Goal: Information Seeking & Learning: Learn about a topic

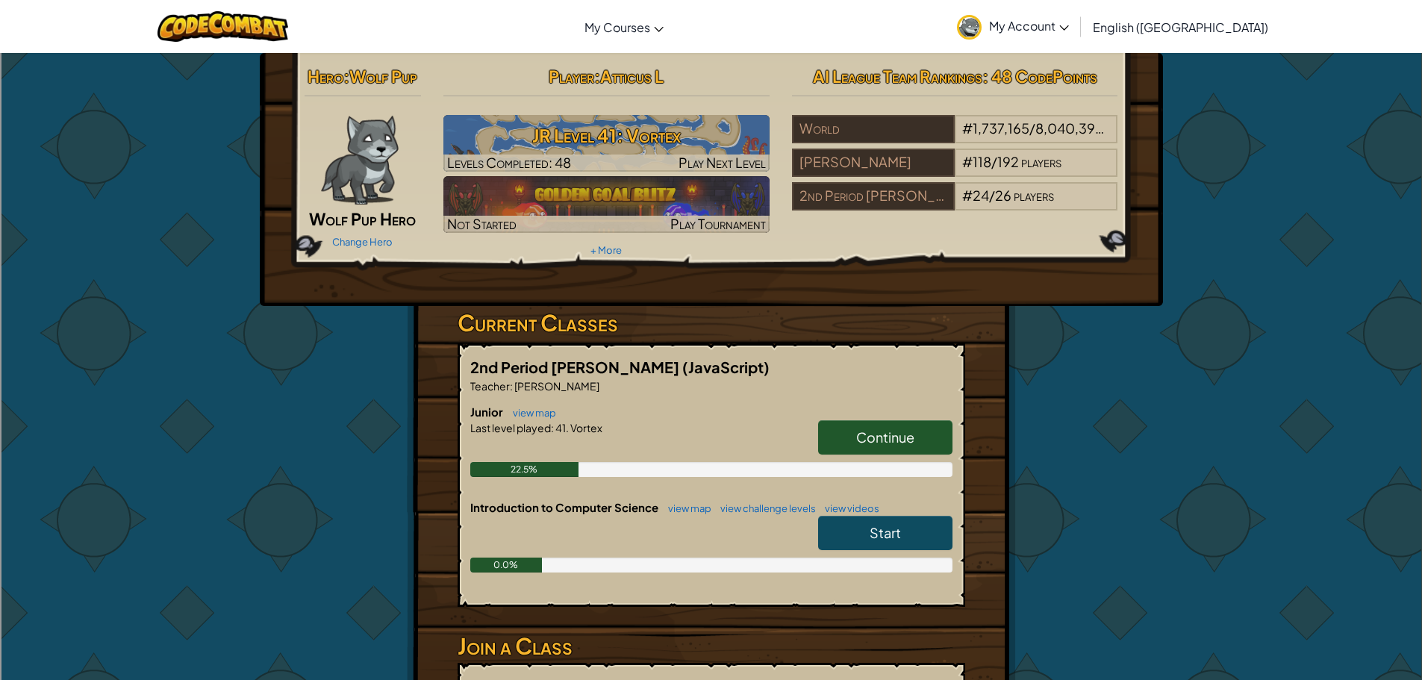
drag, startPoint x: 951, startPoint y: 435, endPoint x: 943, endPoint y: 441, distance: 9.6
click at [949, 438] on link "Continue" at bounding box center [885, 437] width 134 height 34
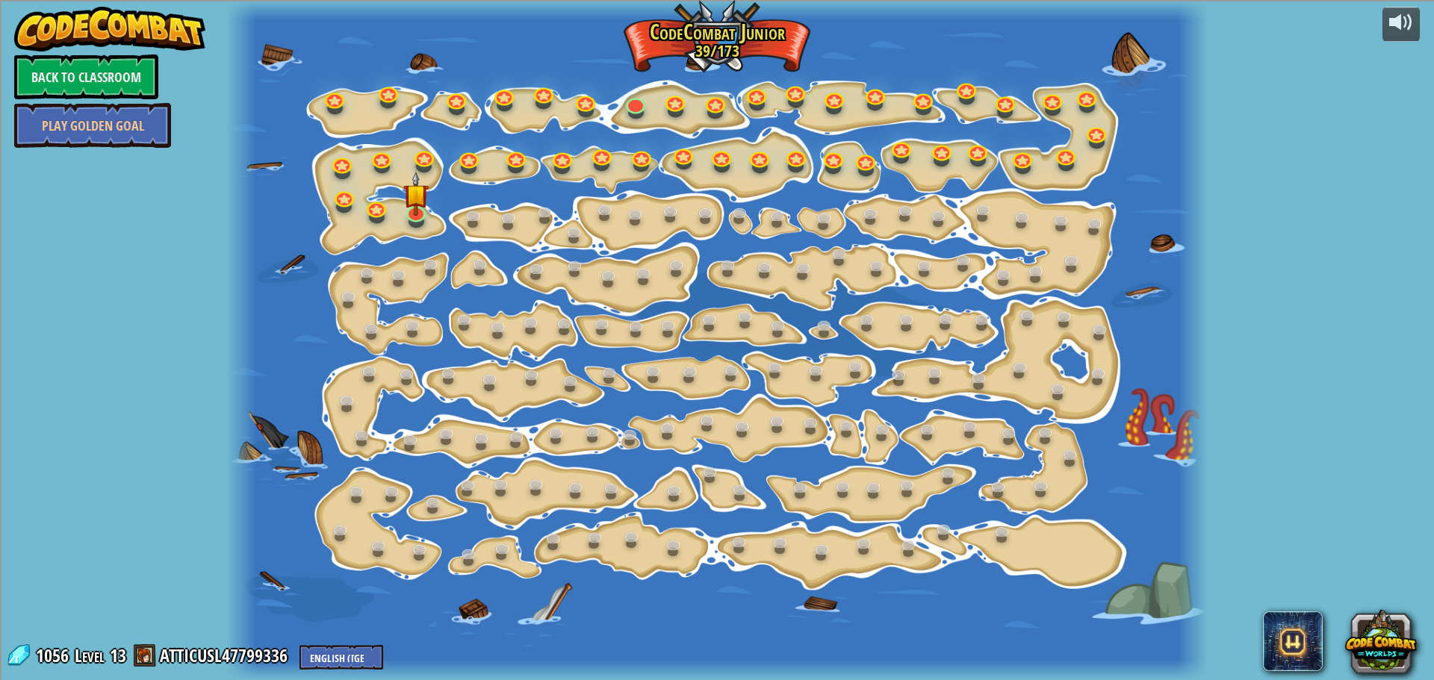
click at [1299, 215] on div "powered by Back to Classroom Play Golden Goal 15. Step Change Change step argum…" at bounding box center [717, 340] width 1434 height 680
click at [421, 214] on link at bounding box center [416, 210] width 30 height 30
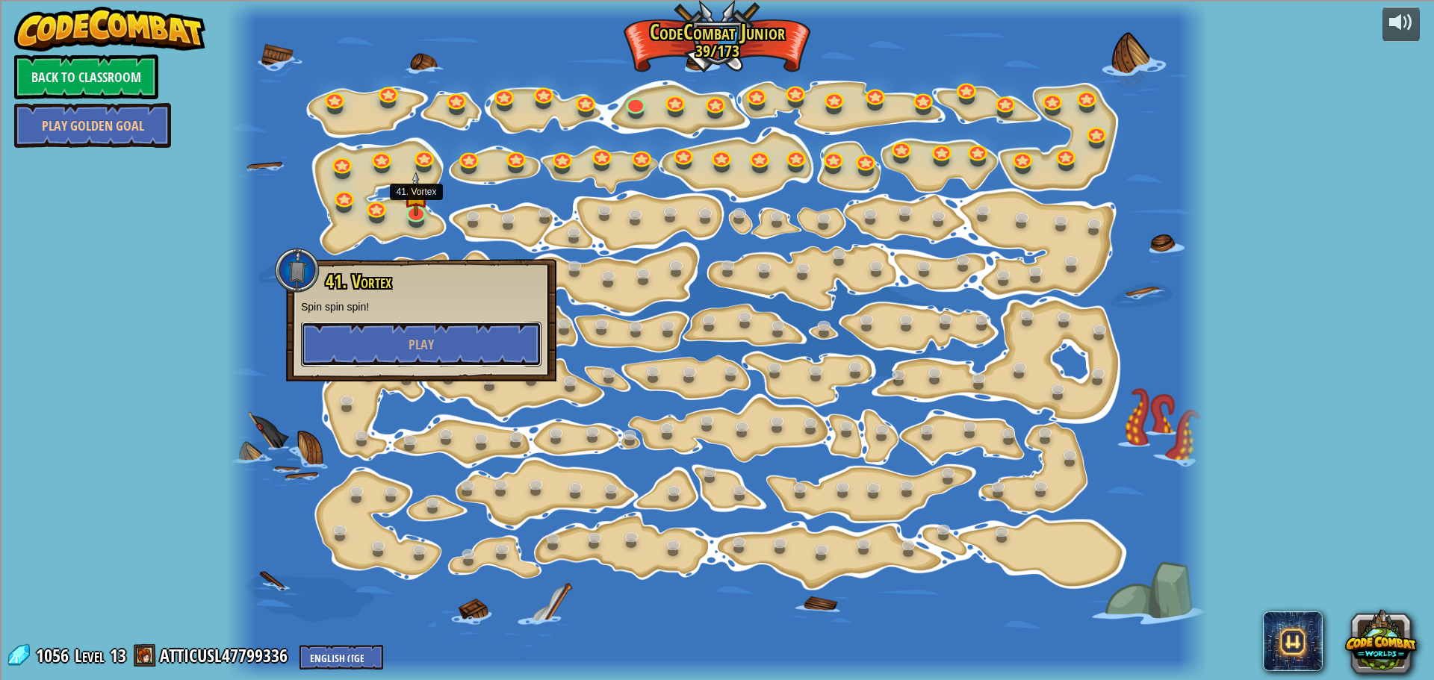
click at [404, 352] on button "Play" at bounding box center [421, 344] width 240 height 45
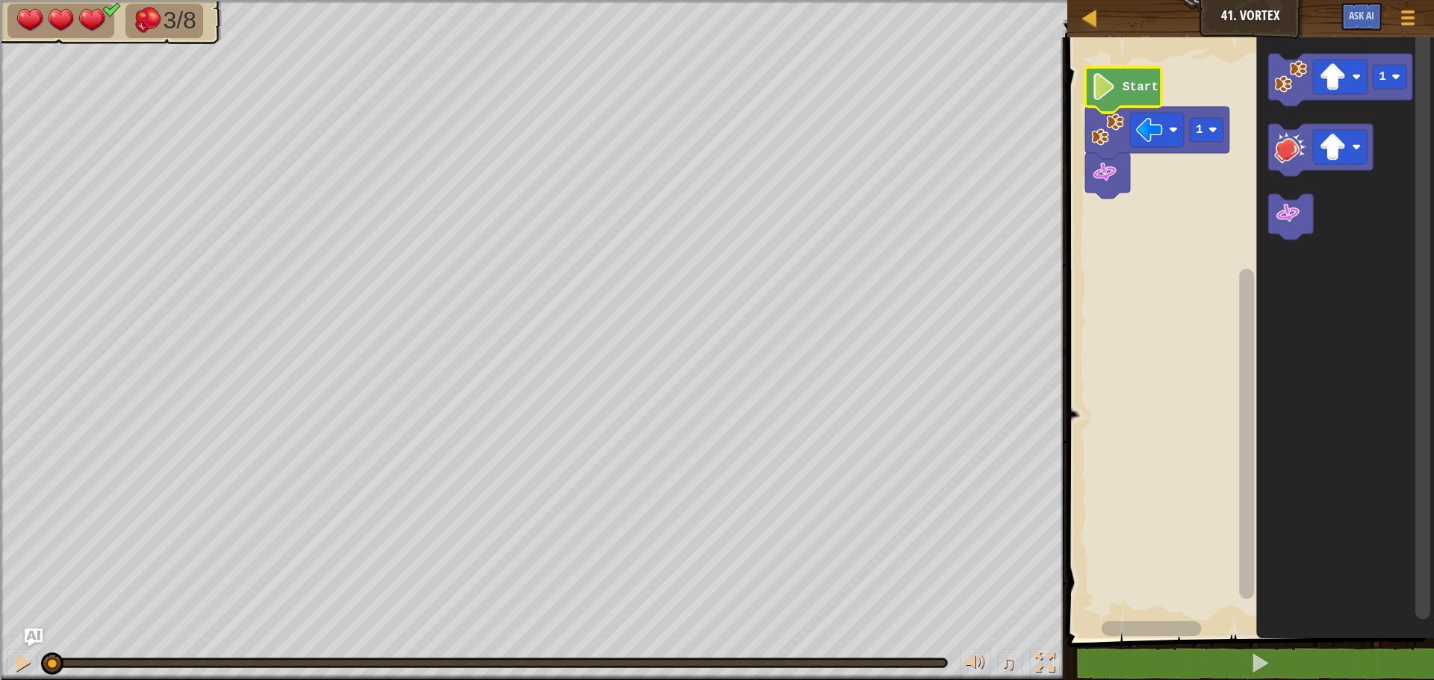
click at [1125, 97] on icon "Blockly Workspace" at bounding box center [1123, 90] width 76 height 46
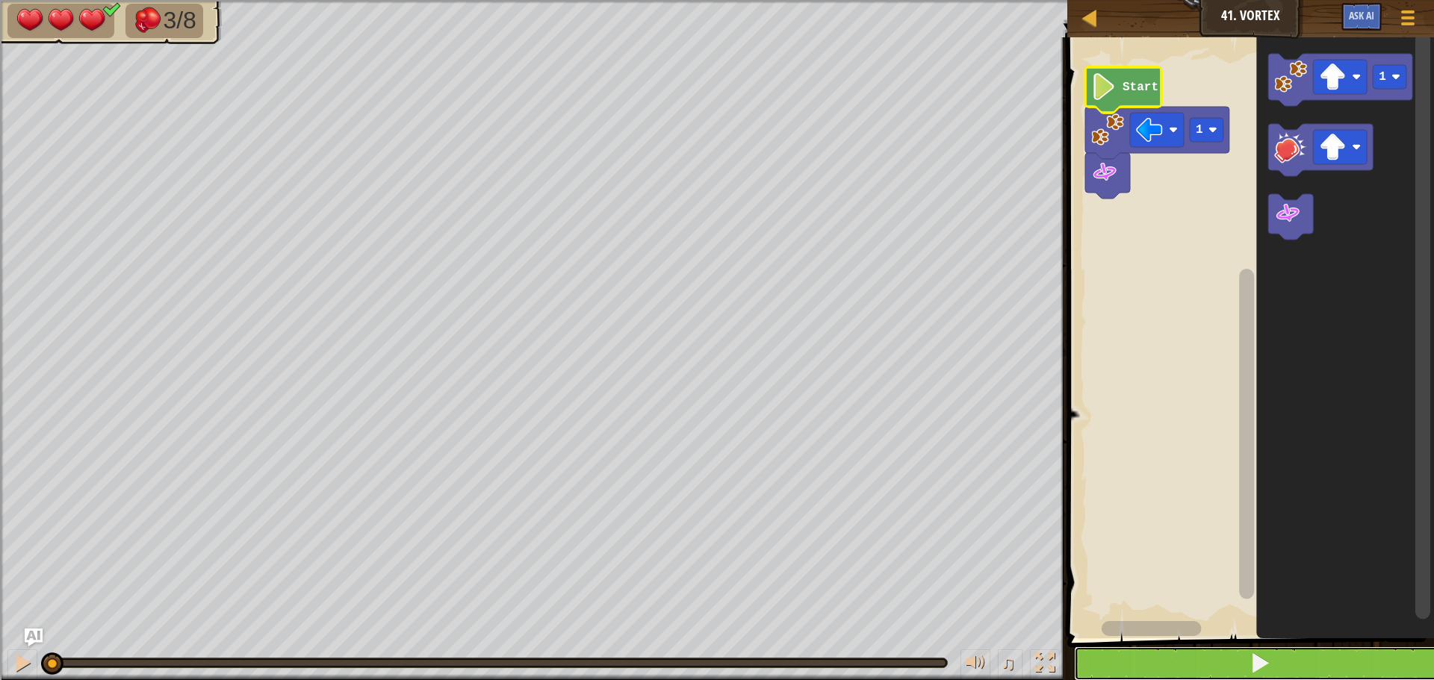
click at [1266, 665] on span at bounding box center [1259, 663] width 21 height 21
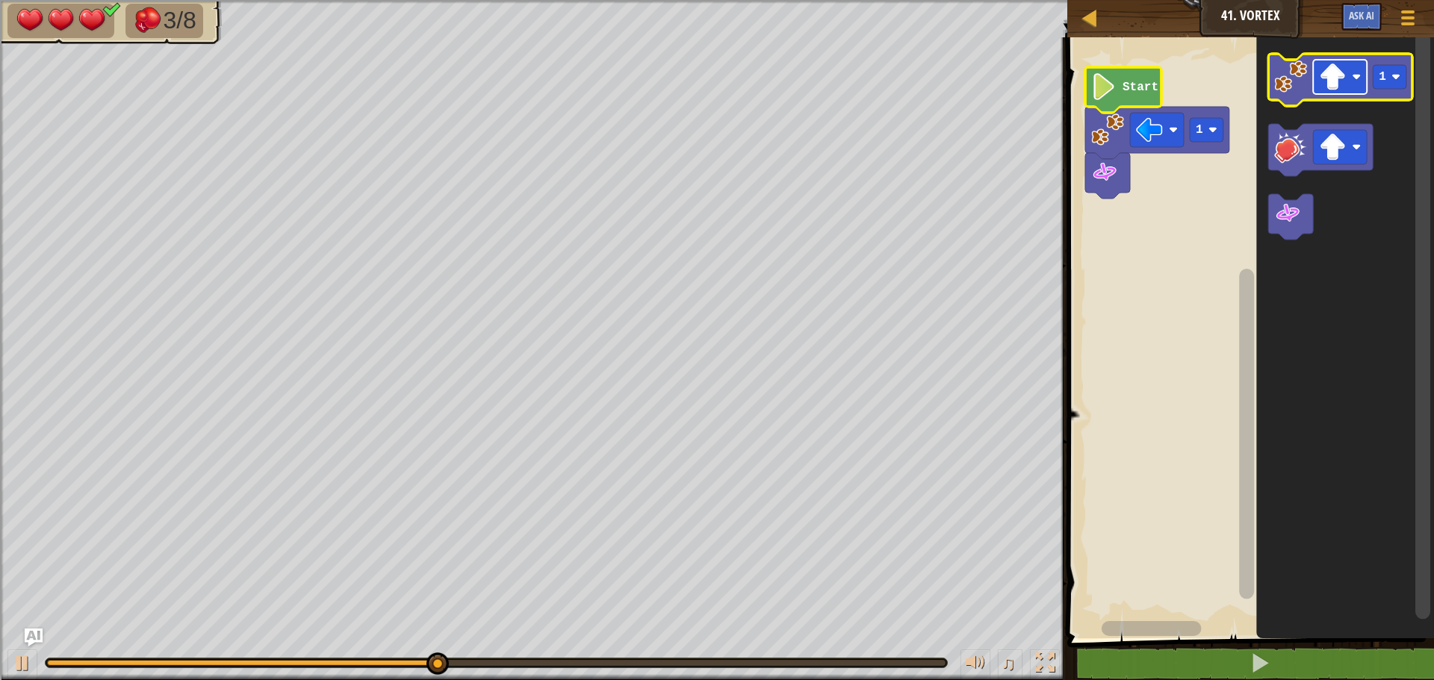
click at [1342, 87] on image "Blockly Workspace" at bounding box center [1332, 76] width 27 height 27
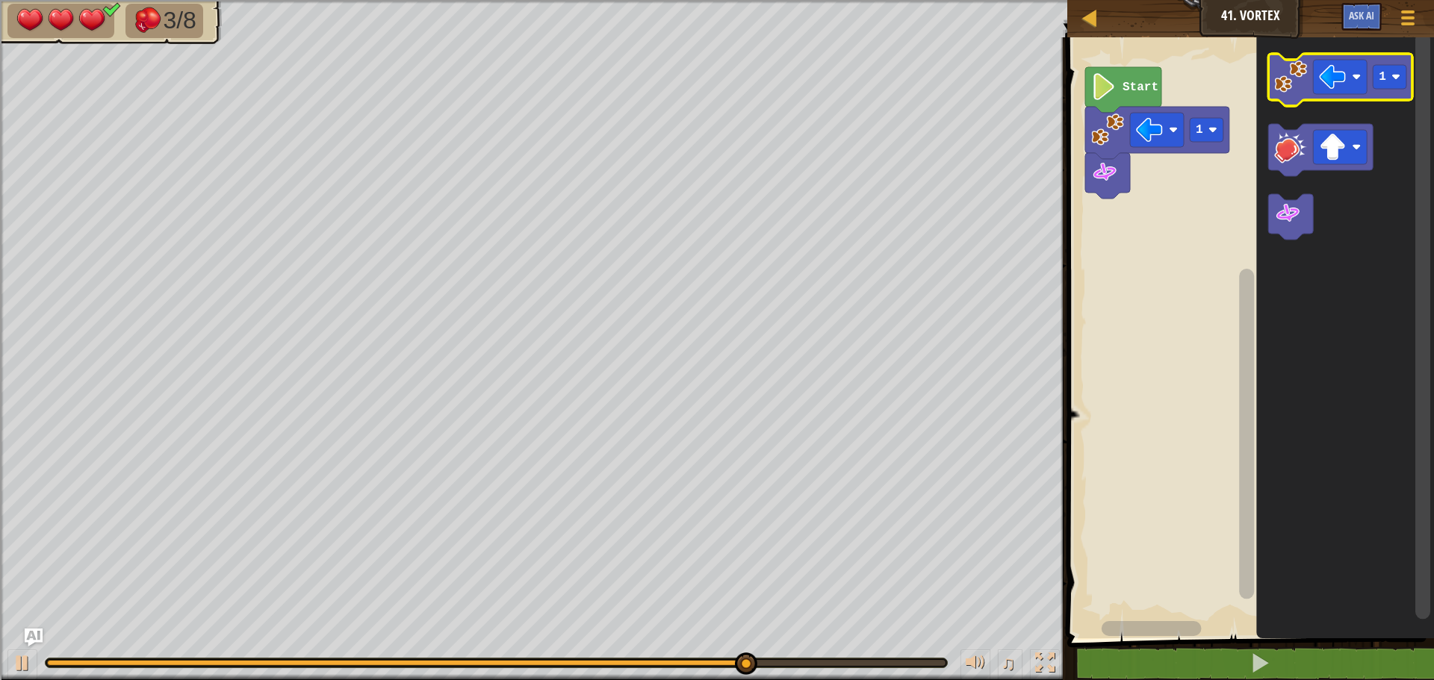
click at [1300, 89] on image "Blockly Workspace" at bounding box center [1290, 76] width 33 height 33
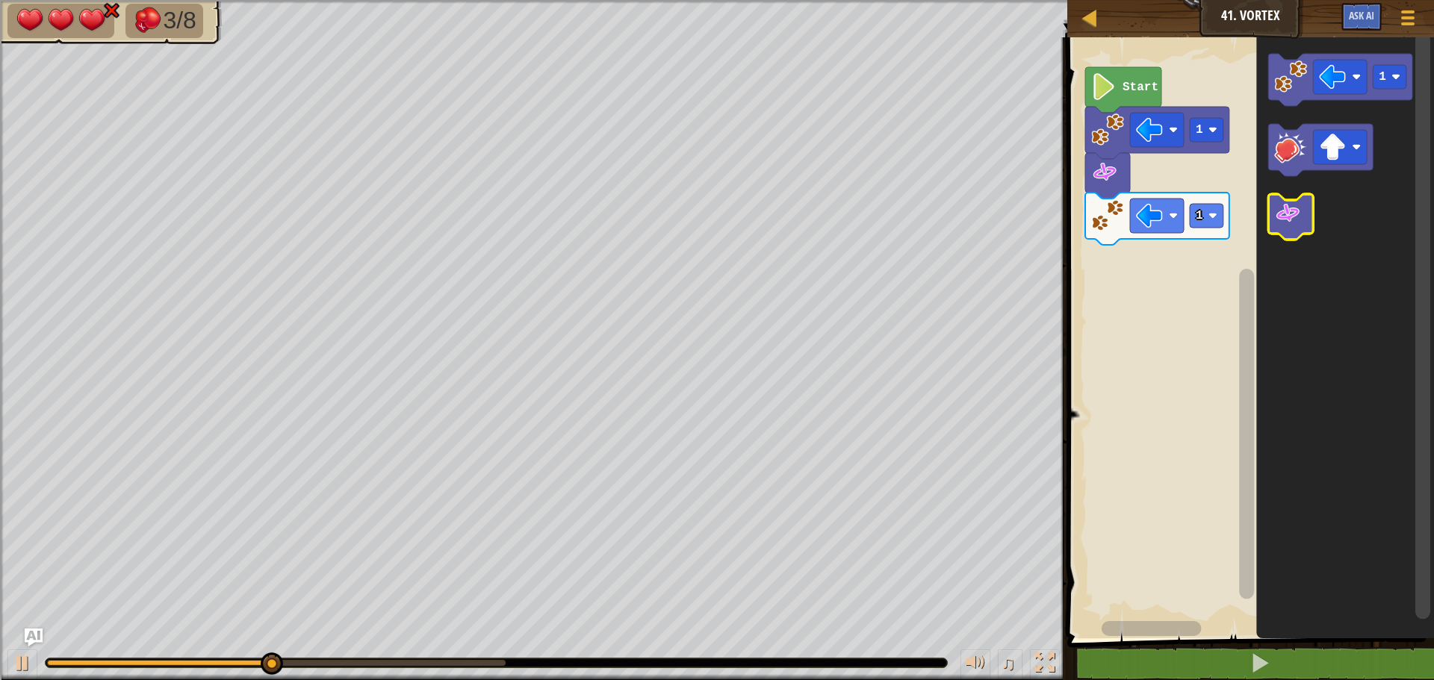
click at [1302, 216] on icon "Blockly Workspace" at bounding box center [1290, 217] width 45 height 46
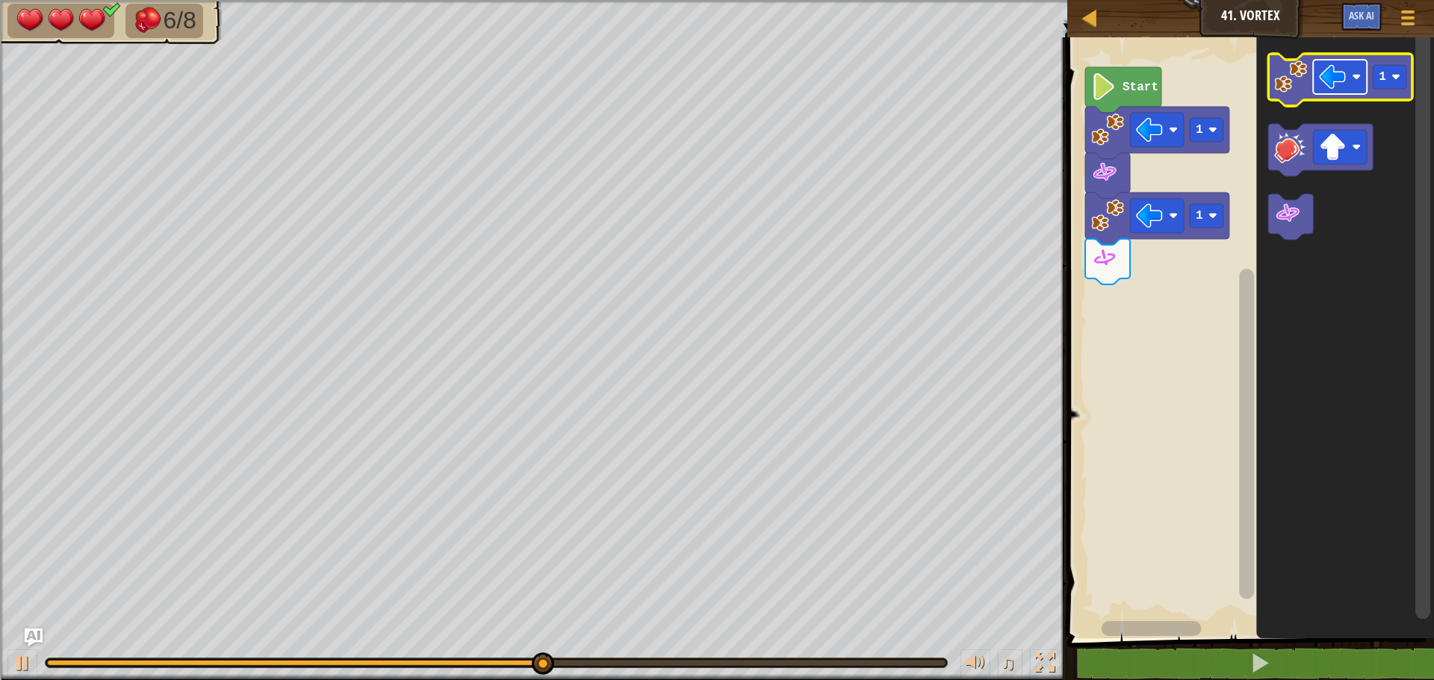
click at [1343, 83] on image "Blockly Workspace" at bounding box center [1332, 76] width 27 height 27
click at [1290, 72] on image "Blockly Workspace" at bounding box center [1290, 76] width 33 height 33
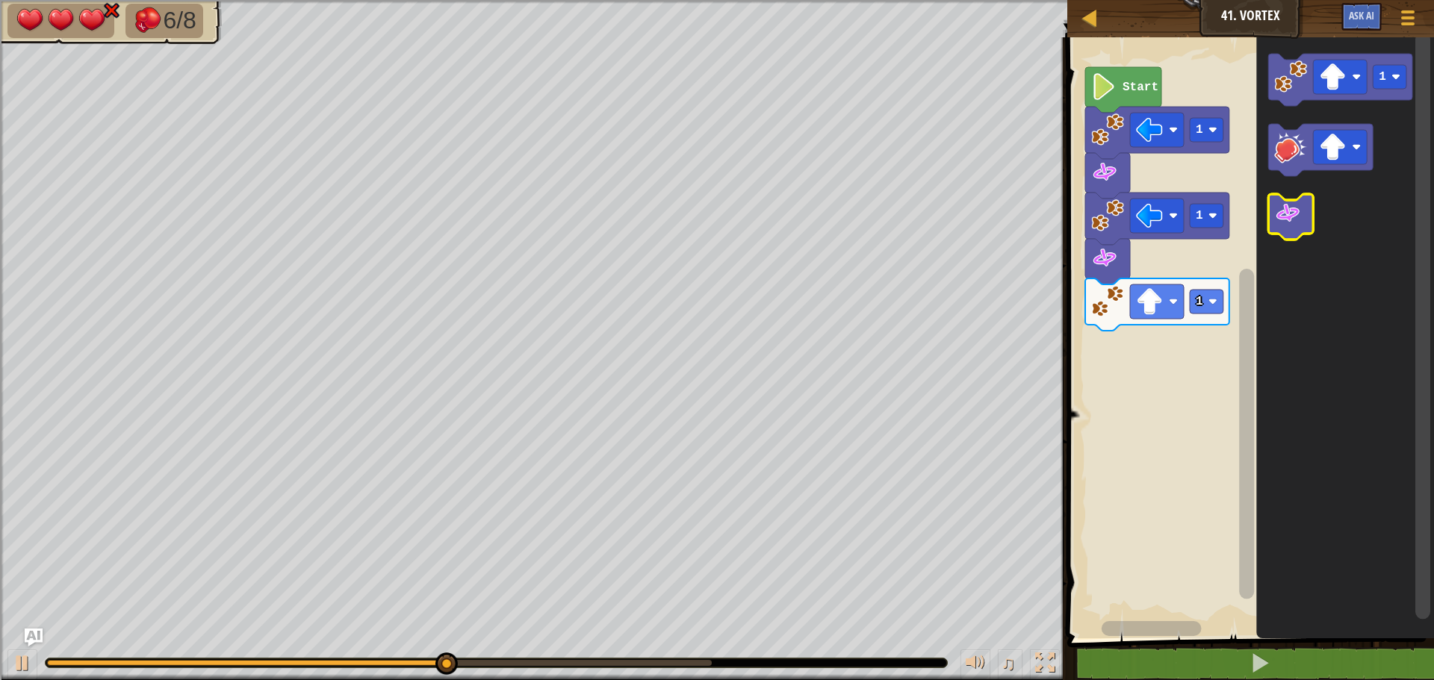
click at [1299, 221] on image "Blockly Workspace" at bounding box center [1287, 213] width 27 height 27
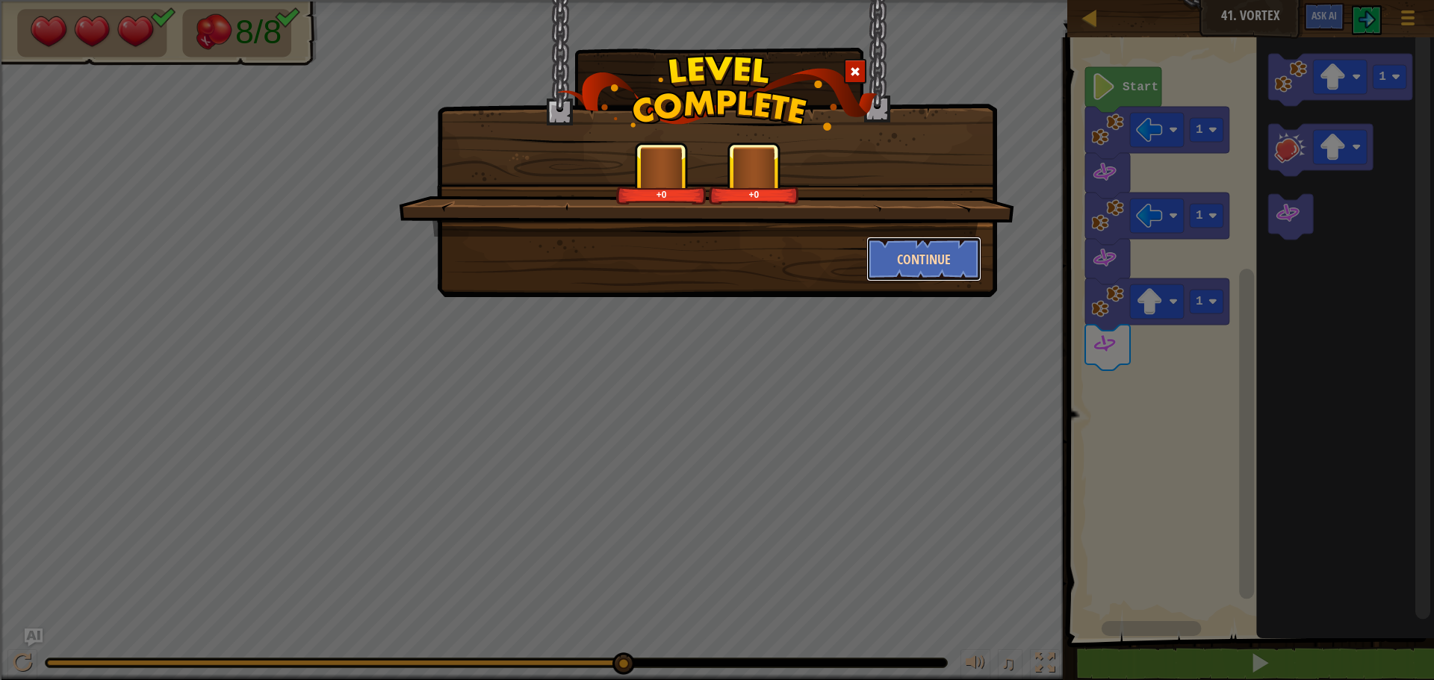
click at [878, 245] on button "Continue" at bounding box center [924, 259] width 116 height 45
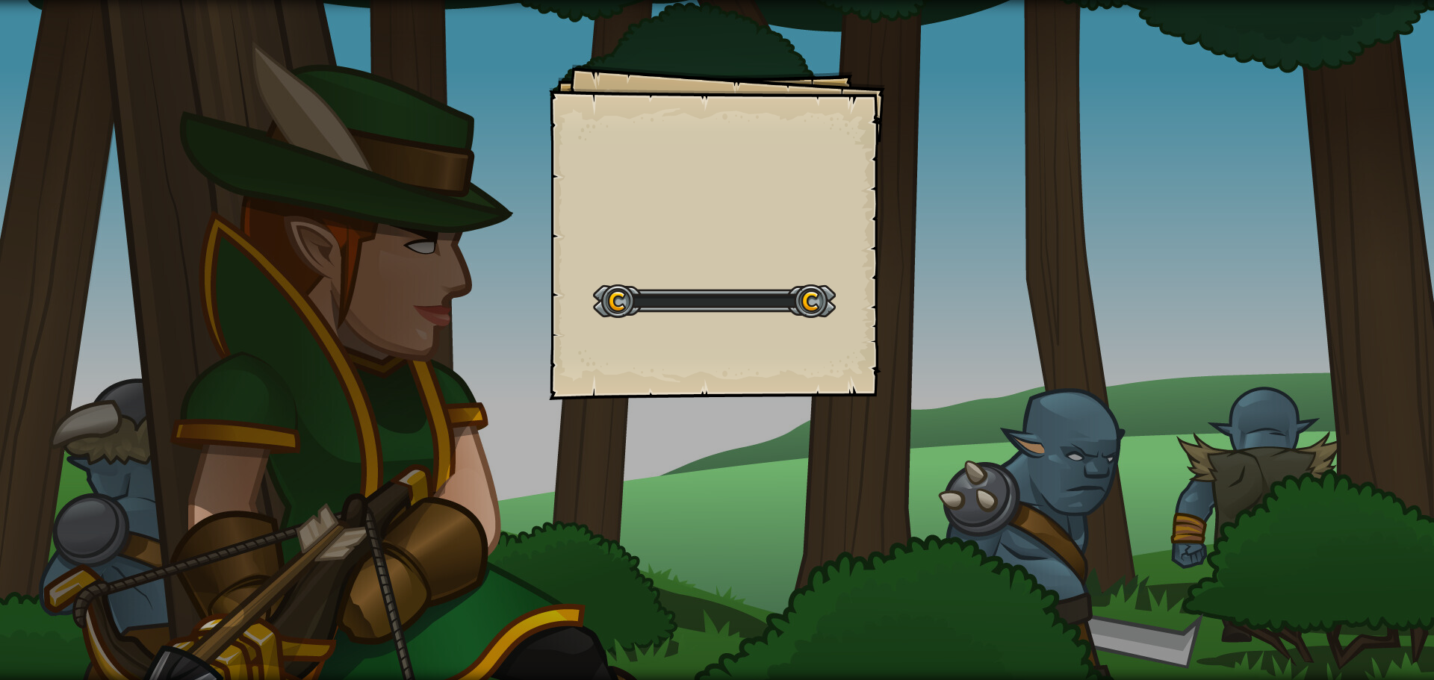
click at [884, 252] on div "Goals Start Level Error loading from server. Try refreshing the page. You'll ne…" at bounding box center [717, 232] width 336 height 336
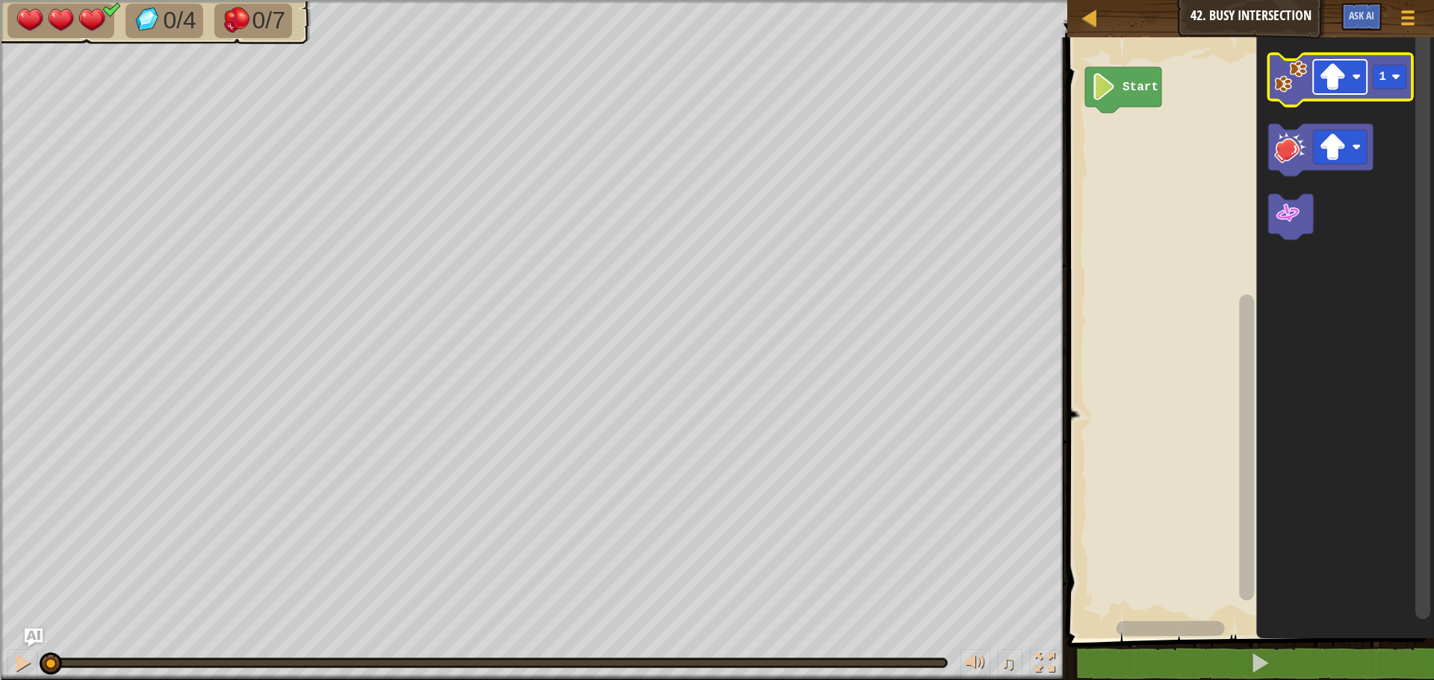
click at [1323, 80] on image "Blockly Workspace" at bounding box center [1332, 76] width 27 height 27
click at [1288, 90] on image "Blockly Workspace" at bounding box center [1290, 76] width 33 height 33
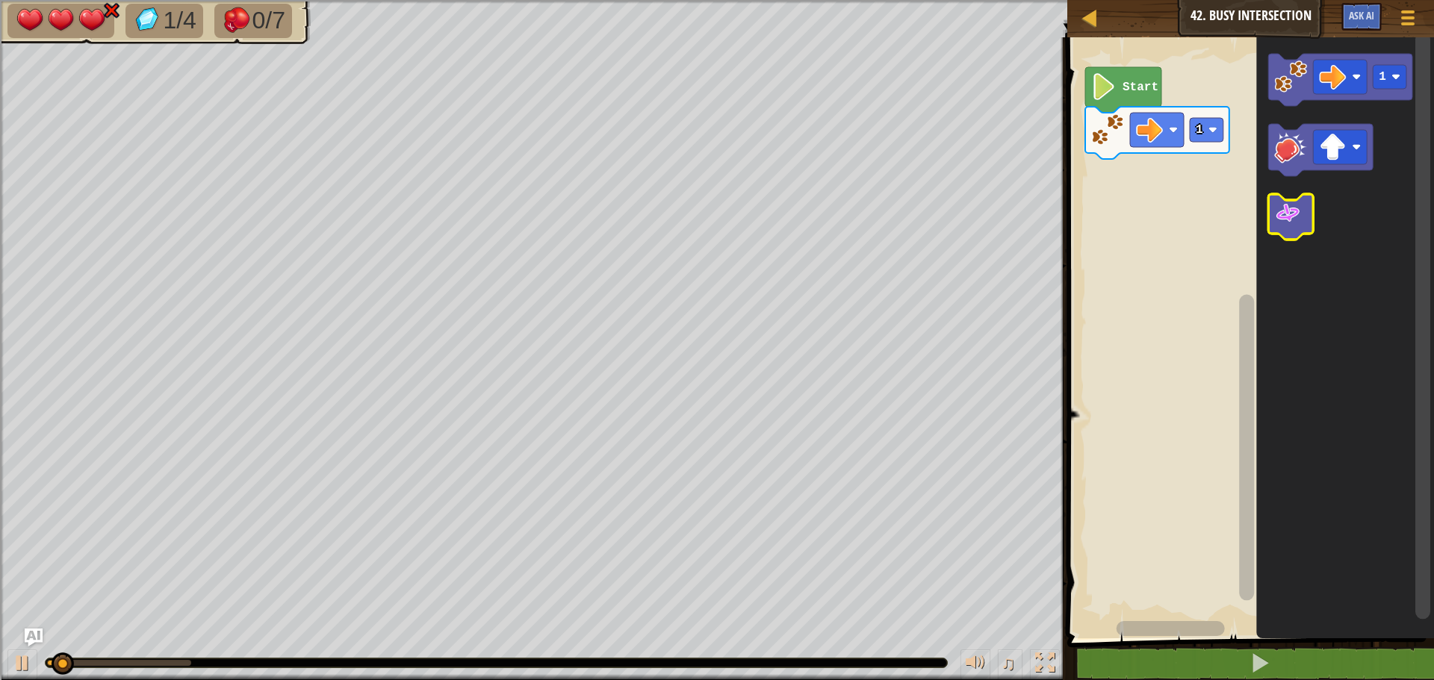
click at [1302, 221] on icon "Blockly Workspace" at bounding box center [1290, 217] width 45 height 46
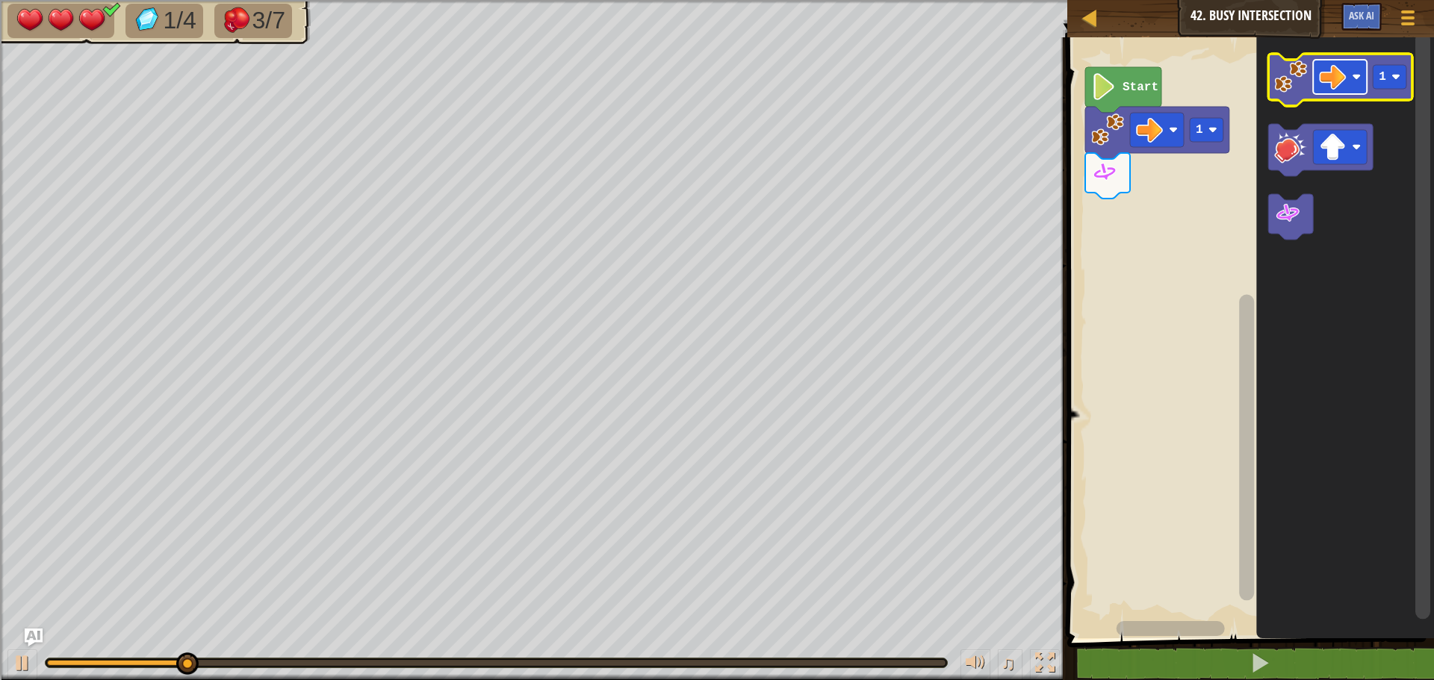
click at [1338, 80] on image "Blockly Workspace" at bounding box center [1332, 76] width 27 height 27
click at [1278, 79] on image "Blockly Workspace" at bounding box center [1290, 76] width 33 height 33
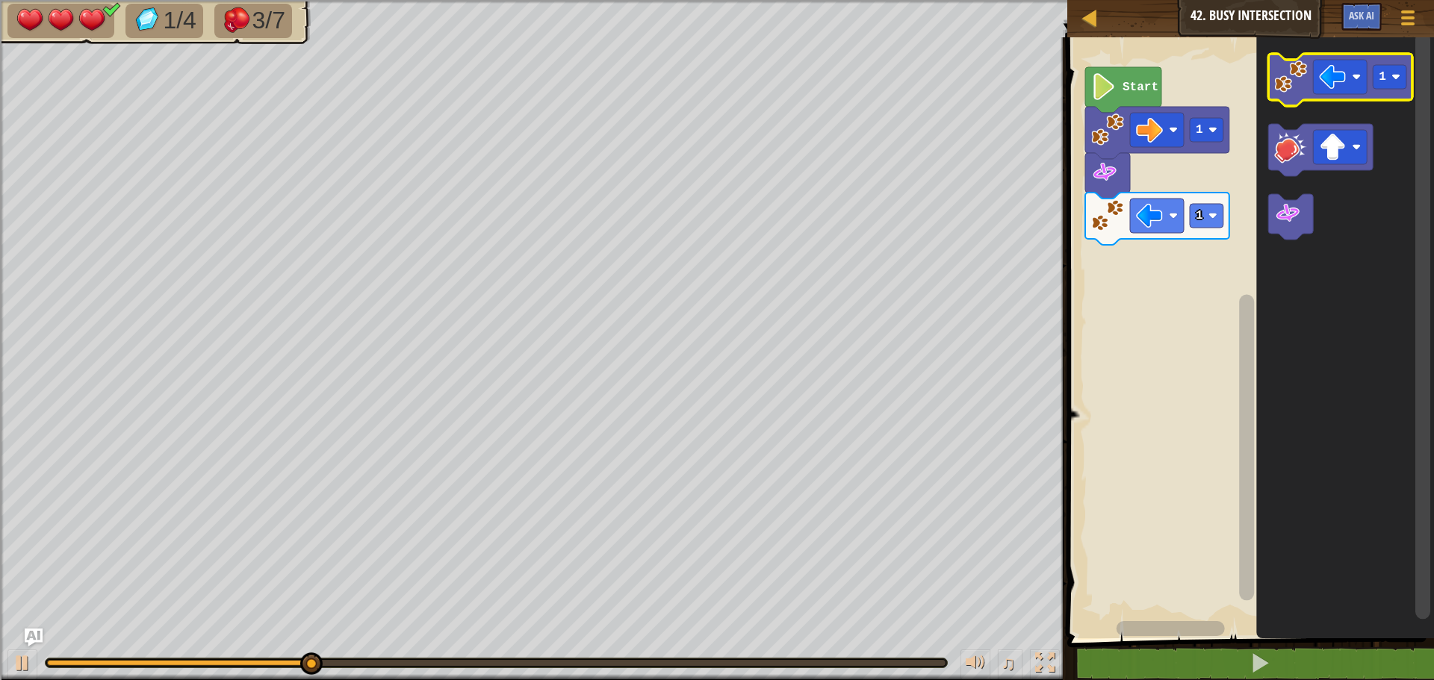
click at [1277, 94] on icon "Blockly Workspace" at bounding box center [1340, 80] width 144 height 52
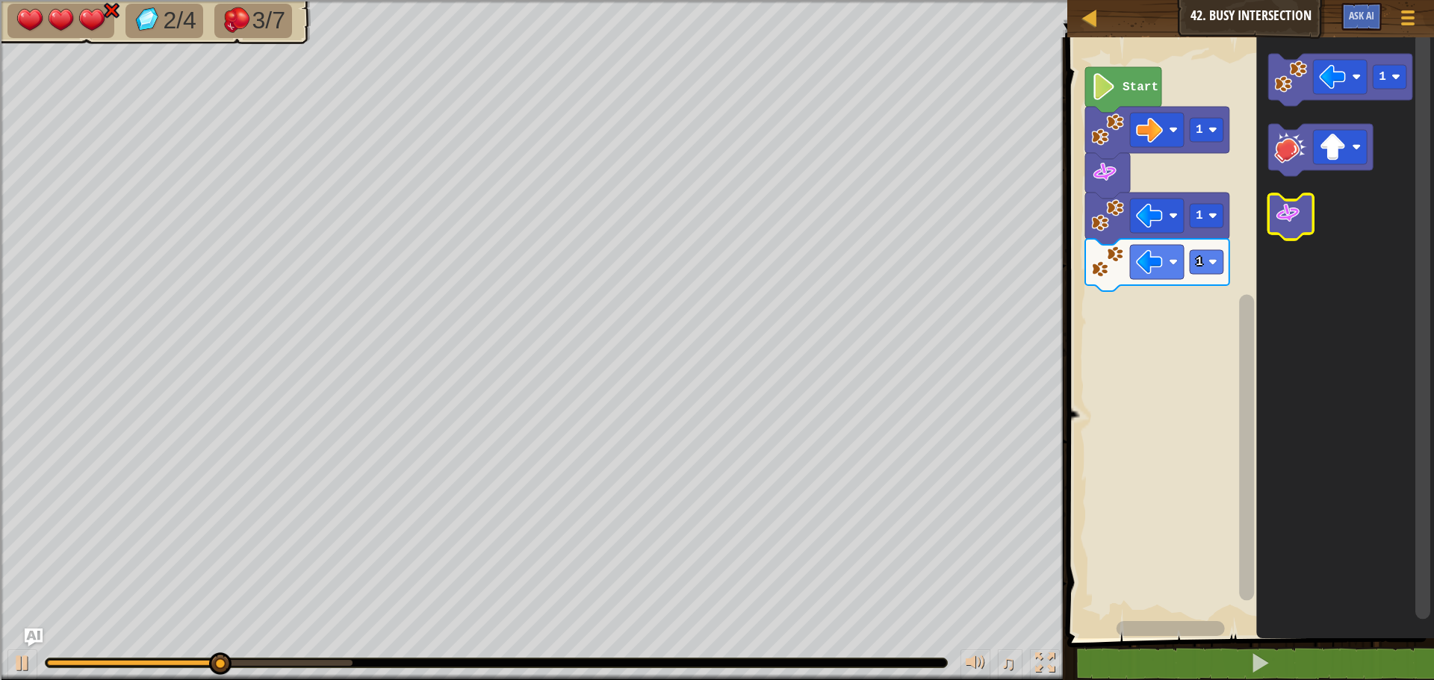
click at [1299, 236] on icon "Blockly Workspace" at bounding box center [1290, 217] width 45 height 46
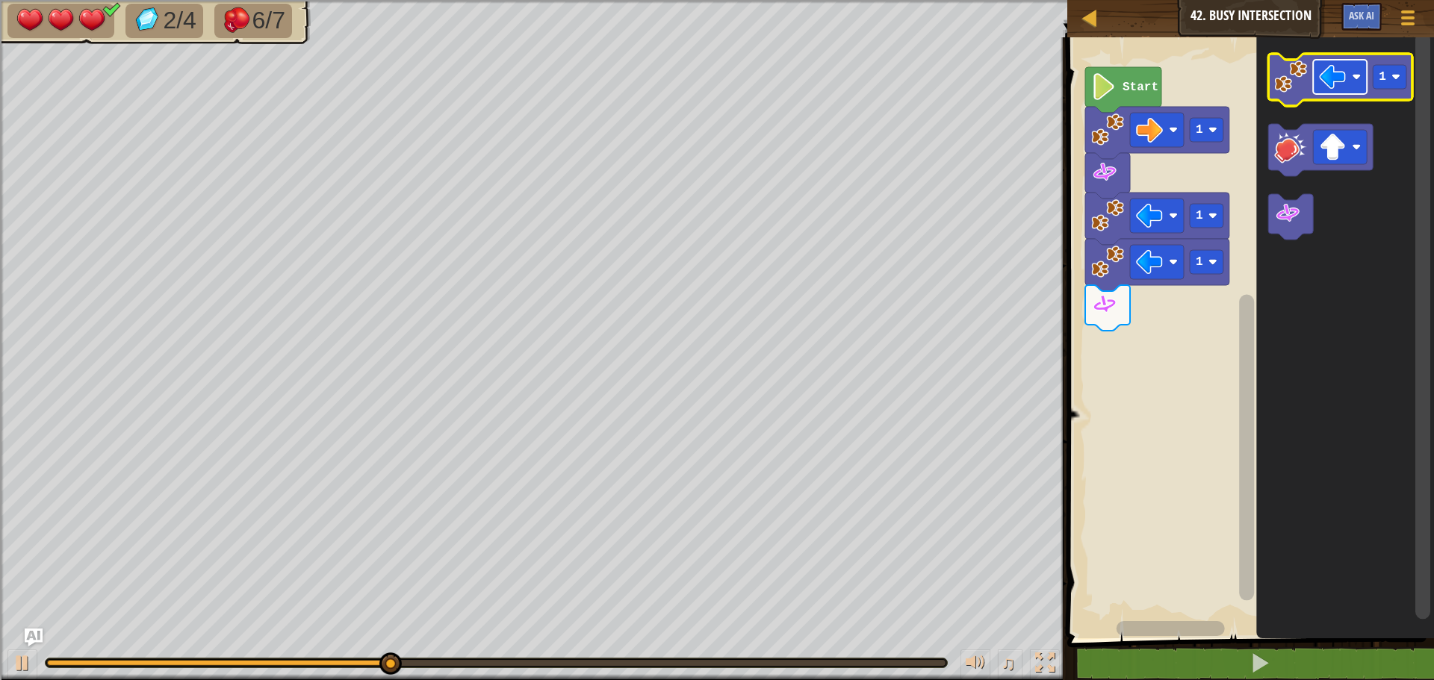
click at [1337, 84] on image "Blockly Workspace" at bounding box center [1332, 76] width 27 height 27
click at [1290, 78] on image "Blockly Workspace" at bounding box center [1290, 76] width 33 height 33
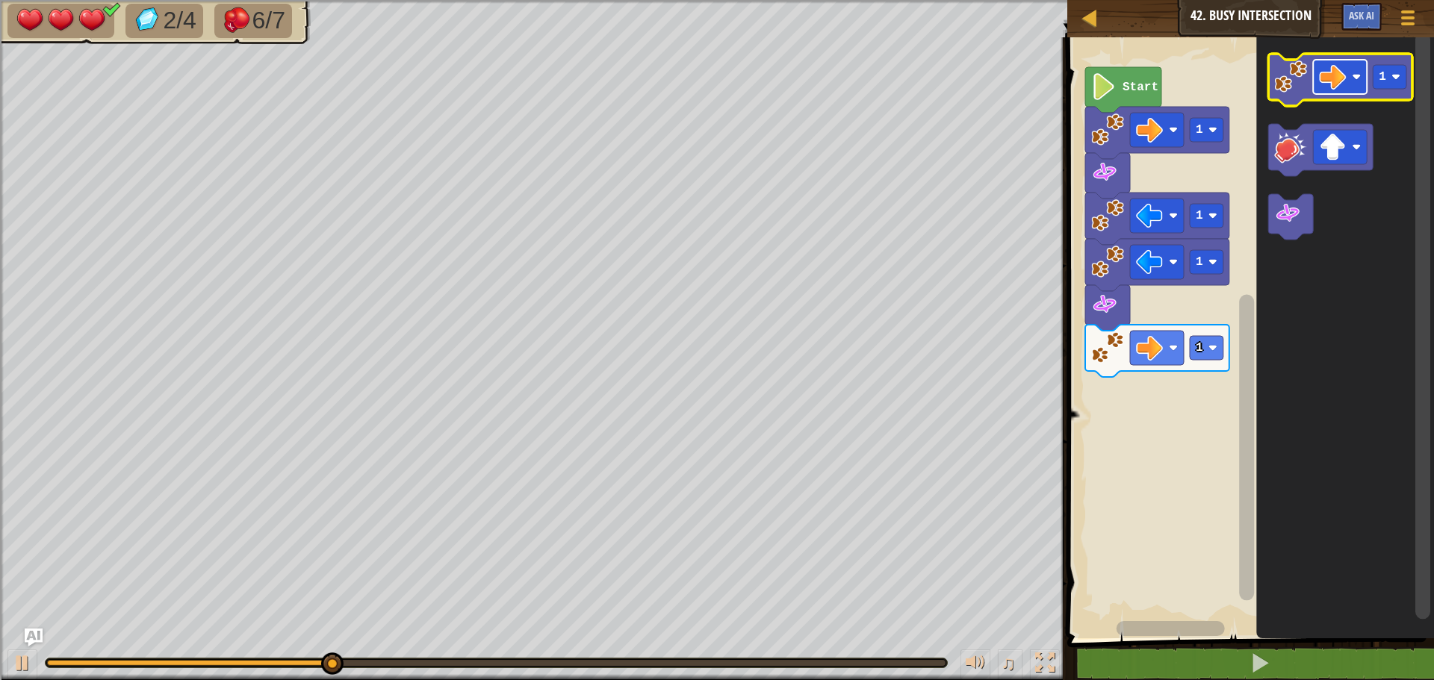
click at [1349, 71] on rect "Blockly Workspace" at bounding box center [1340, 77] width 54 height 34
click at [1293, 74] on image "Blockly Workspace" at bounding box center [1290, 76] width 33 height 33
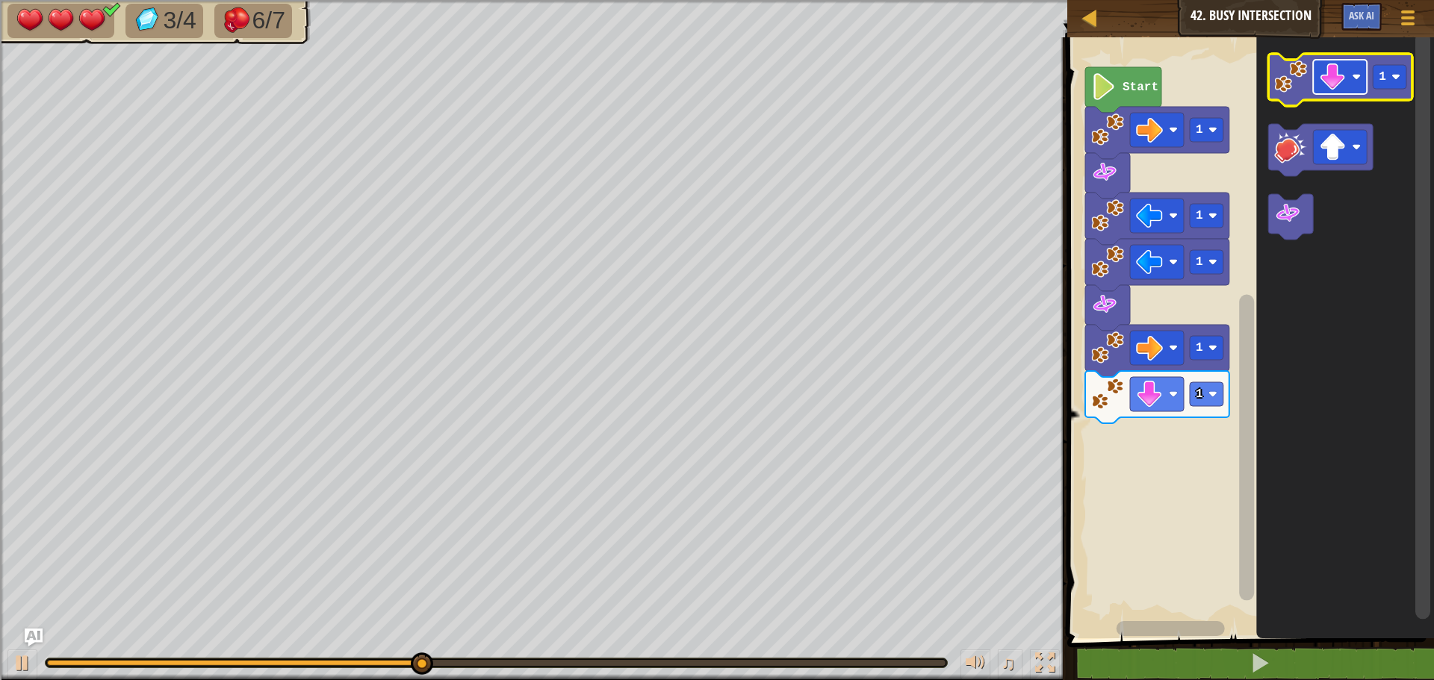
click at [1341, 81] on image "Blockly Workspace" at bounding box center [1332, 76] width 27 height 27
click at [1287, 86] on image "Blockly Workspace" at bounding box center [1290, 76] width 33 height 33
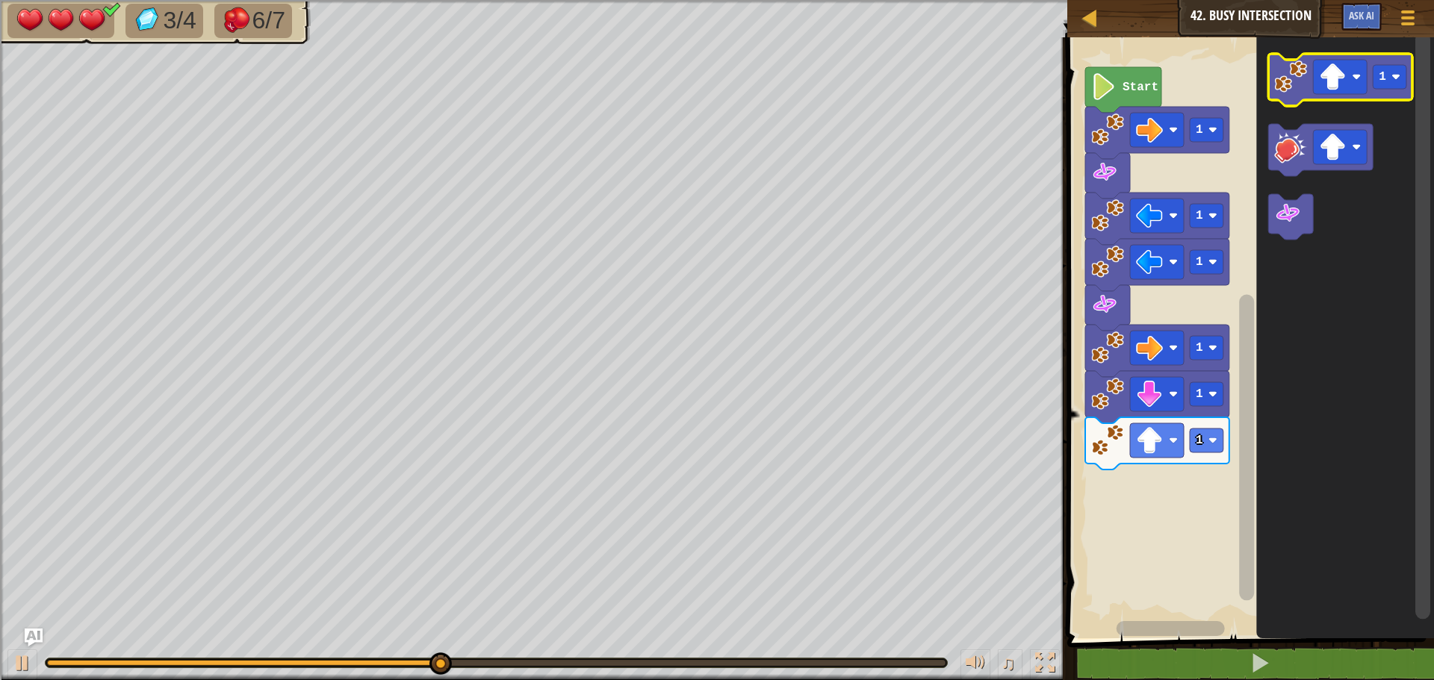
click at [1287, 86] on image "Blockly Workspace" at bounding box center [1290, 76] width 33 height 33
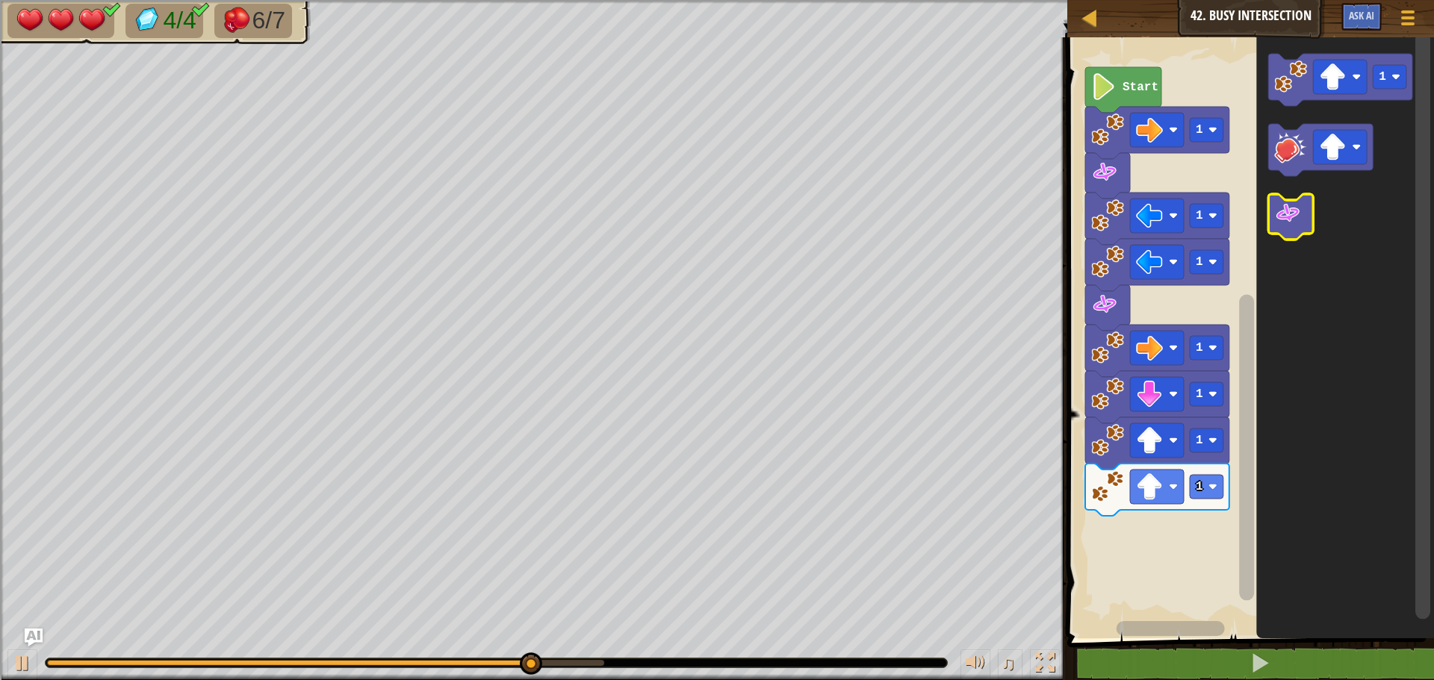
click at [1293, 228] on icon "Blockly Workspace" at bounding box center [1290, 217] width 45 height 46
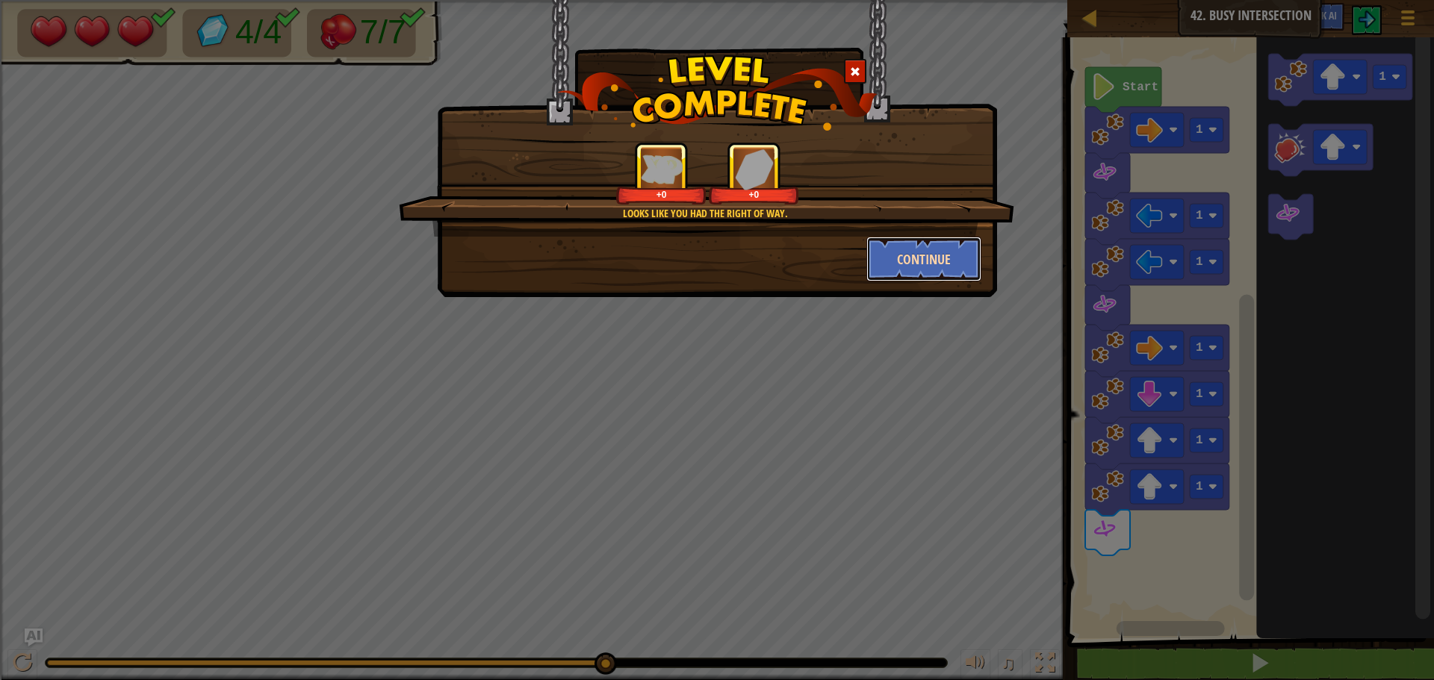
click at [898, 270] on button "Continue" at bounding box center [924, 259] width 116 height 45
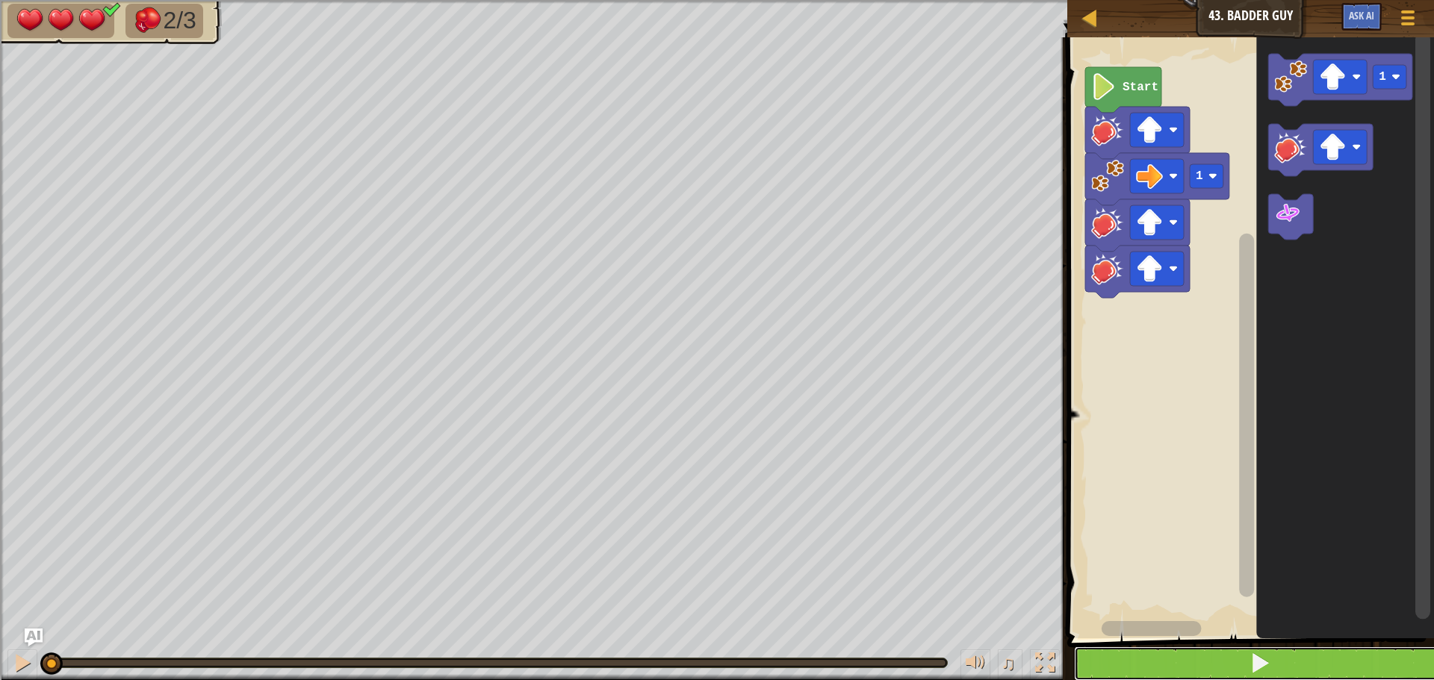
click at [1228, 664] on button at bounding box center [1259, 664] width 371 height 34
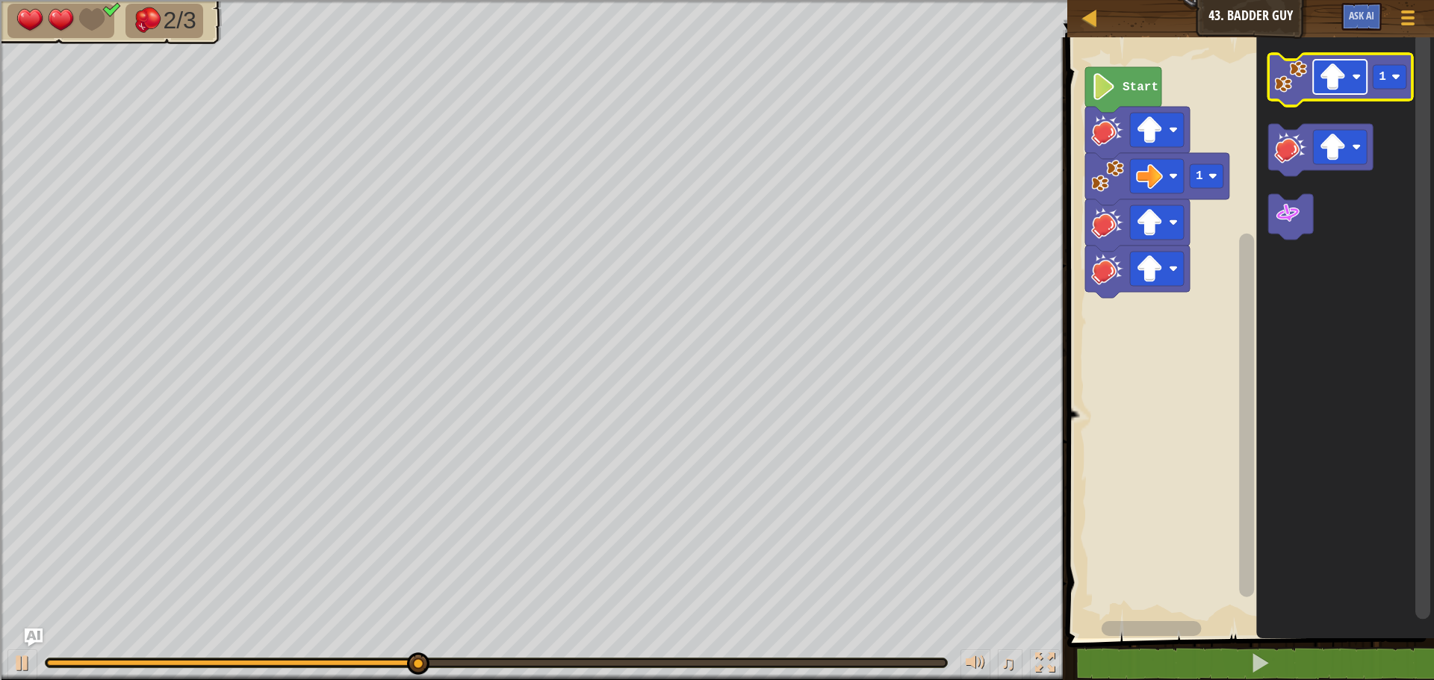
click at [1327, 81] on image "Blockly Workspace" at bounding box center [1332, 76] width 27 height 27
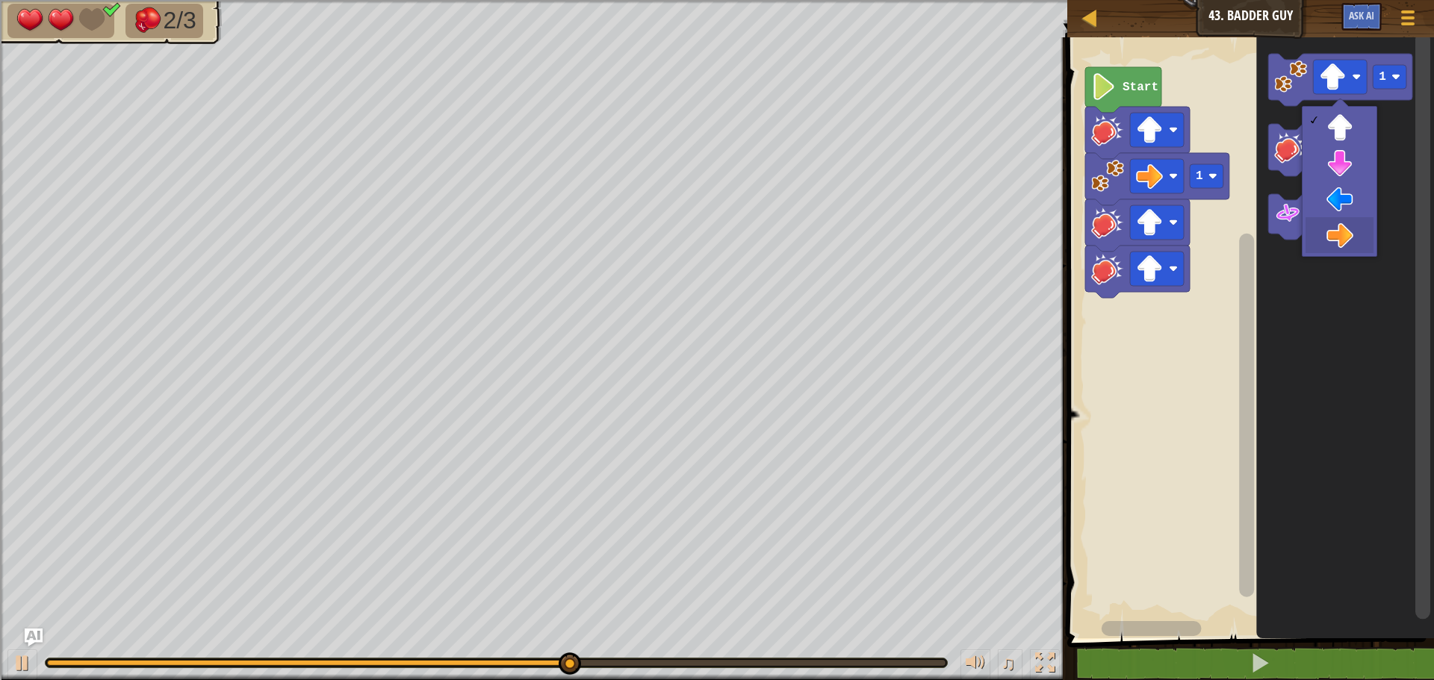
drag, startPoint x: 1349, startPoint y: 231, endPoint x: 1332, endPoint y: 205, distance: 30.9
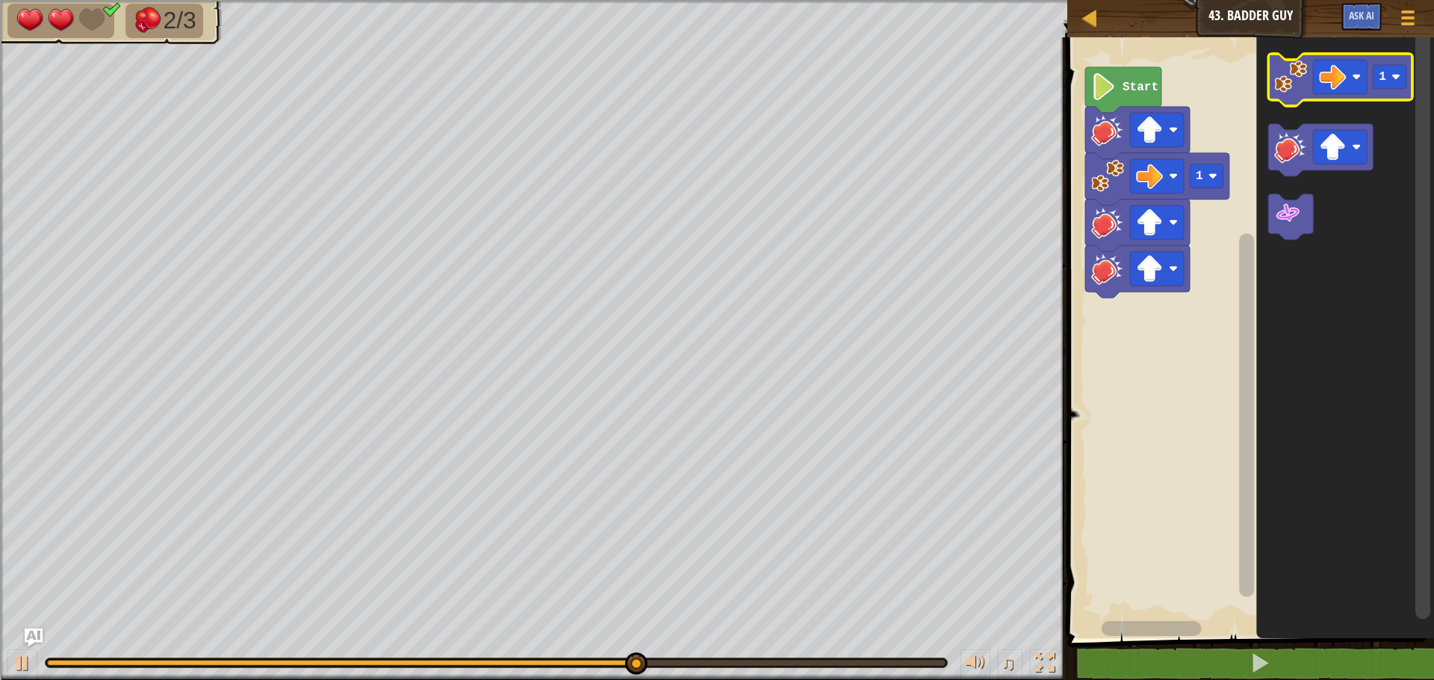
click at [1281, 78] on image "Blockly Workspace" at bounding box center [1290, 76] width 33 height 33
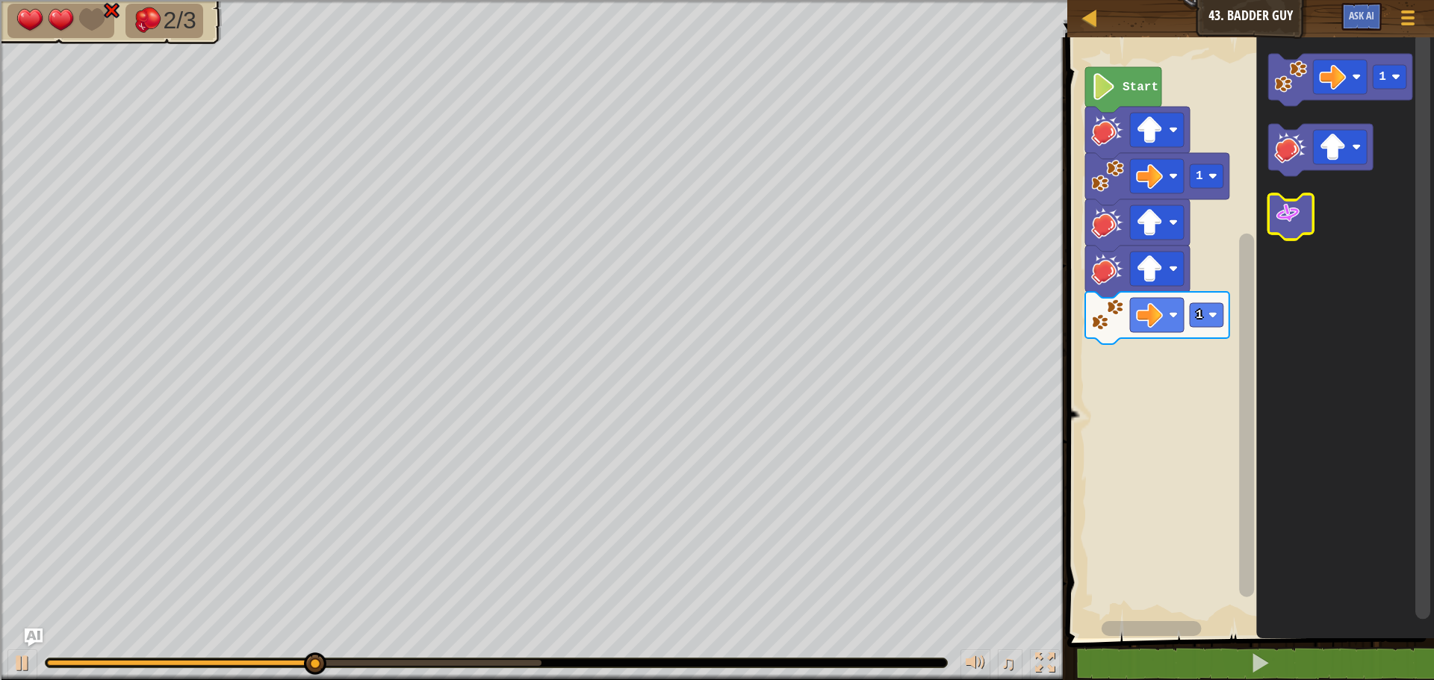
click at [1288, 217] on image "Blockly Workspace" at bounding box center [1287, 213] width 27 height 27
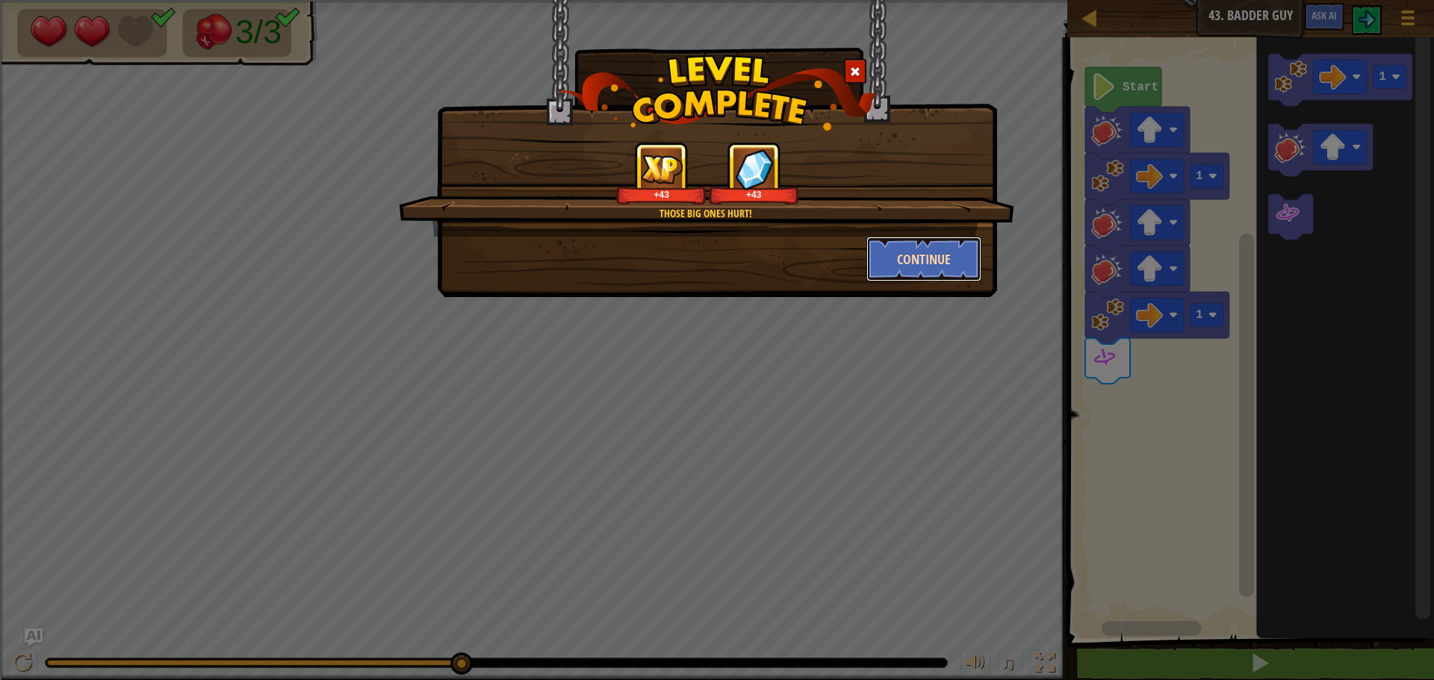
click at [950, 276] on button "Continue" at bounding box center [924, 259] width 116 height 45
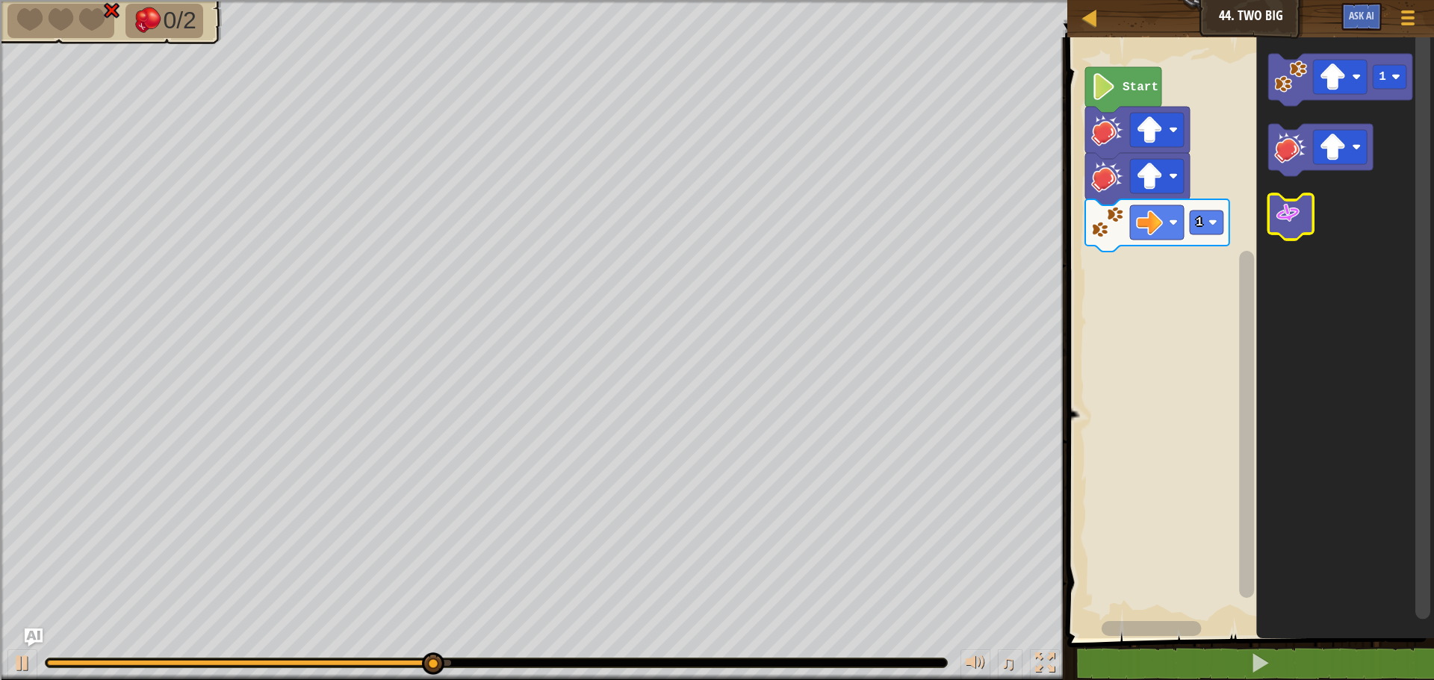
click at [1284, 223] on image "Blockly Workspace" at bounding box center [1287, 213] width 27 height 27
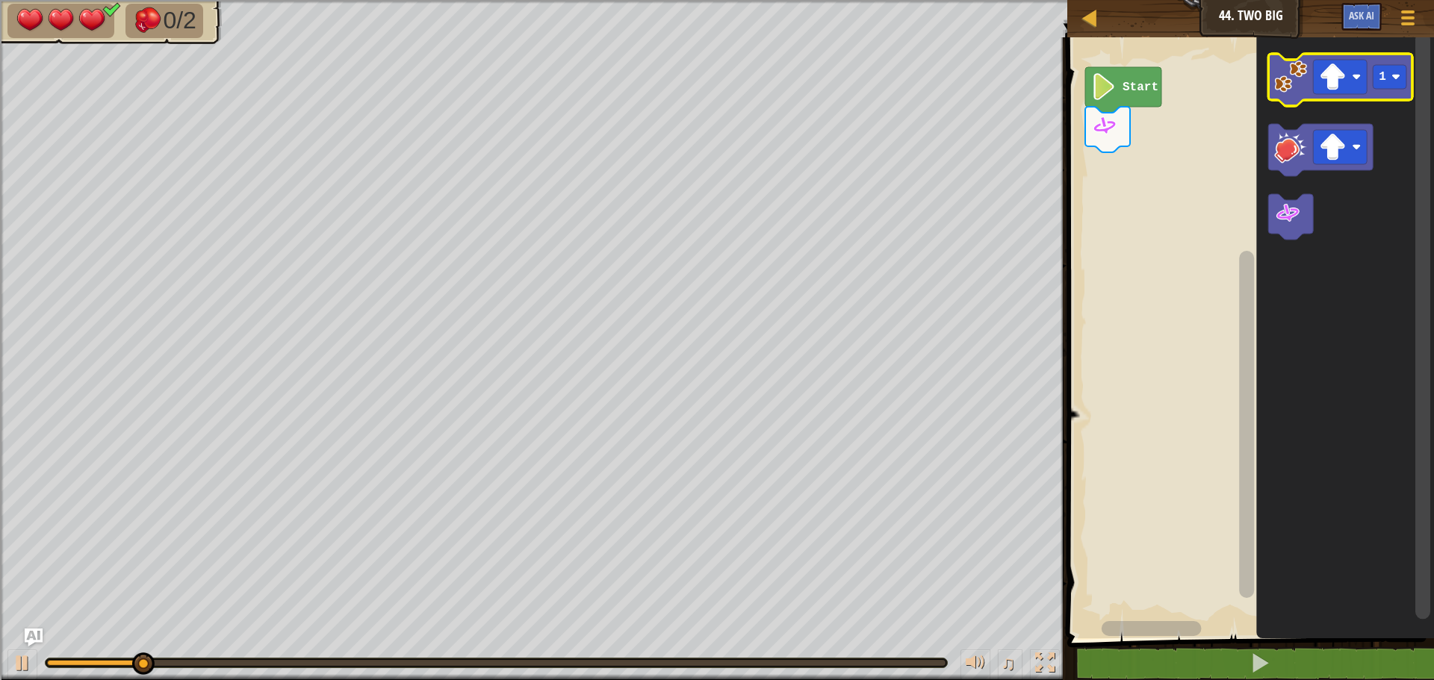
click at [1291, 87] on image "Blockly Workspace" at bounding box center [1290, 76] width 33 height 33
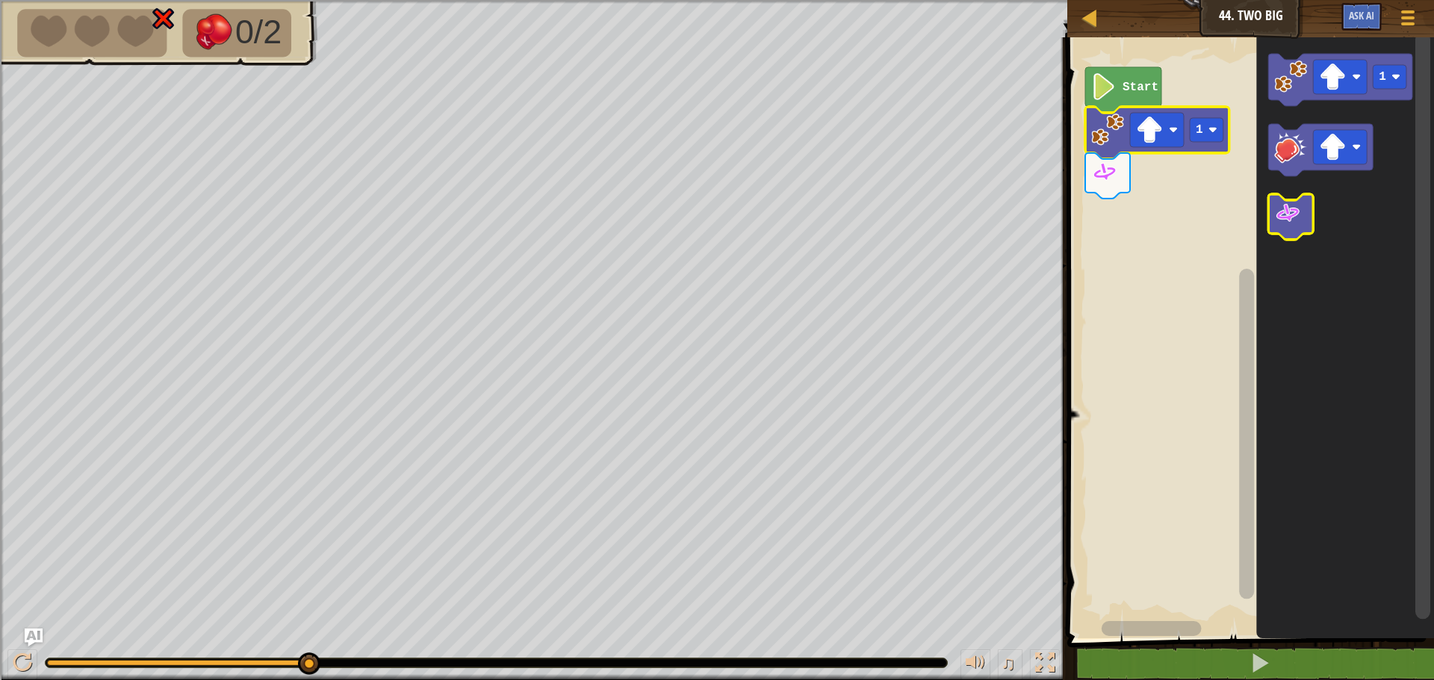
click at [1292, 212] on image "Blockly Workspace" at bounding box center [1287, 213] width 27 height 27
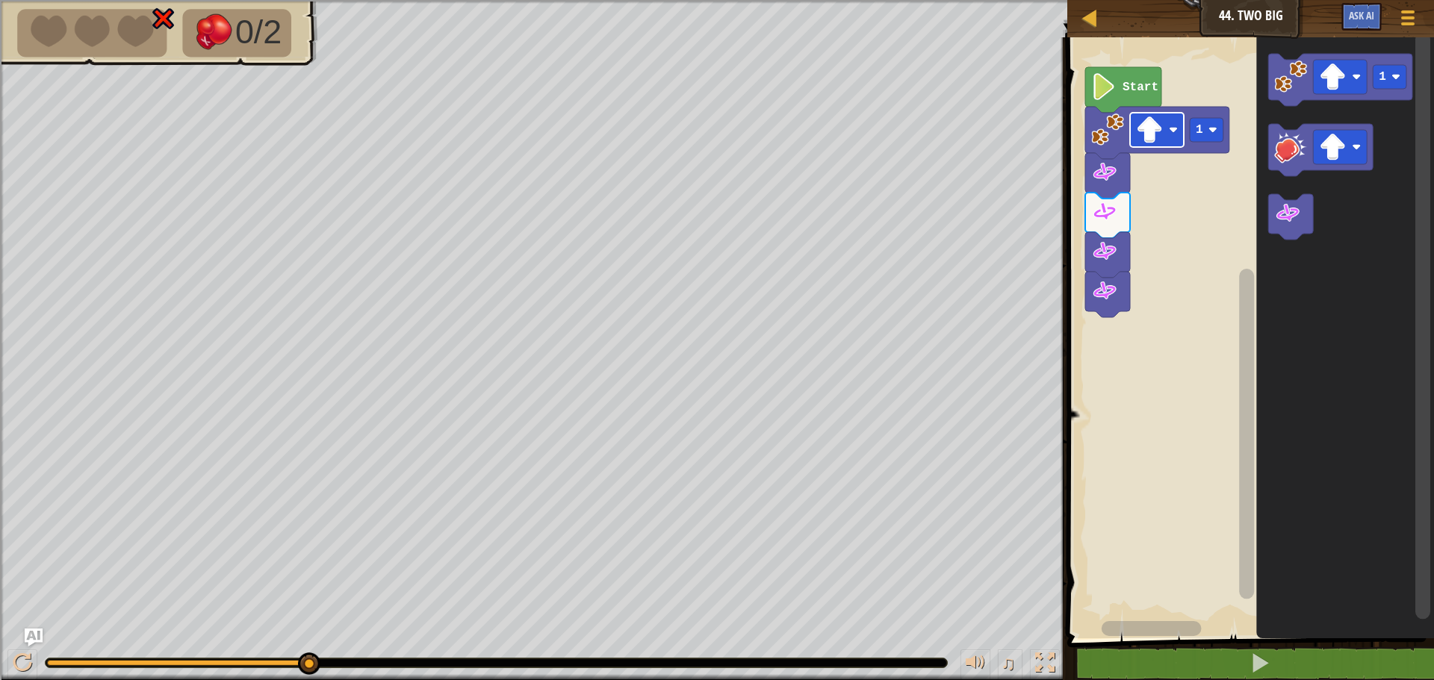
click at [1157, 127] on image "Blockly Workspace" at bounding box center [1149, 129] width 27 height 27
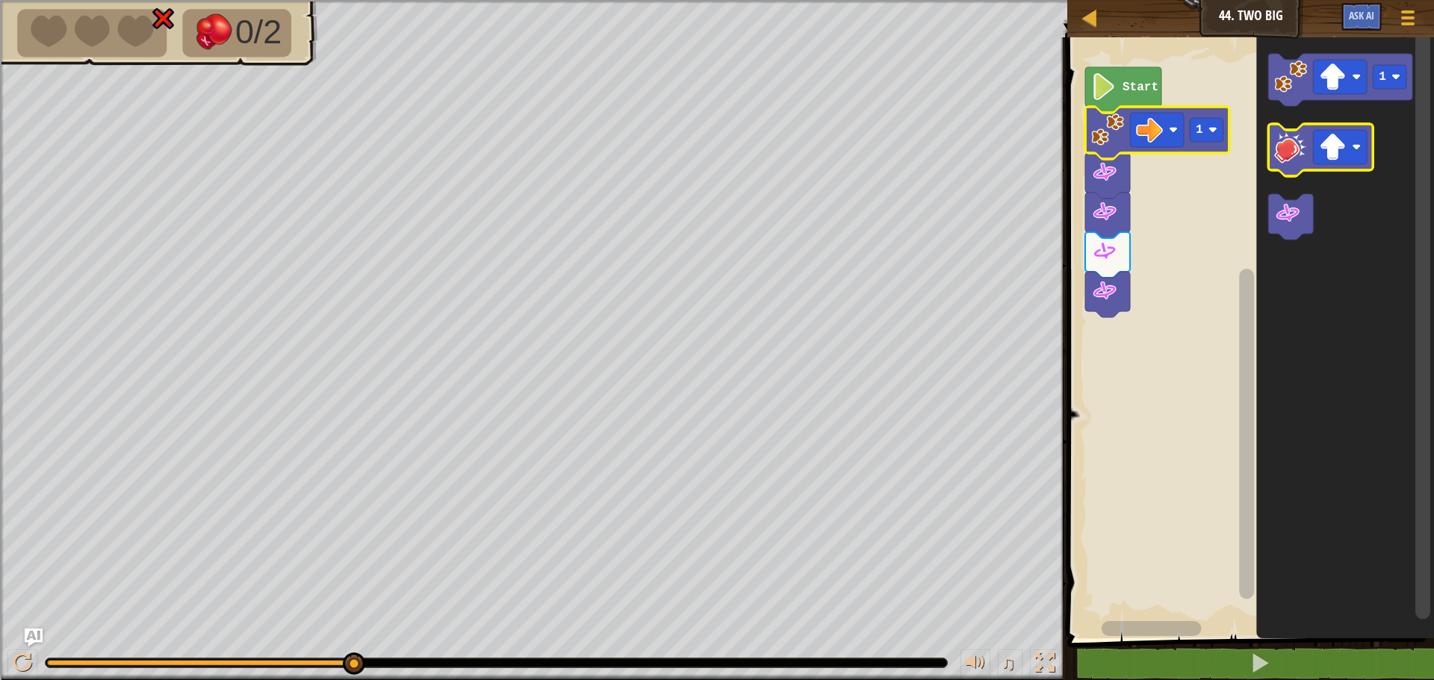
click at [1287, 143] on image "Blockly Workspace" at bounding box center [1290, 147] width 33 height 33
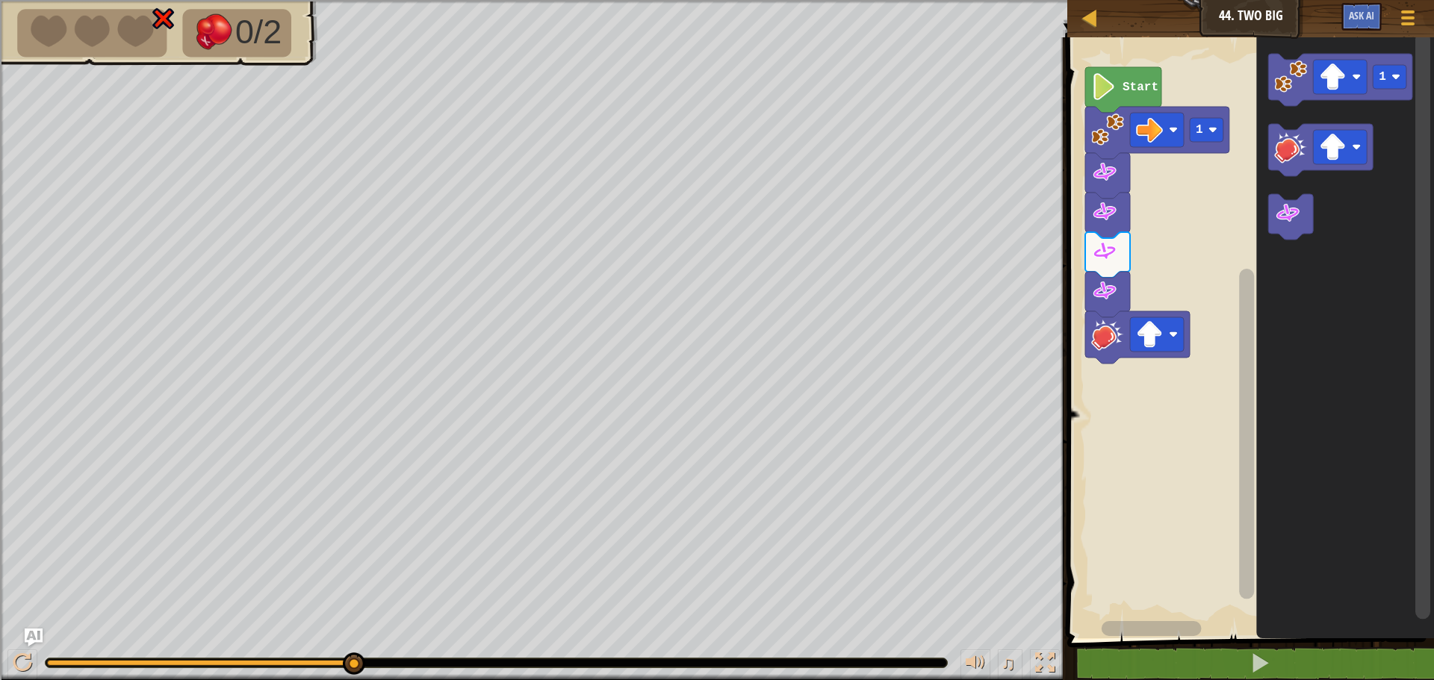
click at [1110, 82] on image "Blockly Workspace" at bounding box center [1103, 86] width 25 height 27
click at [1122, 78] on icon "Blockly Workspace" at bounding box center [1123, 90] width 76 height 46
click at [1125, 85] on text "Start" at bounding box center [1140, 87] width 36 height 13
click at [1120, 75] on icon "Blockly Workspace" at bounding box center [1123, 90] width 76 height 46
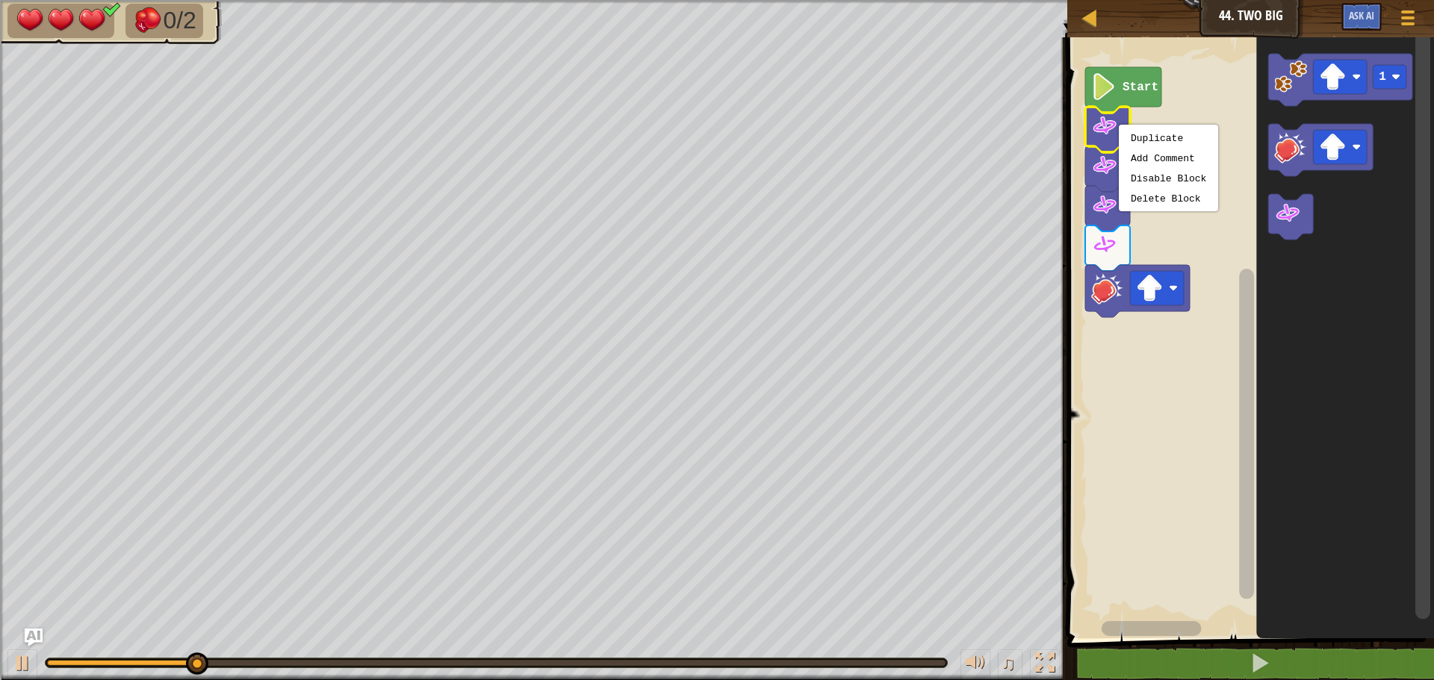
click at [1155, 214] on rect "Blockly Workspace" at bounding box center [1248, 334] width 371 height 609
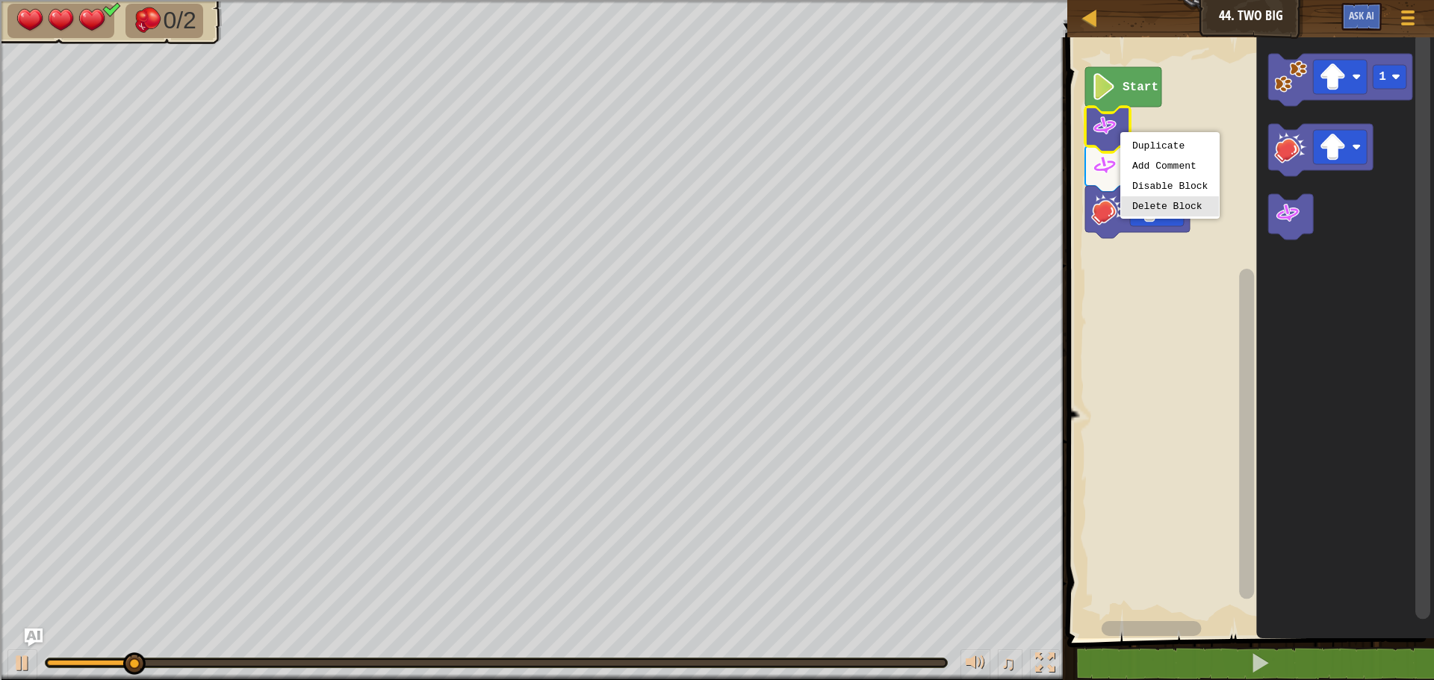
click at [1141, 217] on div "Duplicate Add Comment Disable Block Delete Block" at bounding box center [1169, 175] width 99 height 87
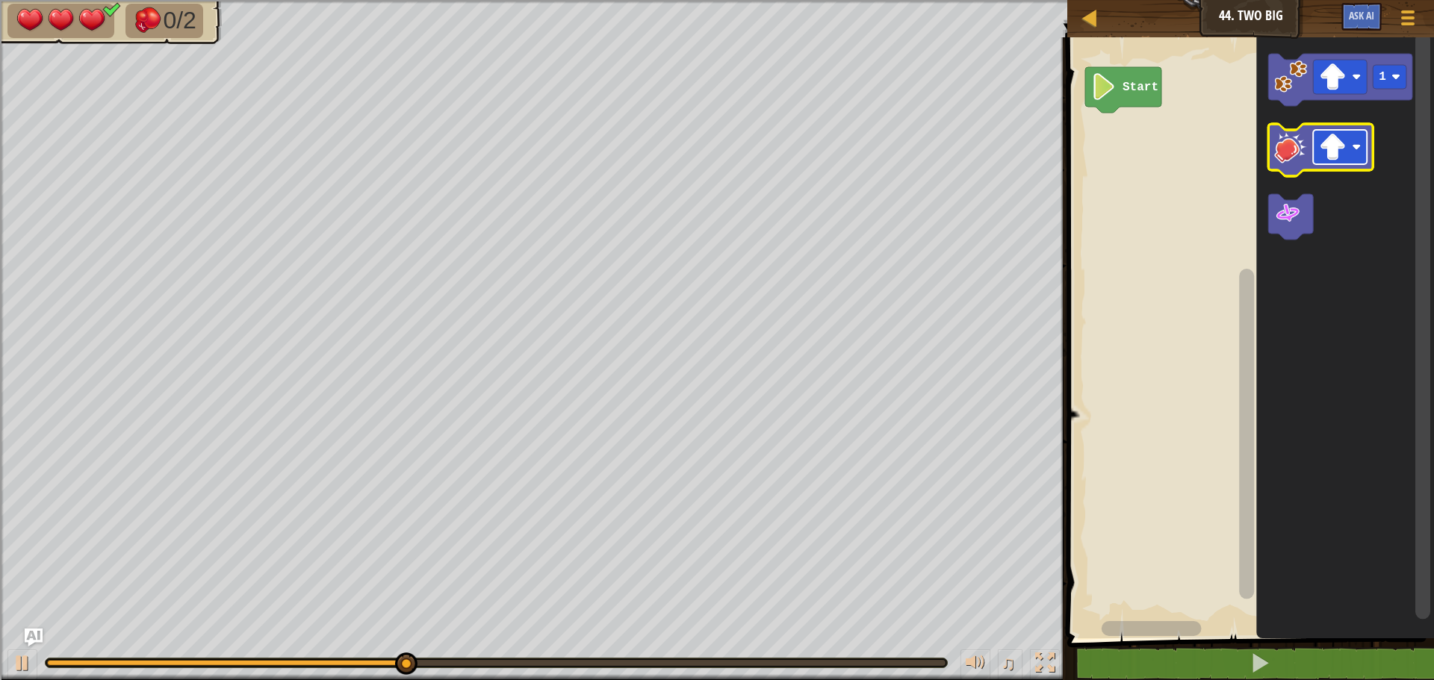
click at [1325, 134] on image "Blockly Workspace" at bounding box center [1332, 147] width 27 height 27
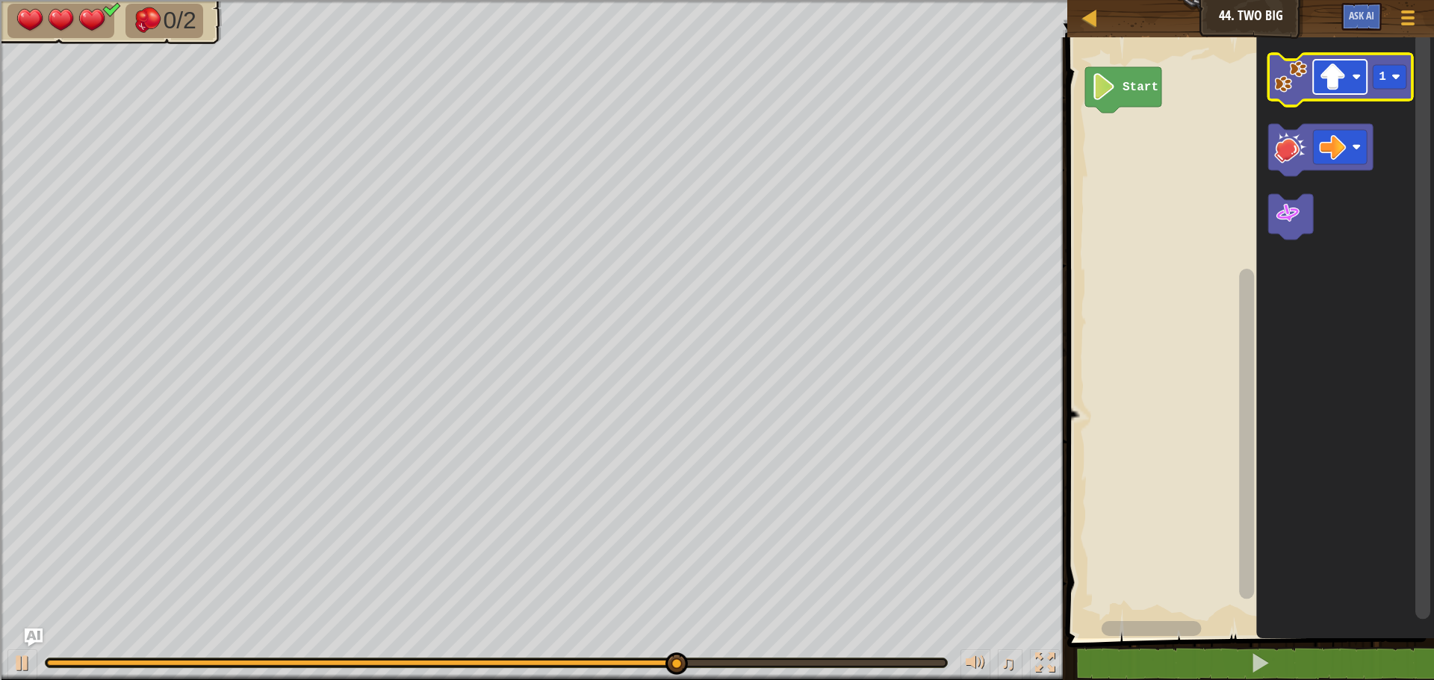
click at [1317, 78] on rect "Blockly Workspace" at bounding box center [1340, 77] width 54 height 34
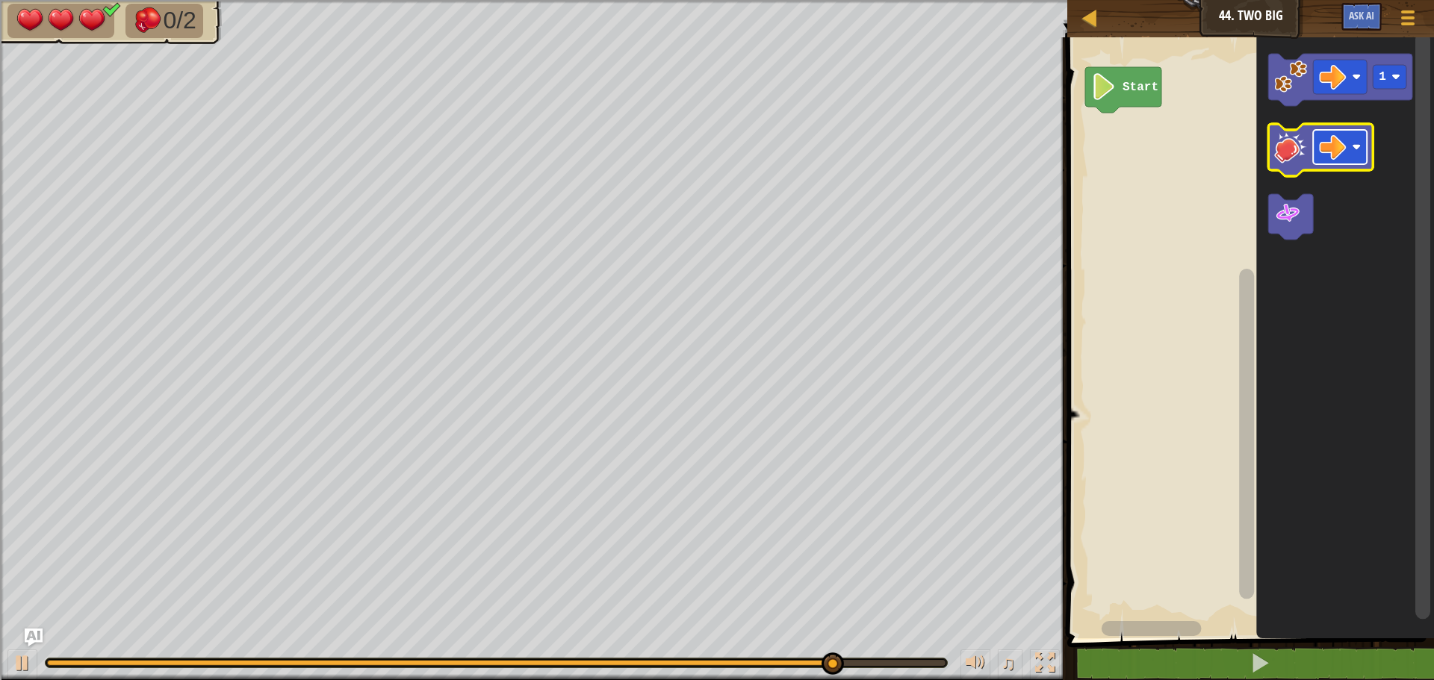
click at [1335, 131] on rect "Blockly Workspace" at bounding box center [1340, 147] width 54 height 34
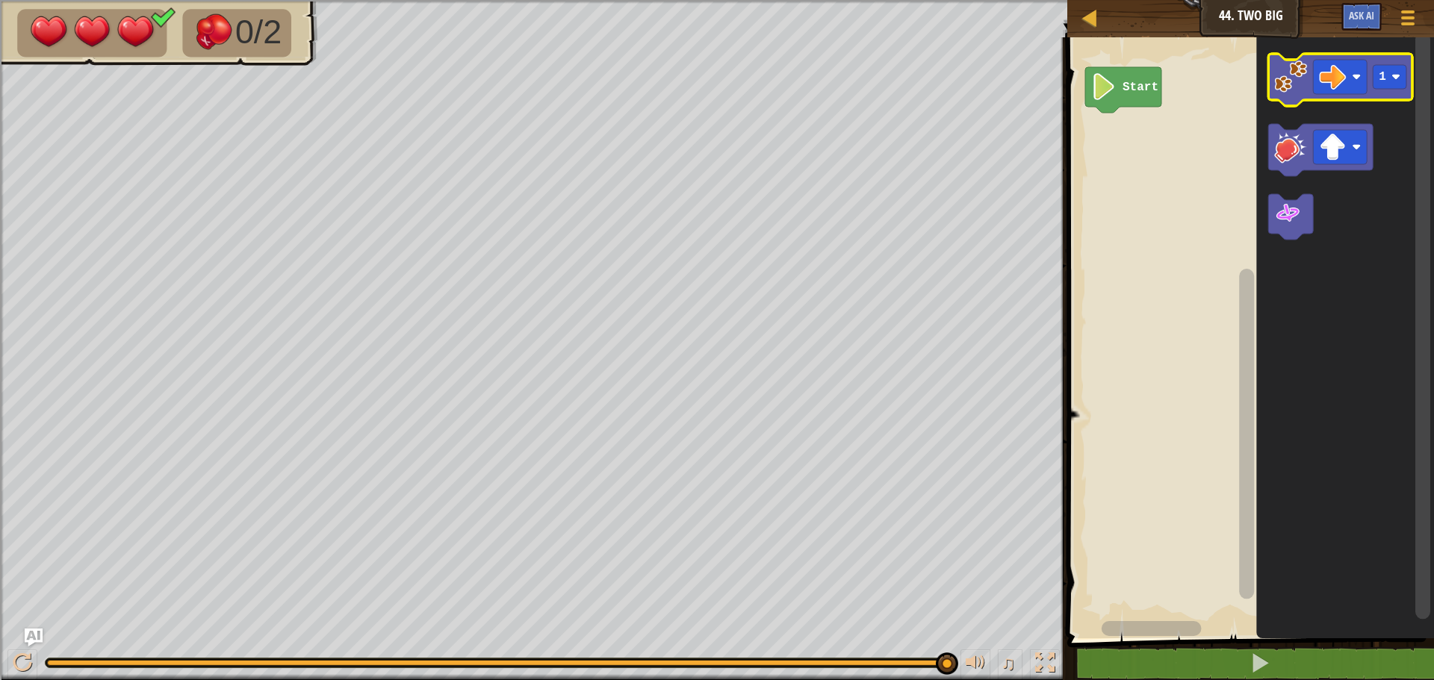
click at [1293, 92] on image "Blockly Workspace" at bounding box center [1290, 76] width 33 height 33
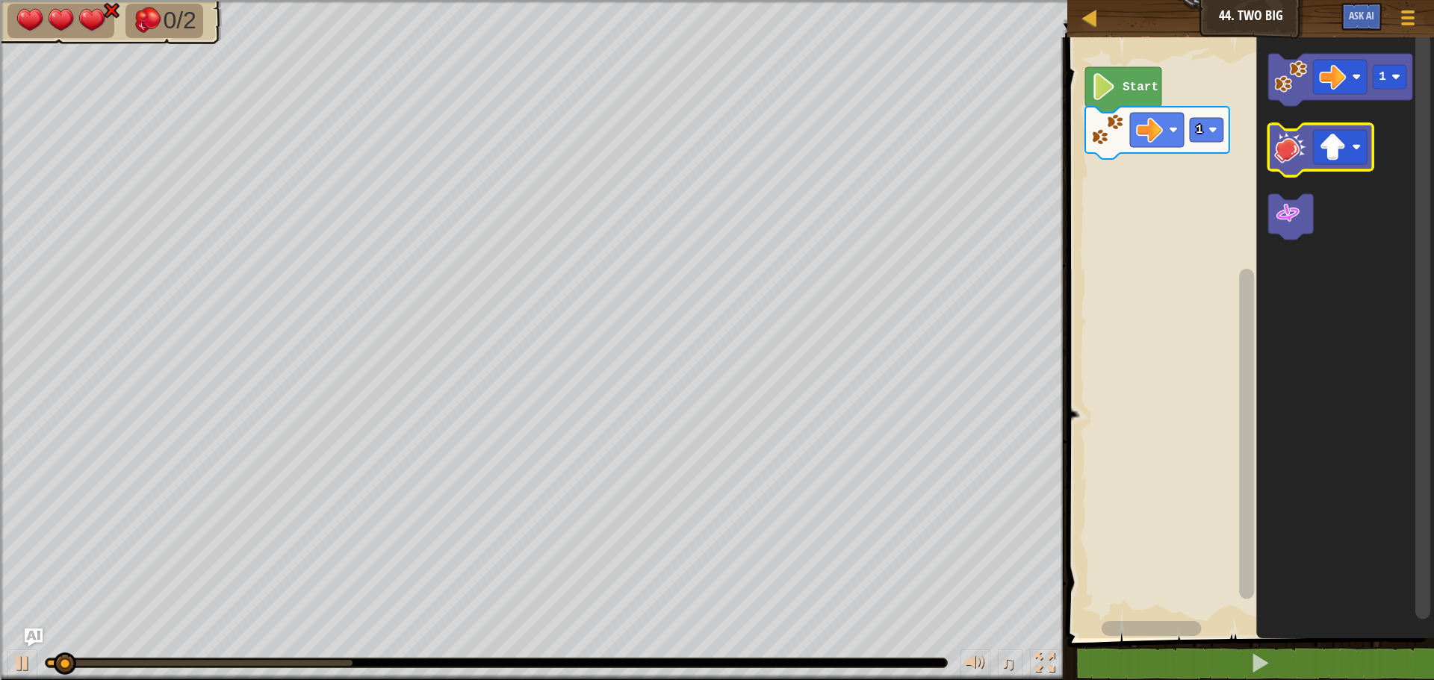
click at [1294, 143] on image "Blockly Workspace" at bounding box center [1290, 147] width 33 height 33
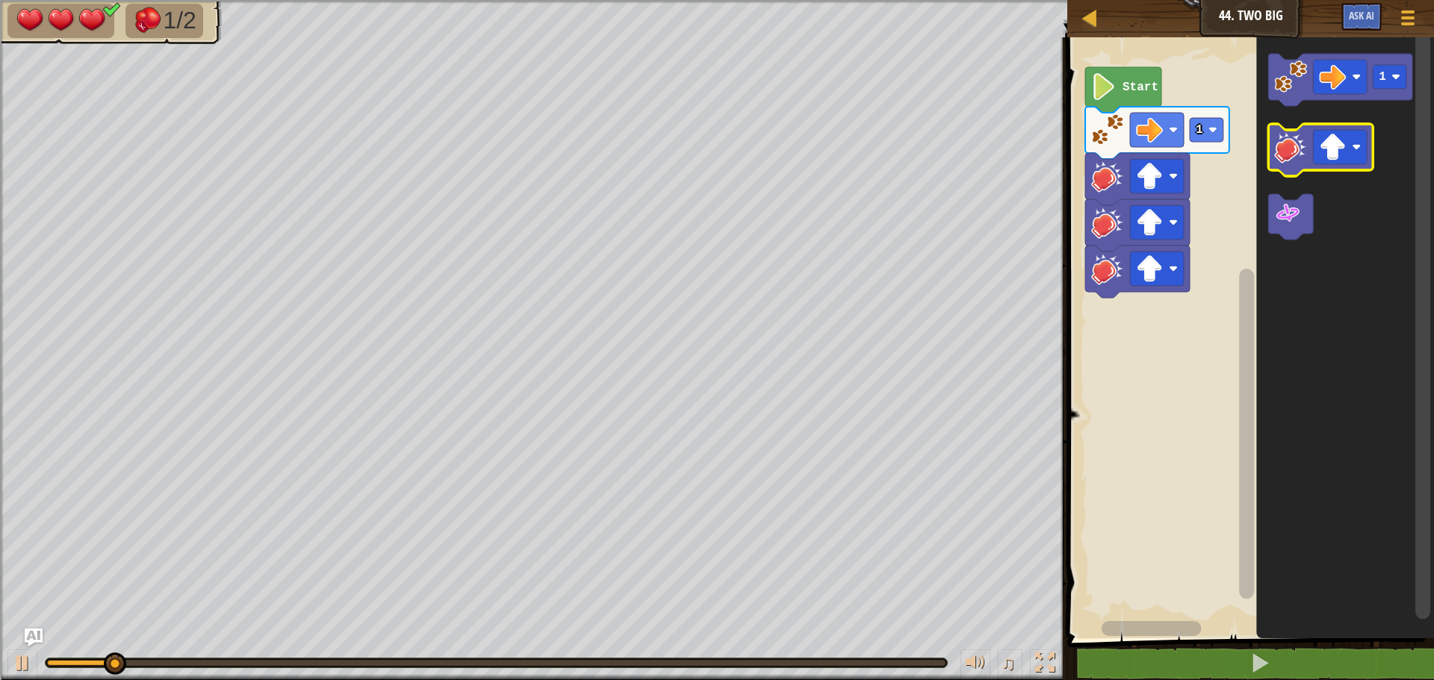
click at [1294, 143] on image "Blockly Workspace" at bounding box center [1290, 147] width 33 height 33
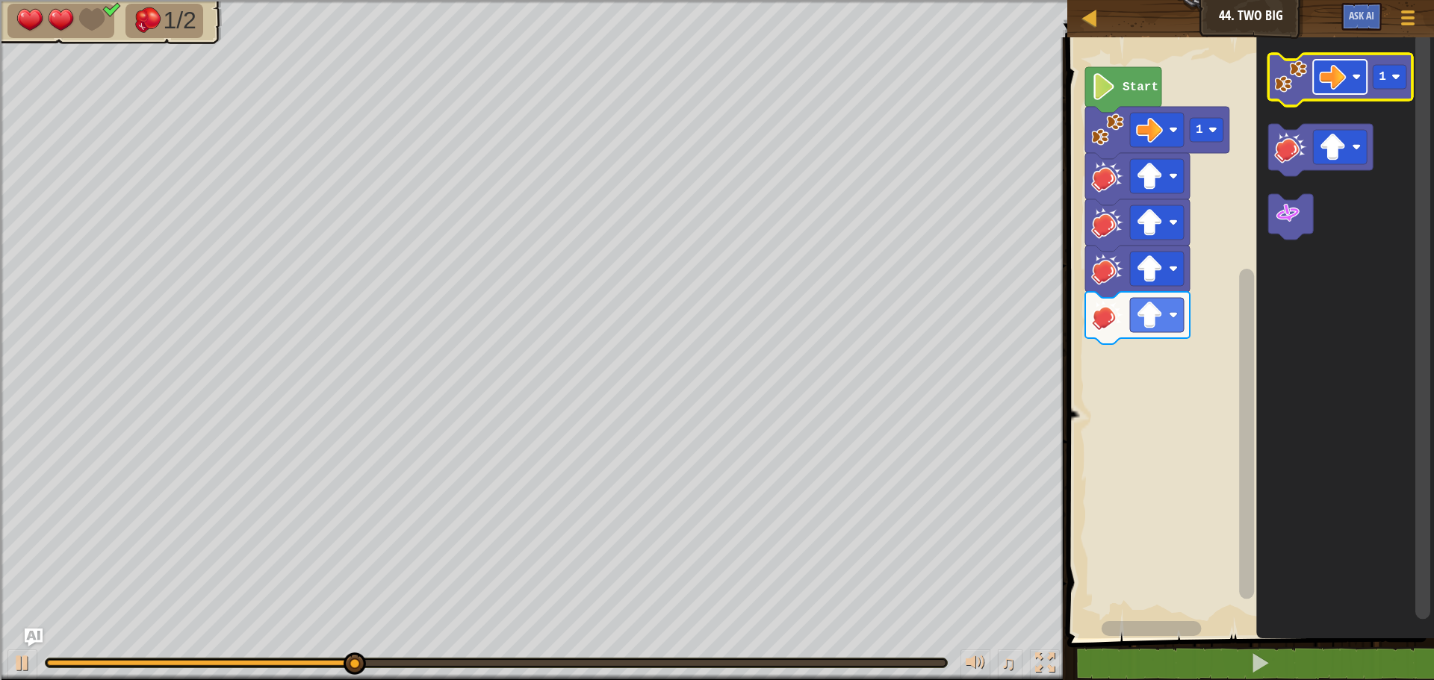
click at [1345, 90] on image "Blockly Workspace" at bounding box center [1332, 76] width 27 height 27
click at [1381, 70] on text "1" at bounding box center [1381, 76] width 7 height 13
click at [1295, 83] on image "Blockly Workspace" at bounding box center [1290, 76] width 33 height 33
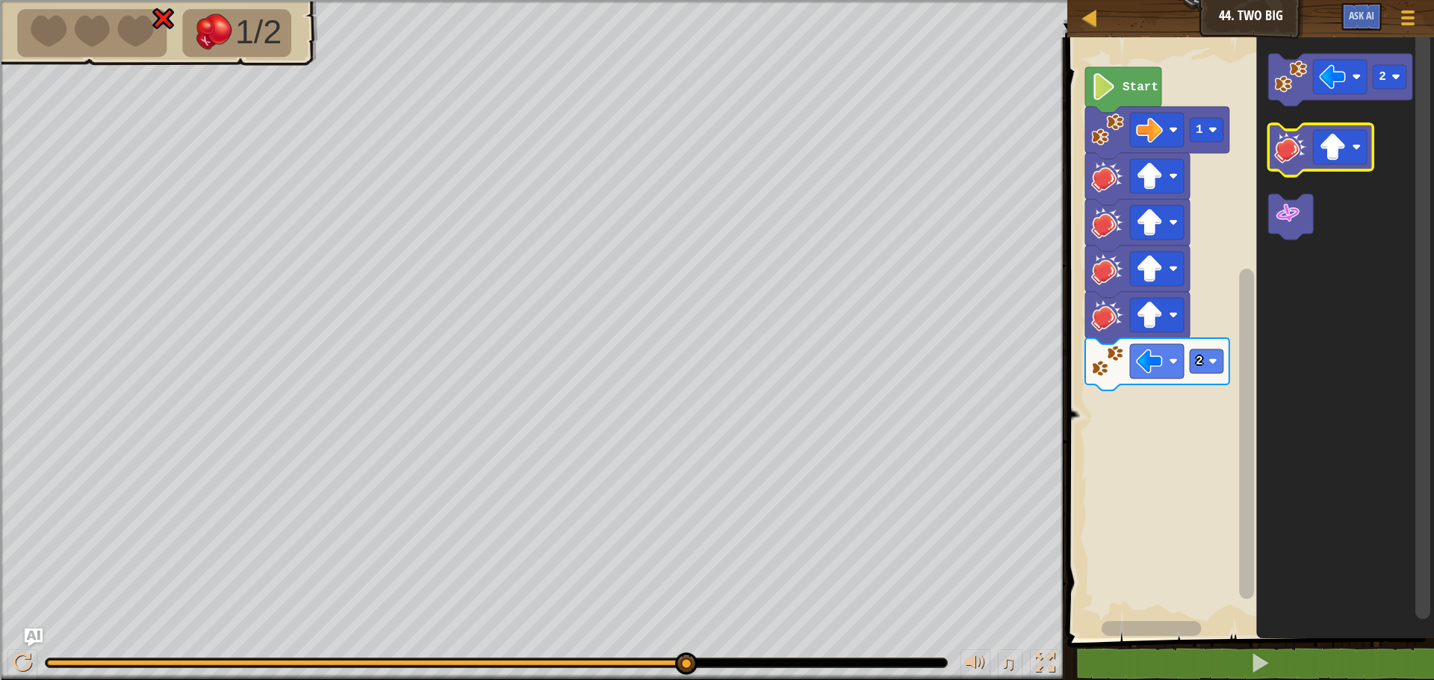
click at [1288, 153] on image "Blockly Workspace" at bounding box center [1290, 147] width 33 height 33
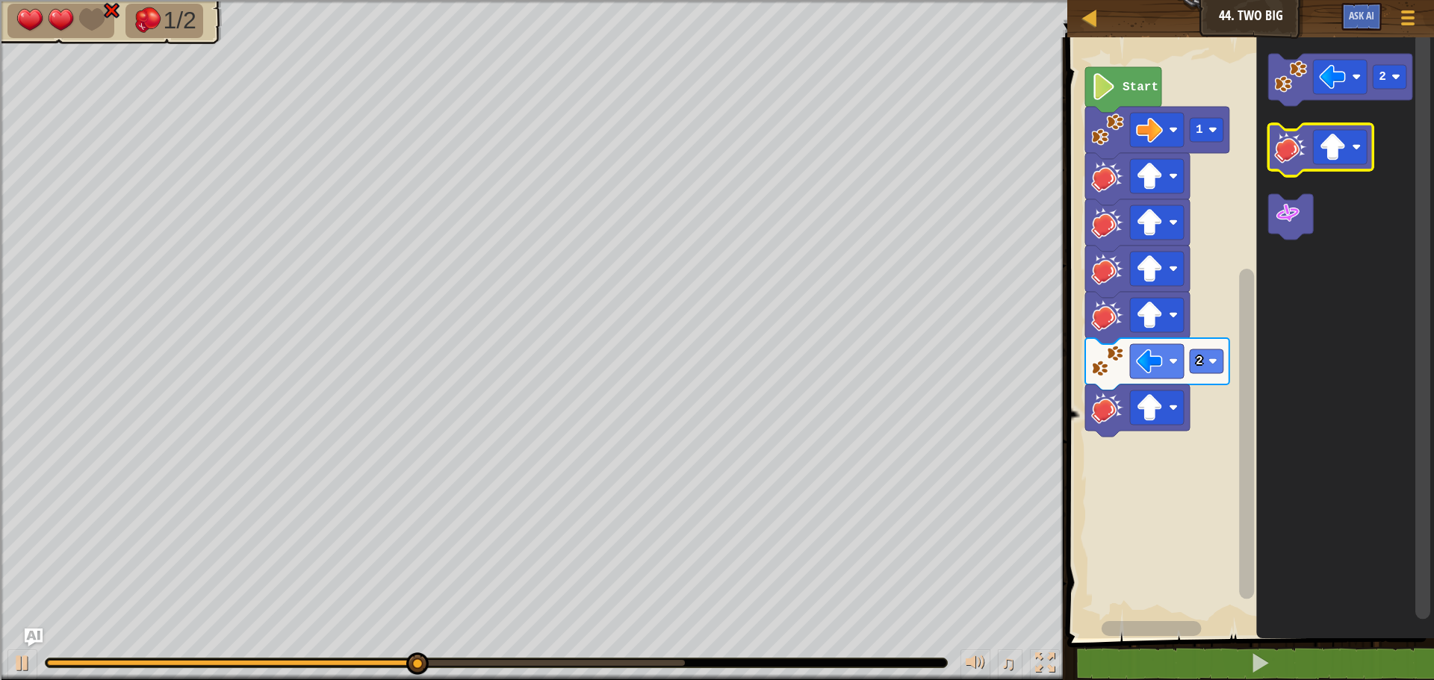
click at [1286, 160] on image "Blockly Workspace" at bounding box center [1290, 147] width 33 height 33
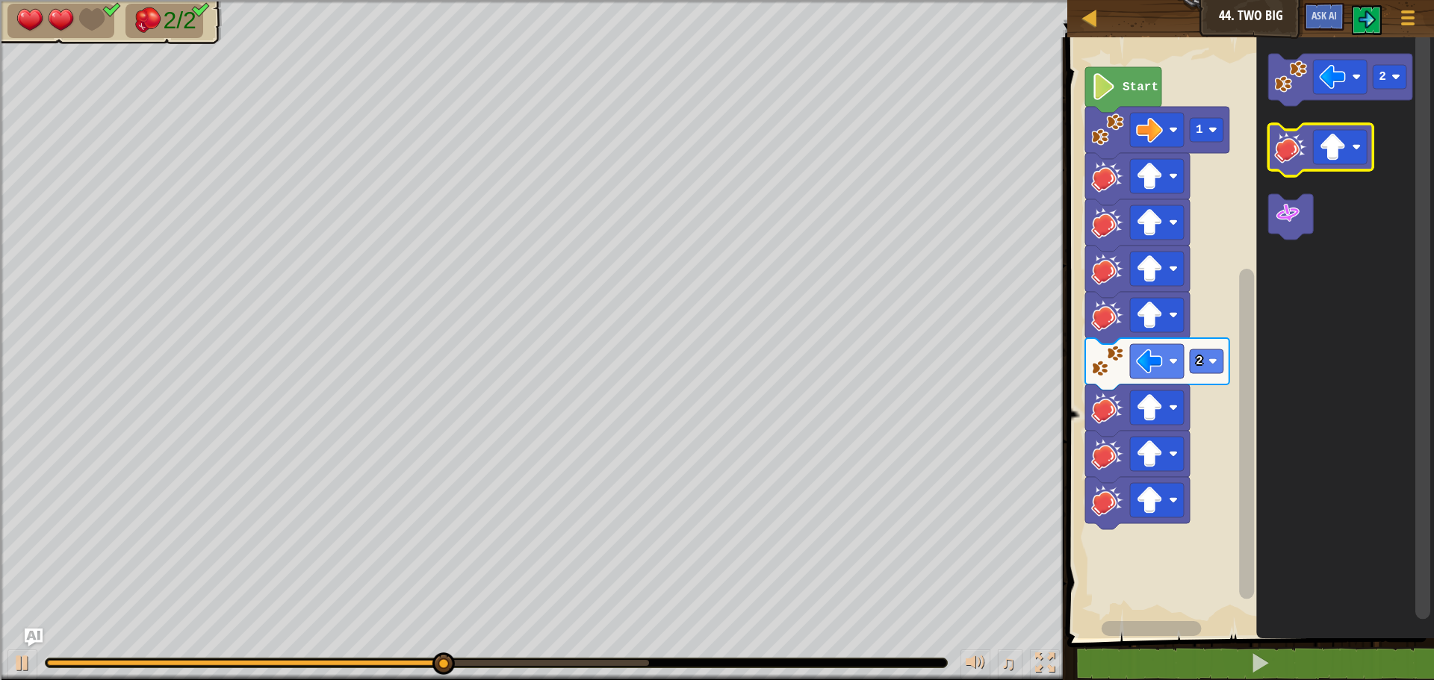
click at [1286, 160] on image "Blockly Workspace" at bounding box center [1290, 147] width 33 height 33
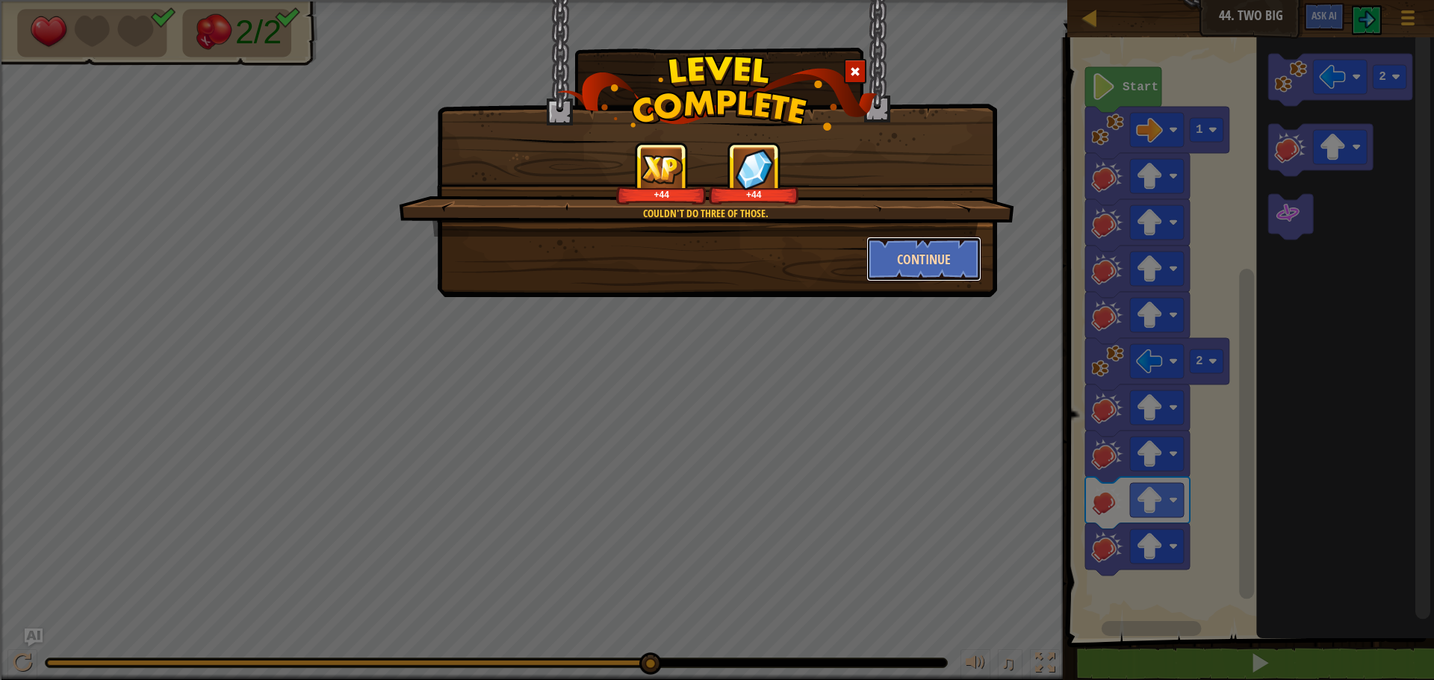
click at [936, 267] on button "Continue" at bounding box center [924, 259] width 116 height 45
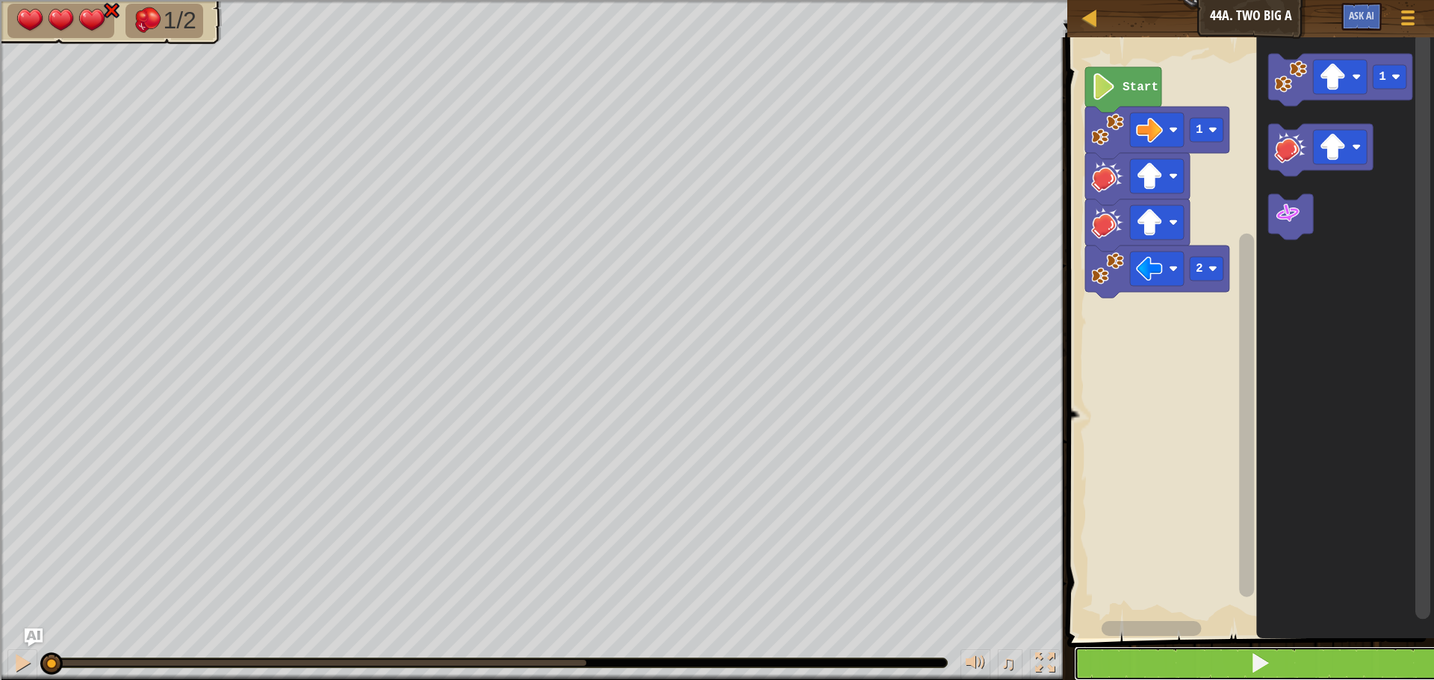
click at [1210, 652] on button at bounding box center [1259, 664] width 371 height 34
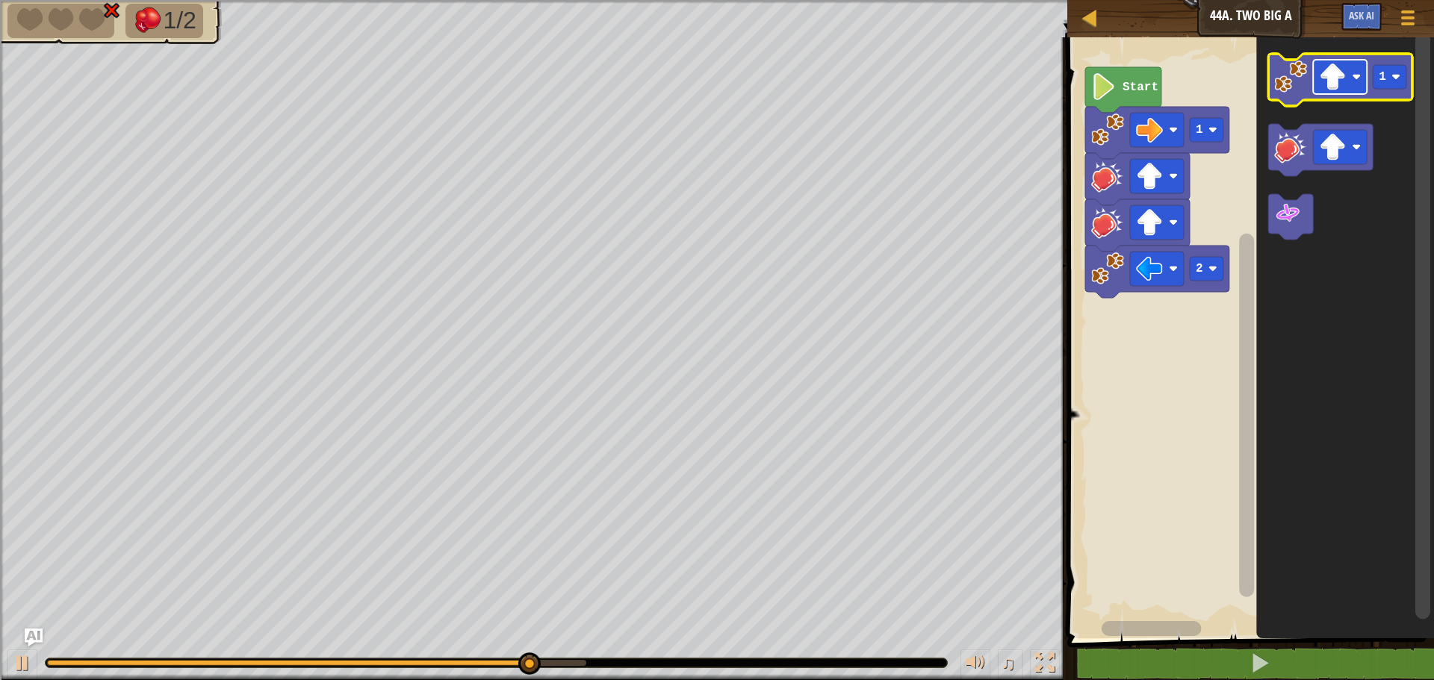
click at [1336, 82] on image "Blockly Workspace" at bounding box center [1332, 76] width 27 height 27
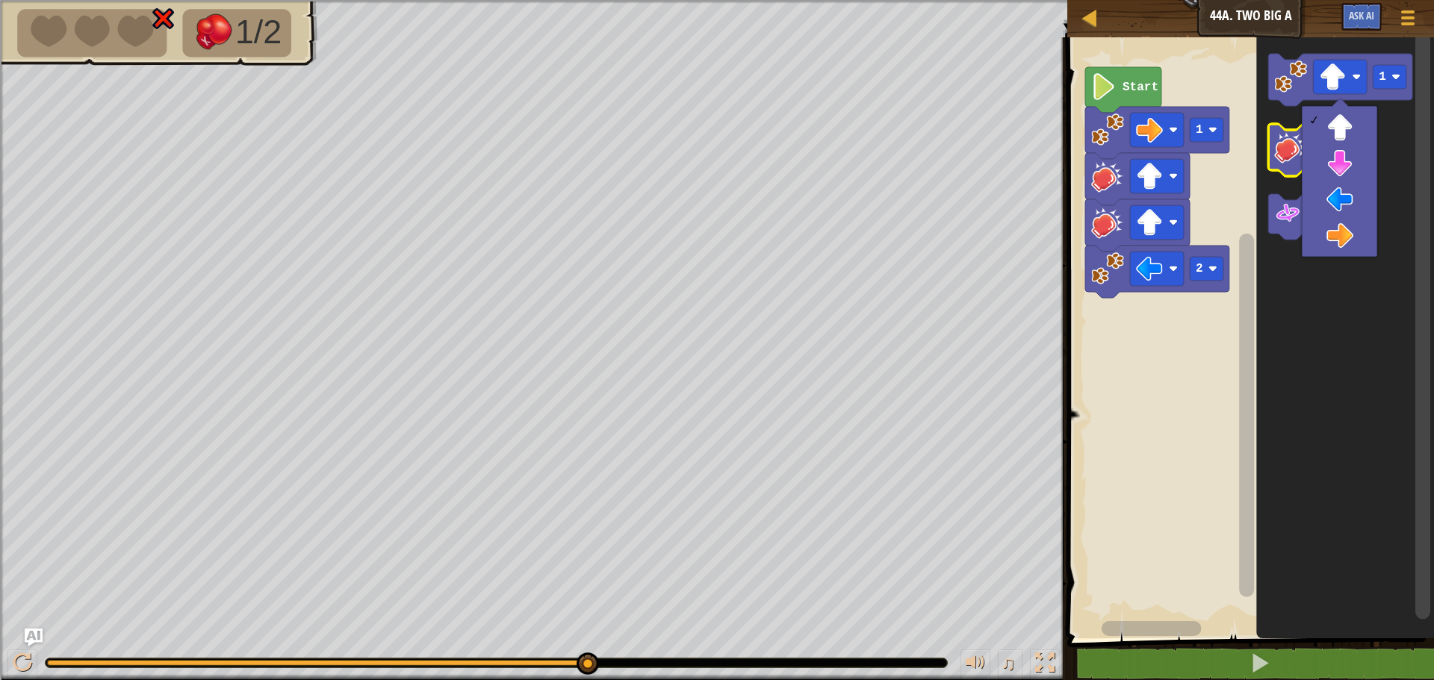
click at [1301, 145] on image "Blockly Workspace" at bounding box center [1290, 147] width 33 height 33
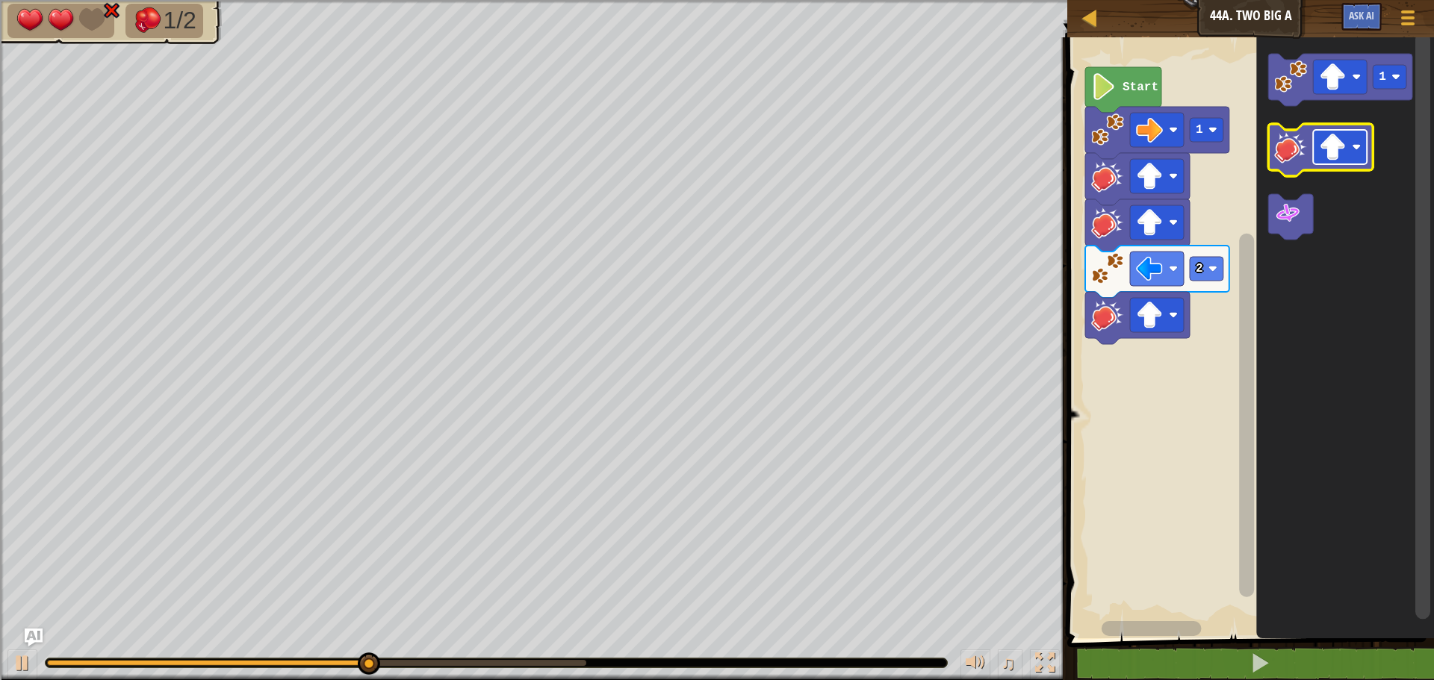
click at [1334, 147] on image "Blockly Workspace" at bounding box center [1332, 147] width 27 height 27
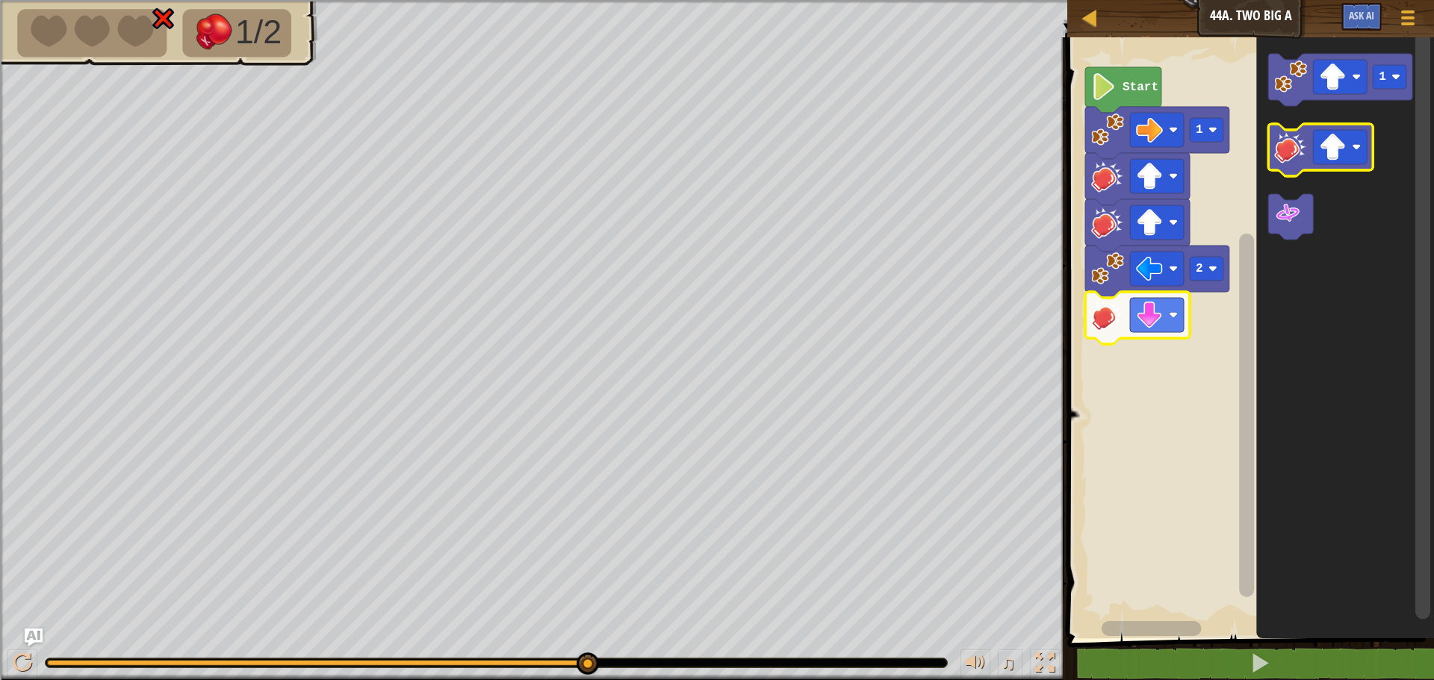
click at [1308, 170] on icon "Blockly Workspace" at bounding box center [1320, 150] width 105 height 52
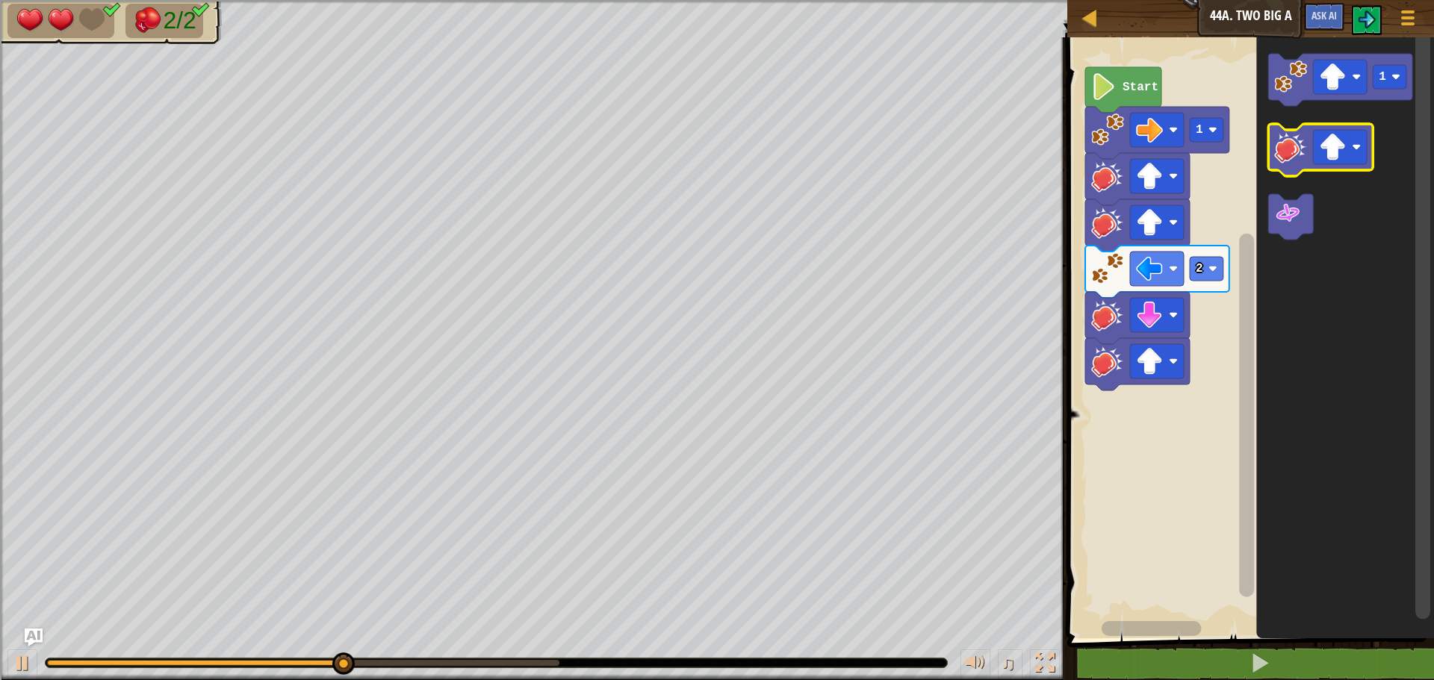
click at [1328, 167] on icon "Blockly Workspace" at bounding box center [1320, 150] width 105 height 52
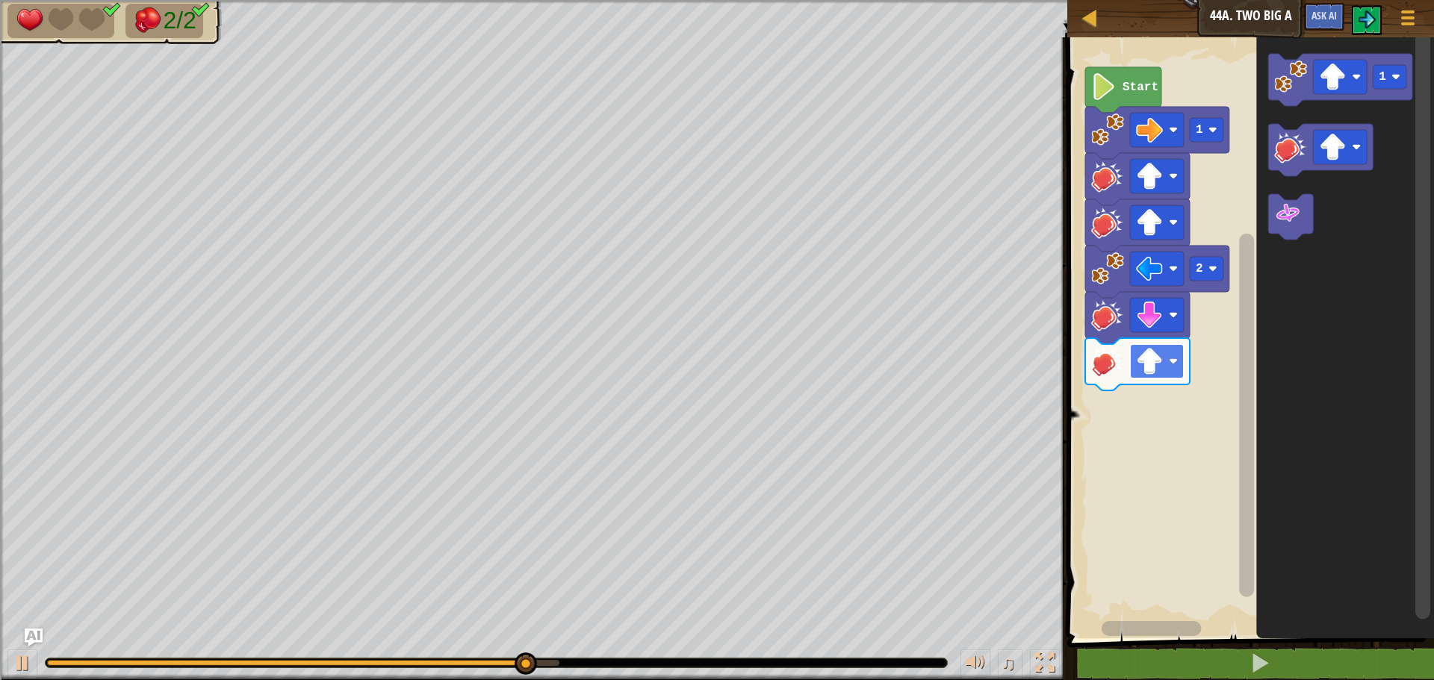
click at [1132, 376] on rect "Blockly Workspace" at bounding box center [1157, 361] width 54 height 34
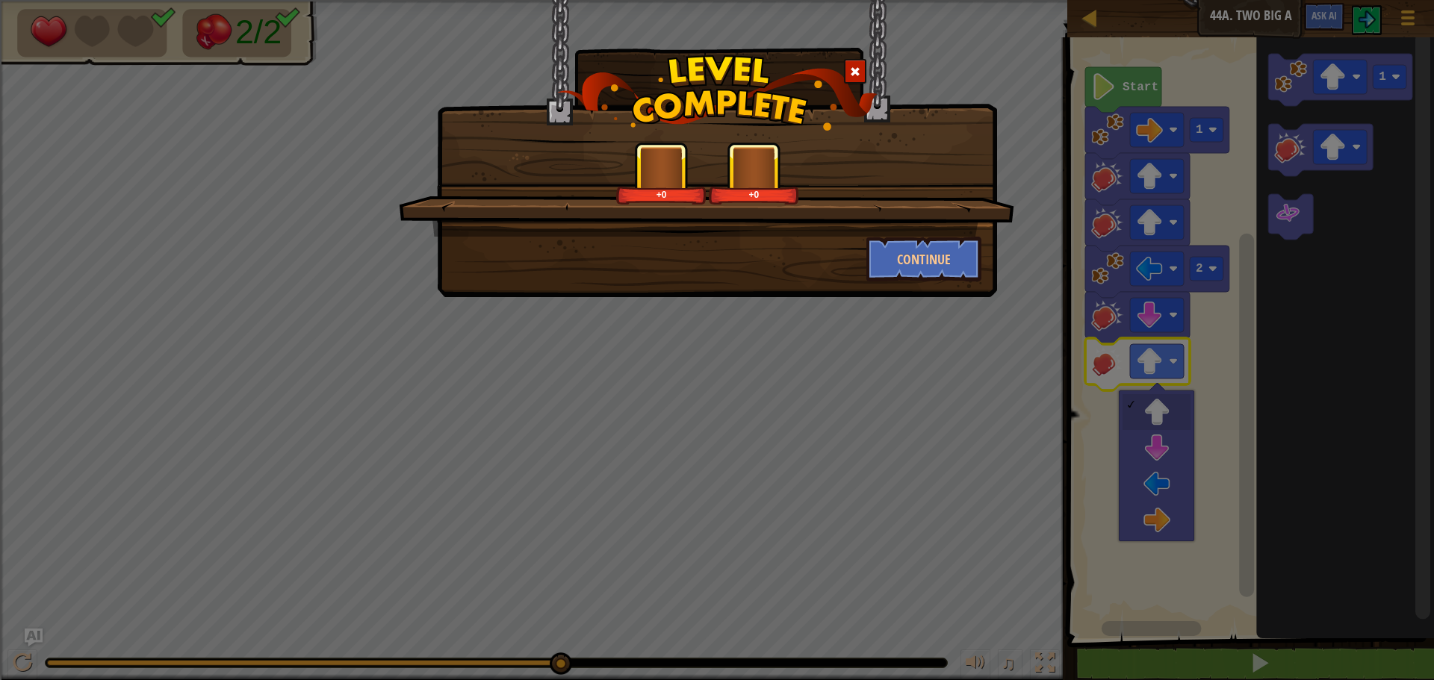
click at [1167, 458] on div "+0 +0 Continue" at bounding box center [717, 340] width 1434 height 680
click at [938, 245] on button "Continue" at bounding box center [924, 259] width 116 height 45
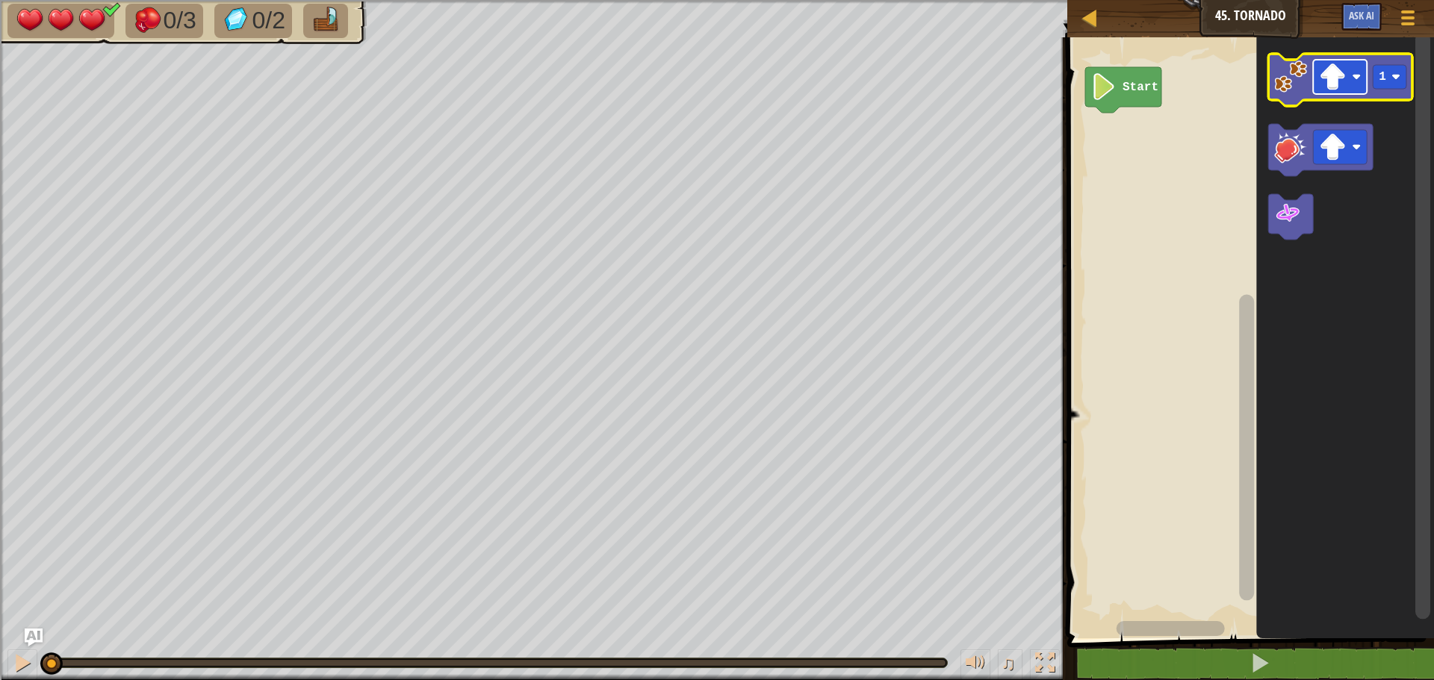
click at [1355, 85] on rect "Blockly Workspace" at bounding box center [1340, 77] width 54 height 34
click at [1289, 72] on image "Blockly Workspace" at bounding box center [1290, 76] width 33 height 33
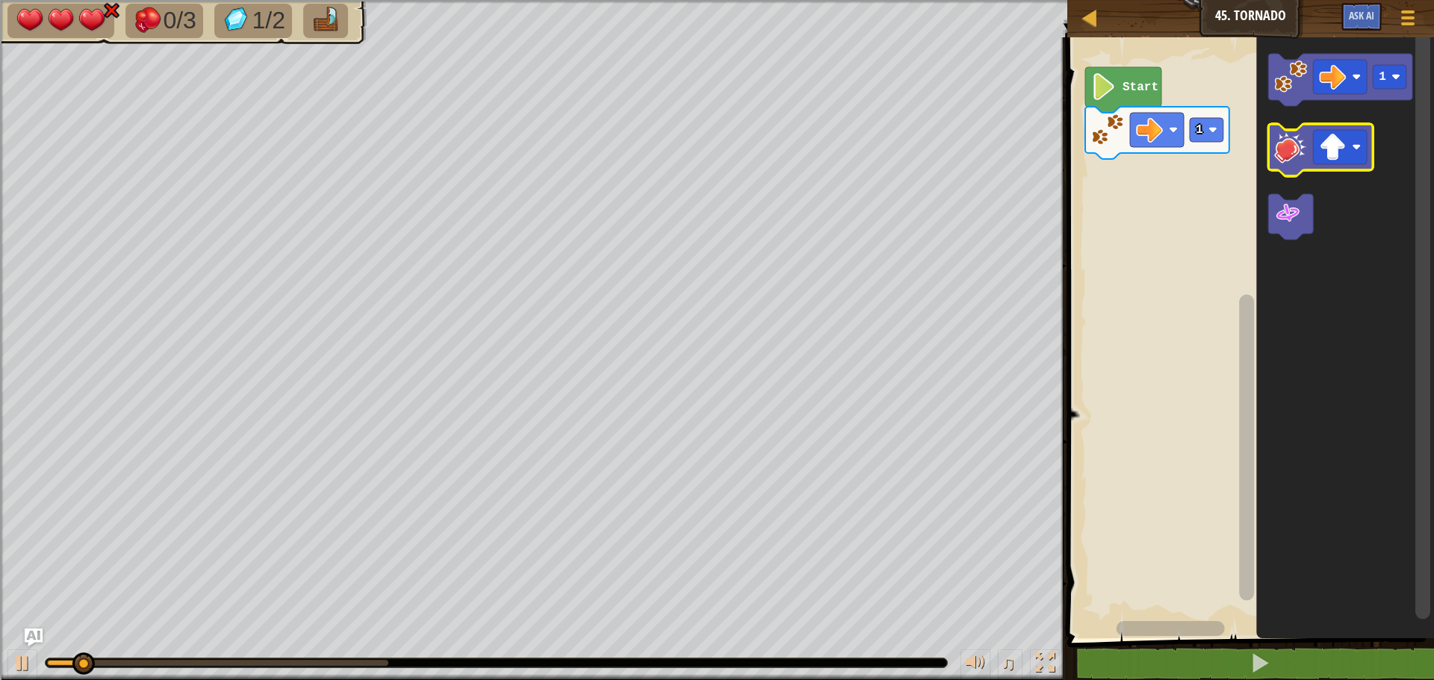
click at [1290, 140] on image "Blockly Workspace" at bounding box center [1290, 147] width 33 height 33
click at [1298, 146] on image "Blockly Workspace" at bounding box center [1290, 147] width 33 height 33
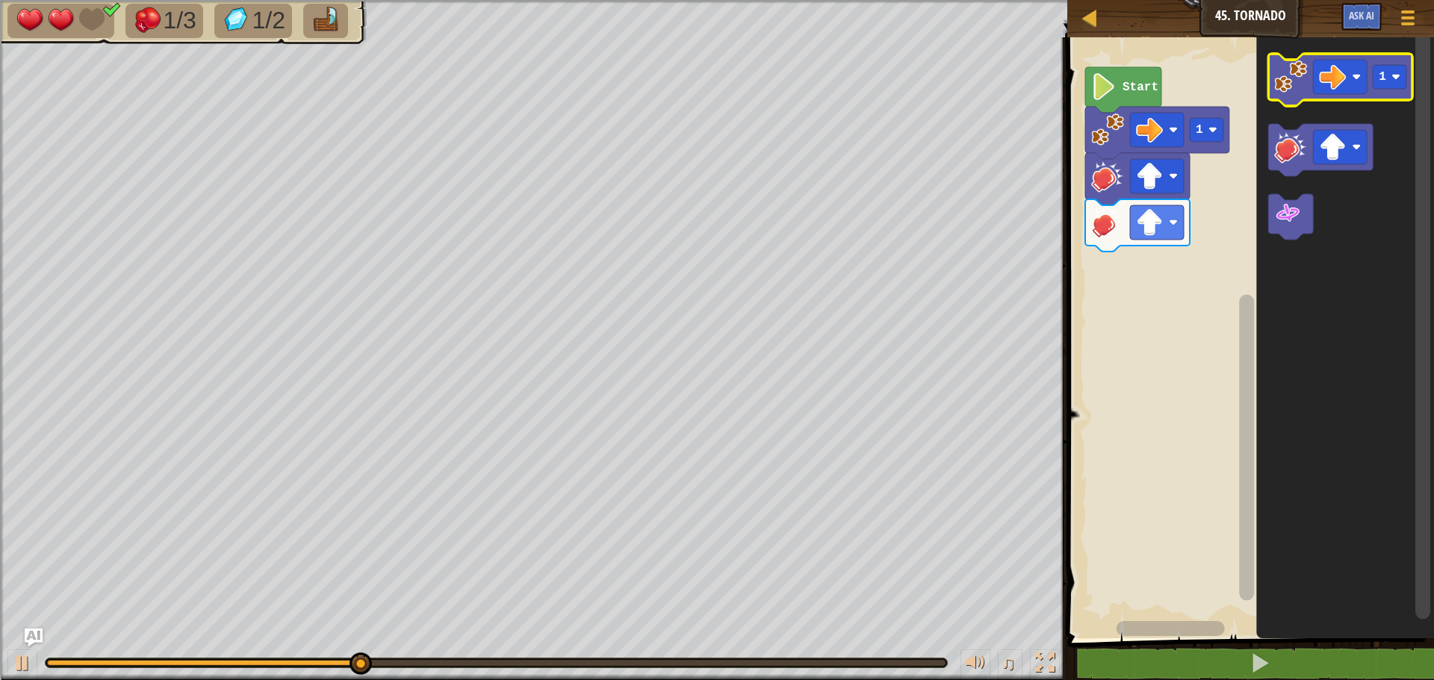
click at [1302, 88] on image "Blockly Workspace" at bounding box center [1290, 76] width 33 height 33
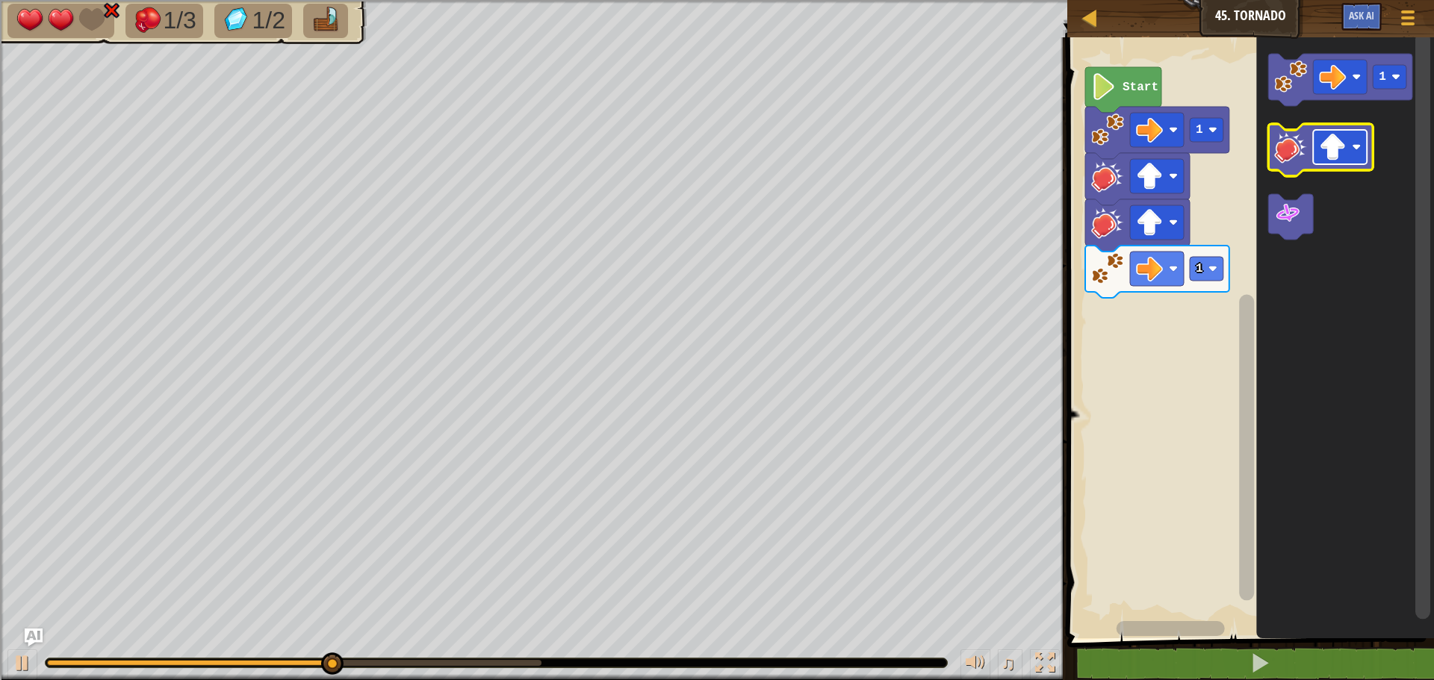
click at [1341, 156] on image "Blockly Workspace" at bounding box center [1332, 147] width 27 height 27
click at [1344, 149] on image "Blockly Workspace" at bounding box center [1332, 147] width 27 height 27
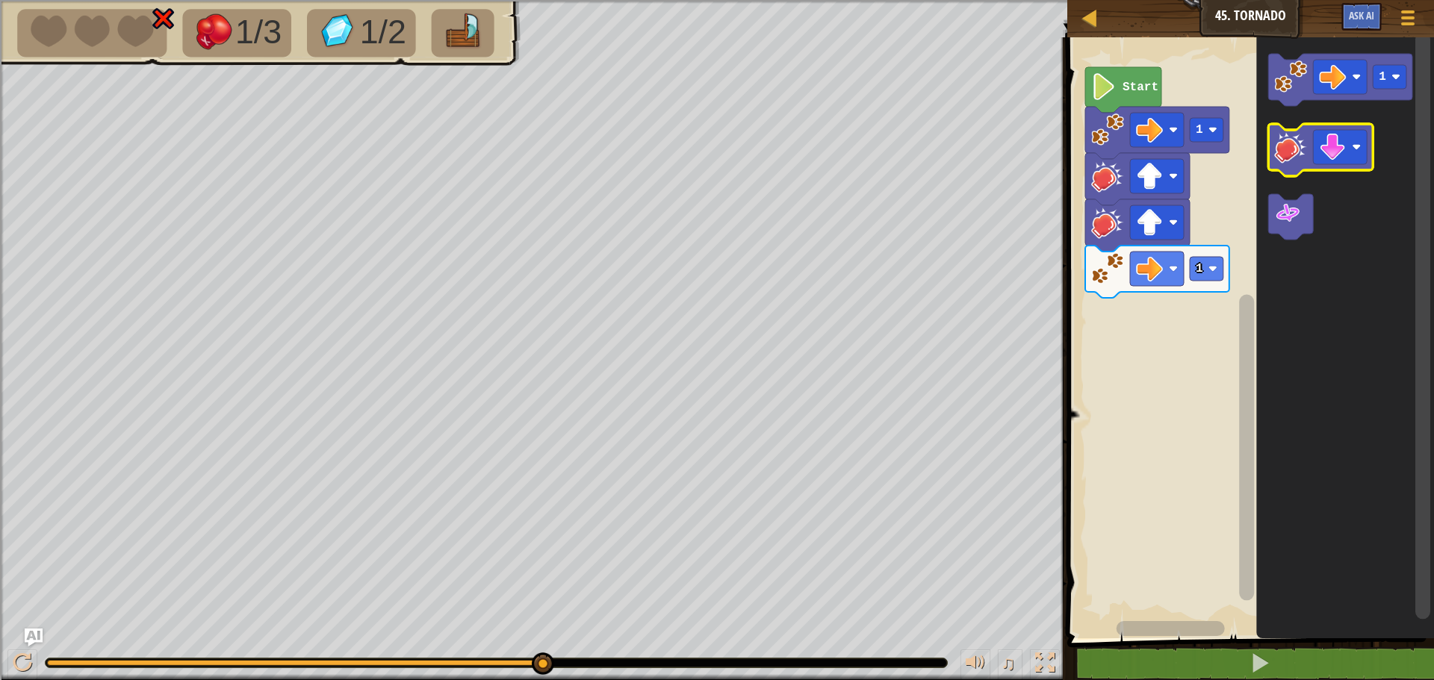
click at [1301, 169] on icon "Blockly Workspace" at bounding box center [1320, 150] width 105 height 52
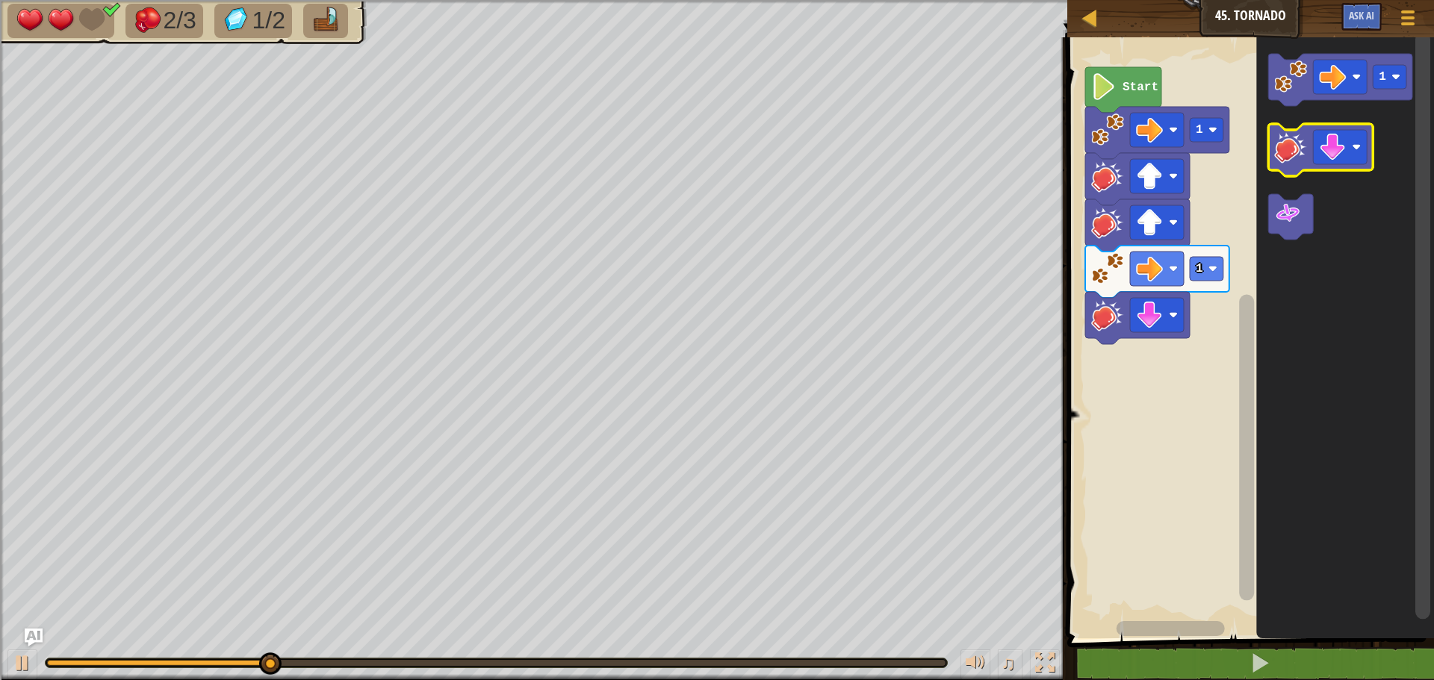
click at [1297, 167] on icon "Blockly Workspace" at bounding box center [1320, 150] width 105 height 52
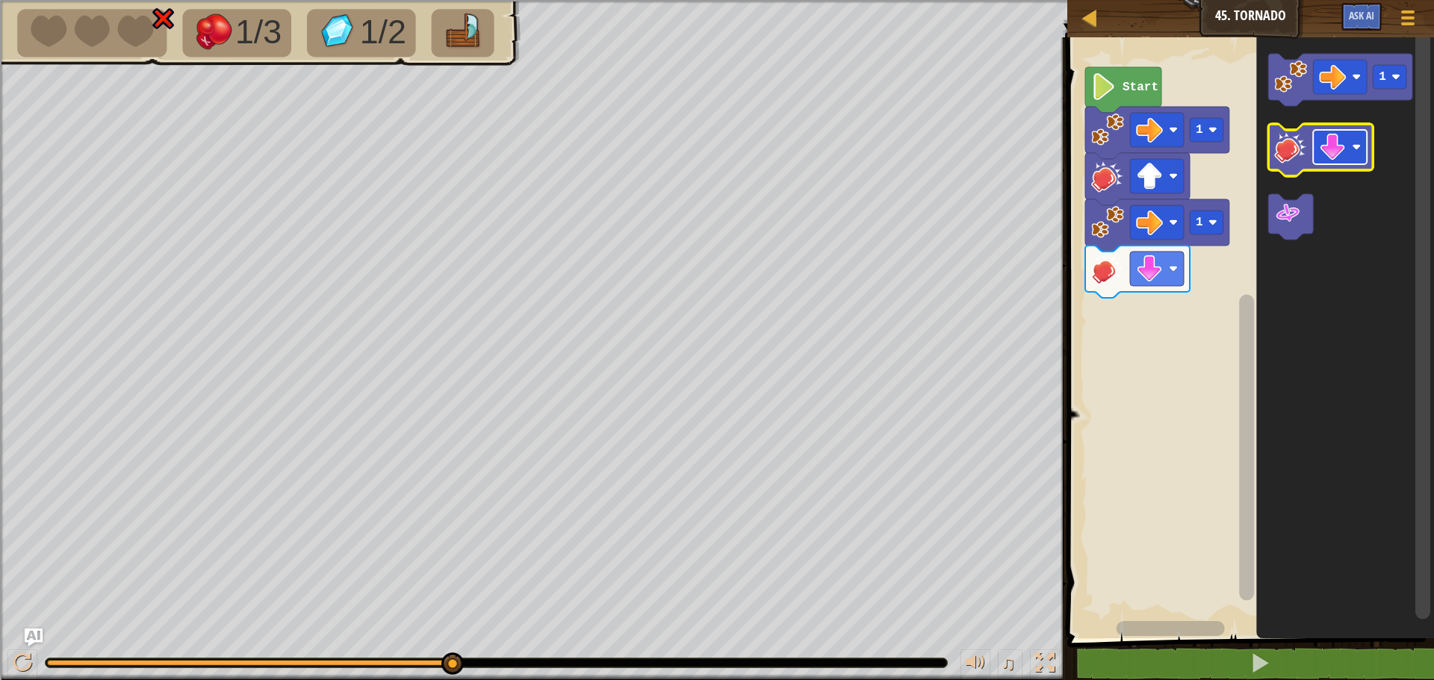
click at [1331, 159] on image "Blockly Workspace" at bounding box center [1332, 147] width 27 height 27
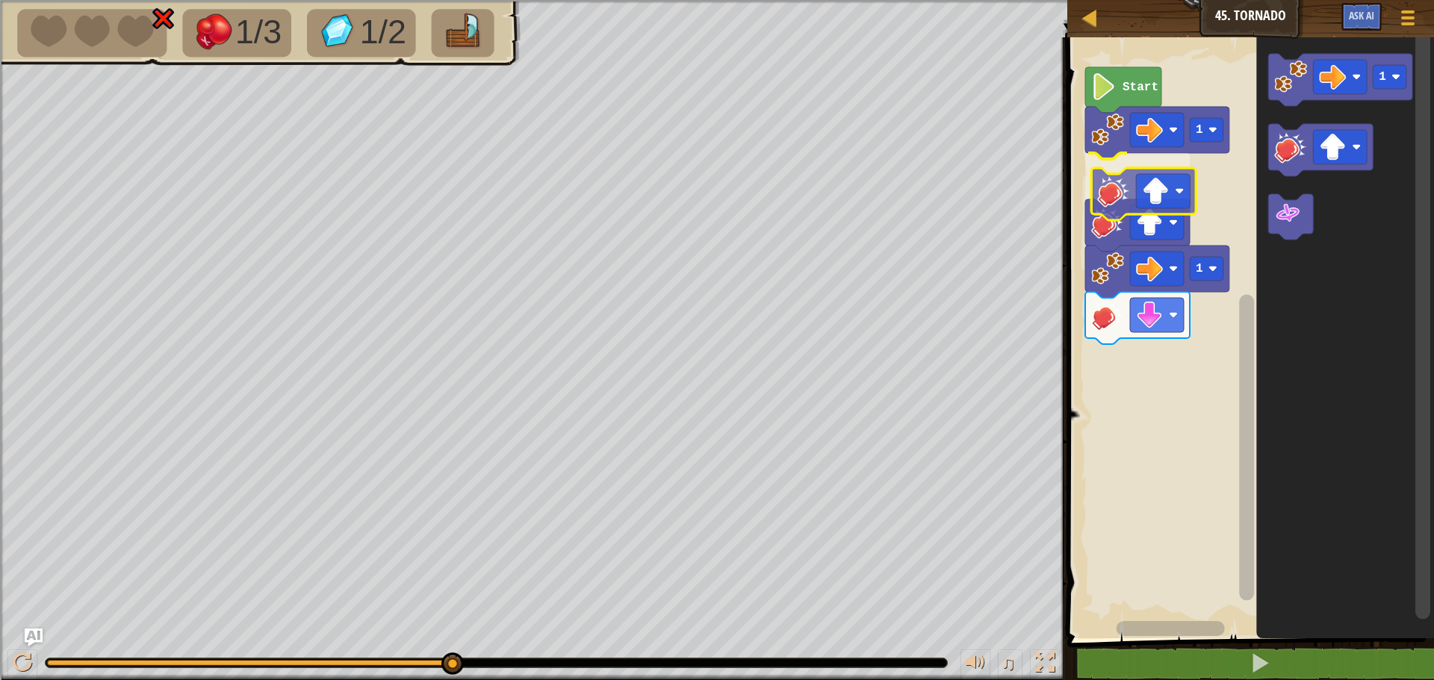
click at [1135, 203] on div "Start 1 1 1" at bounding box center [1248, 334] width 371 height 609
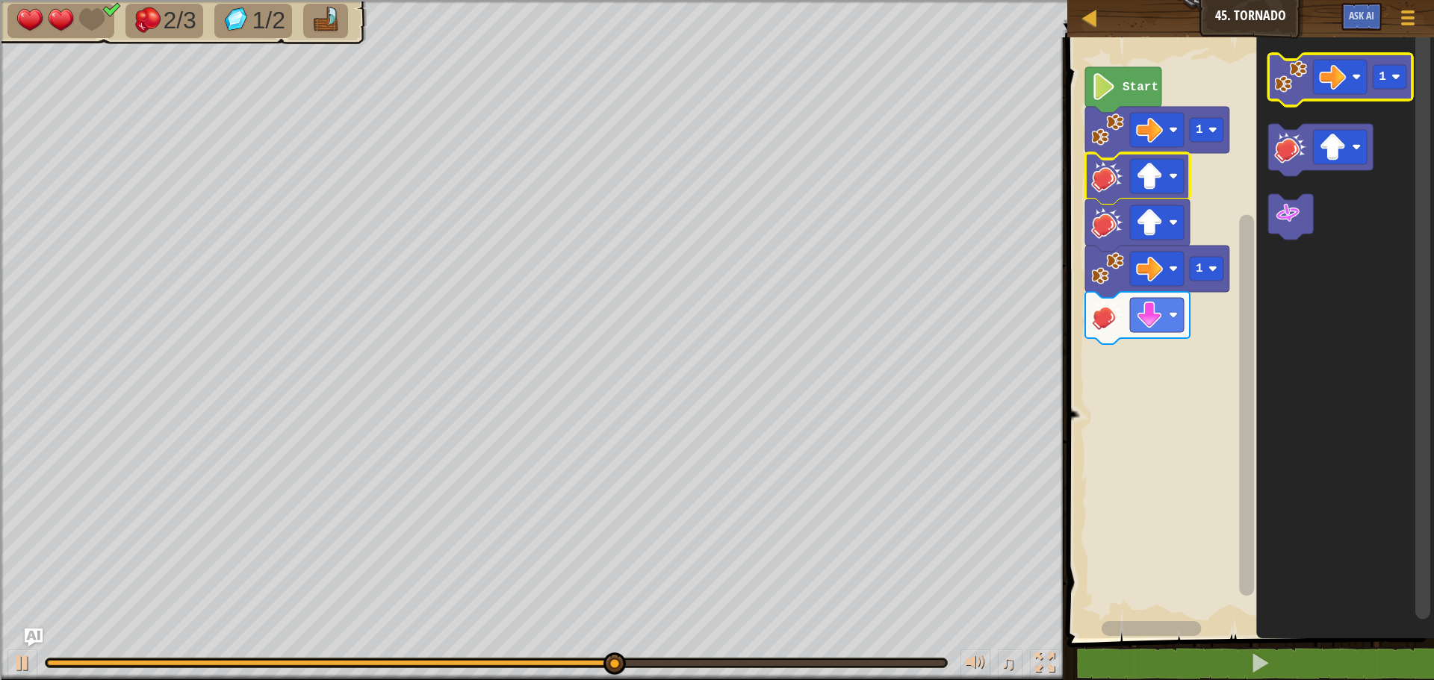
click at [1279, 83] on image "Blockly Workspace" at bounding box center [1290, 76] width 33 height 33
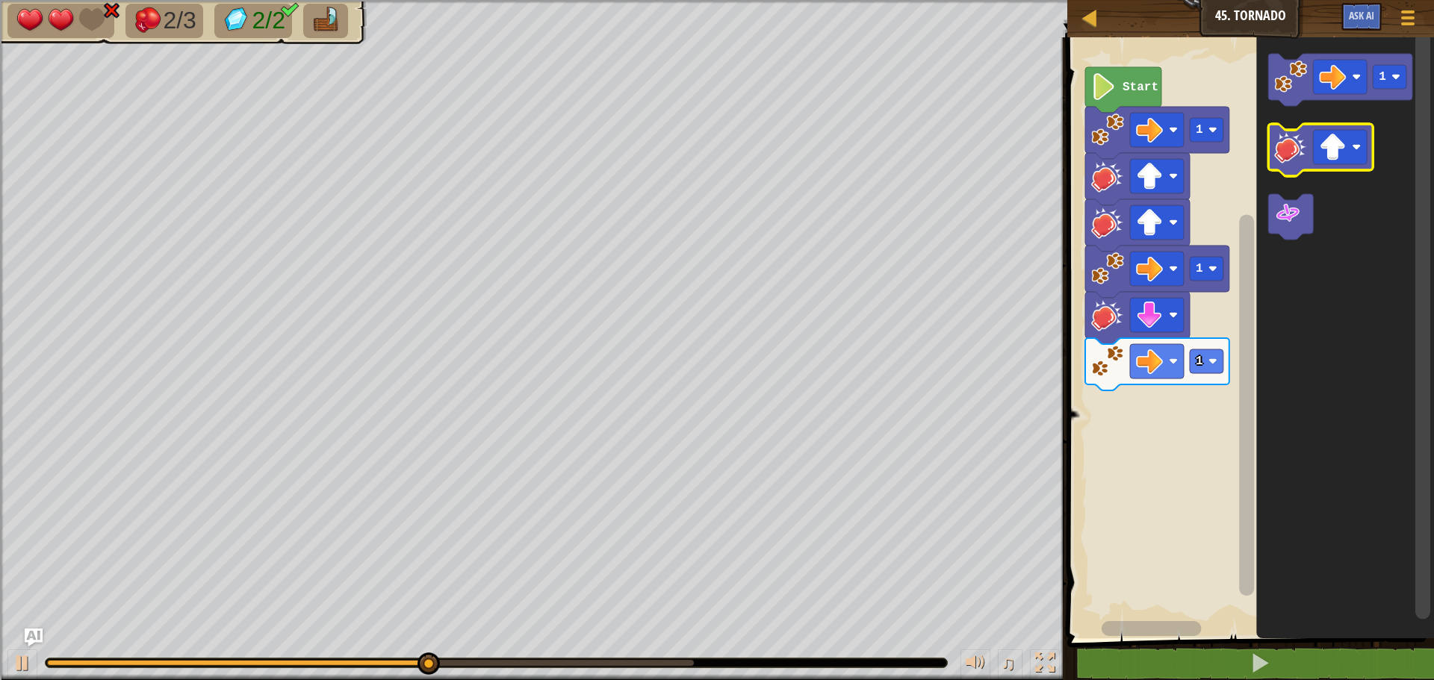
click at [1296, 149] on image "Blockly Workspace" at bounding box center [1290, 147] width 33 height 33
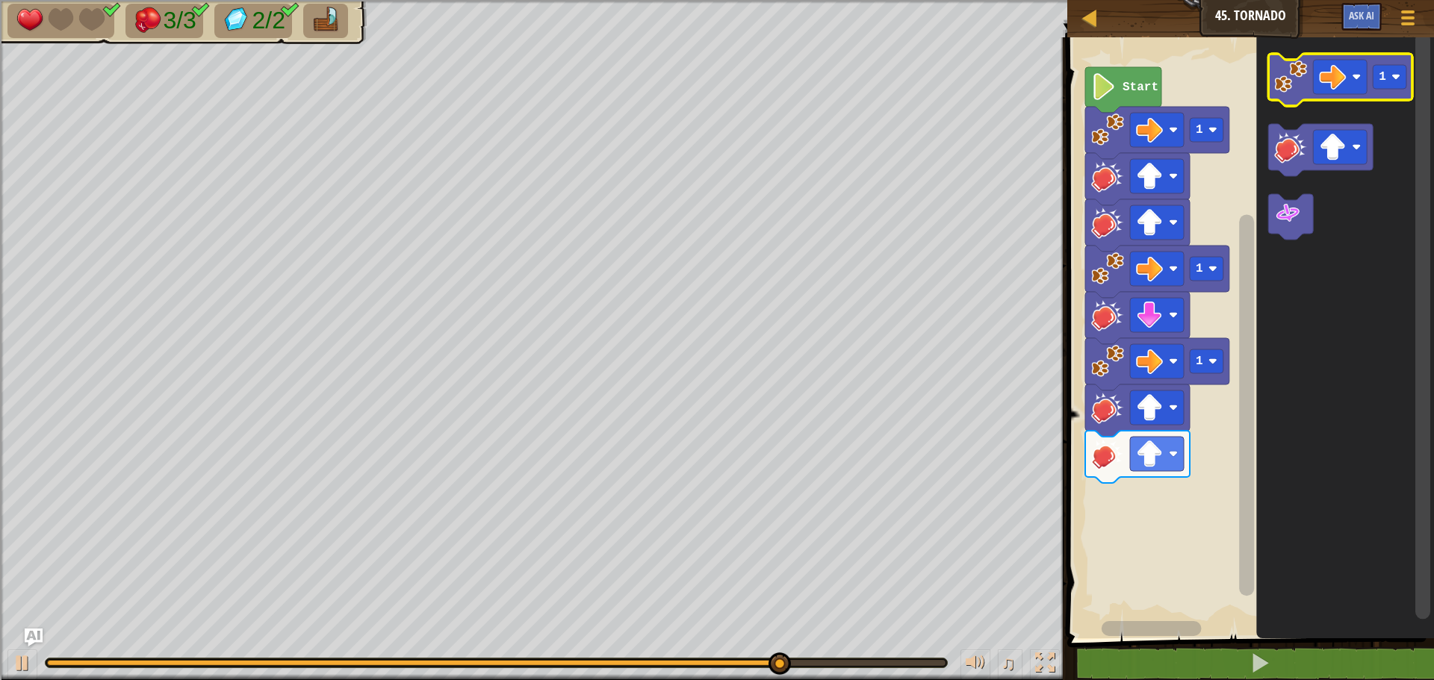
click at [1285, 78] on image "Blockly Workspace" at bounding box center [1290, 76] width 33 height 33
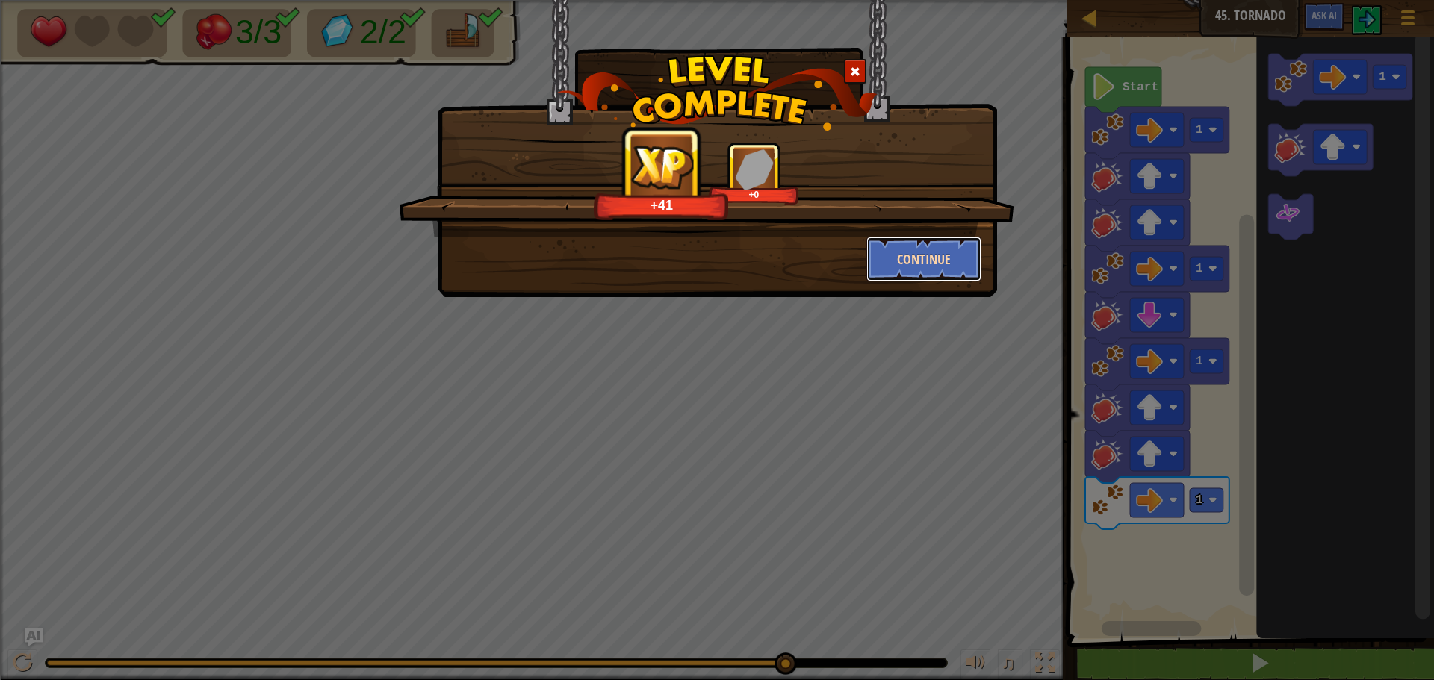
click at [916, 260] on button "Continue" at bounding box center [924, 259] width 116 height 45
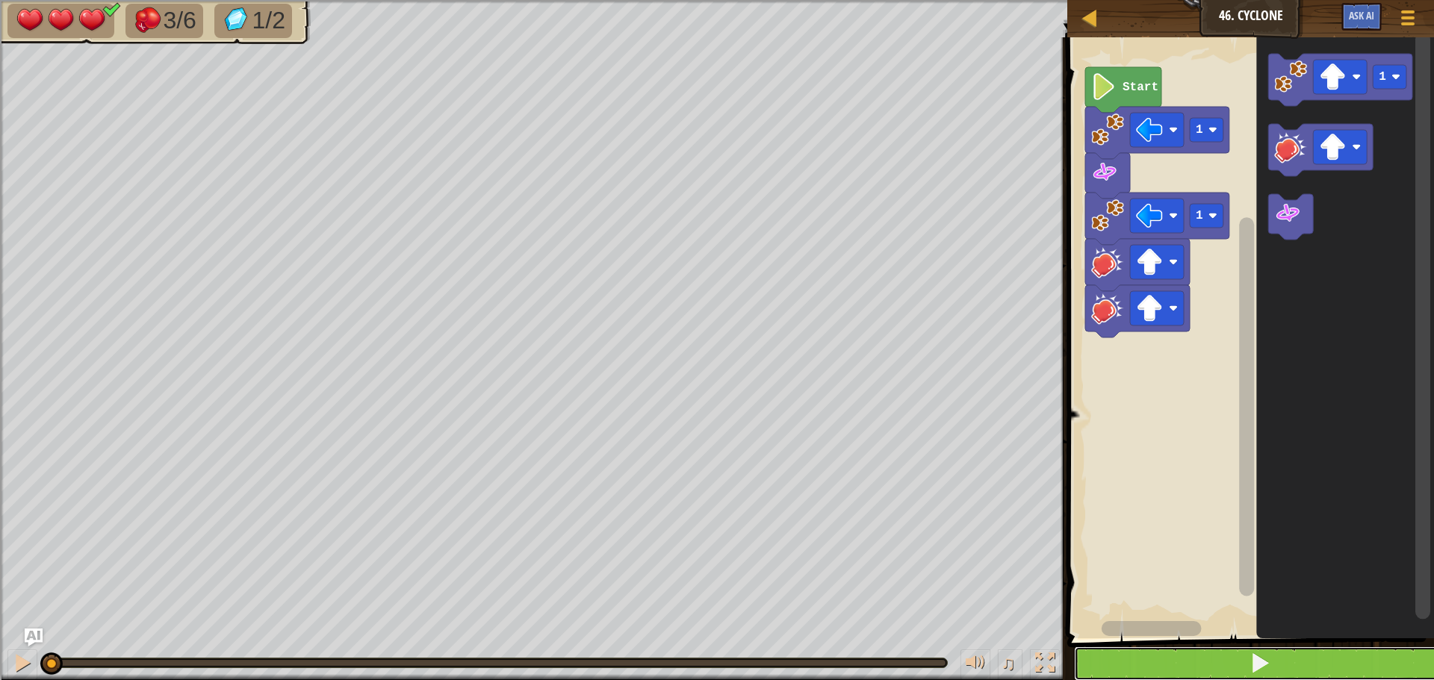
click at [1233, 671] on button at bounding box center [1259, 664] width 371 height 34
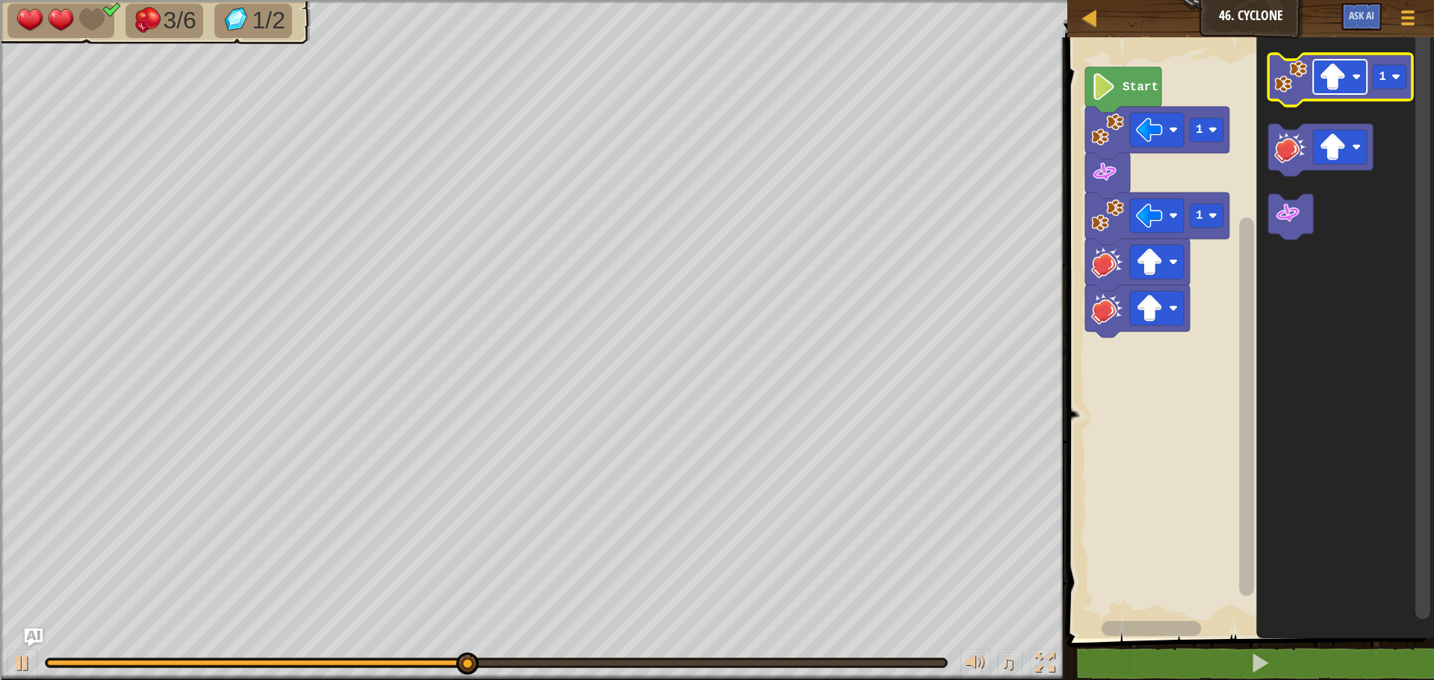
click at [1343, 76] on image "Blockly Workspace" at bounding box center [1332, 76] width 27 height 27
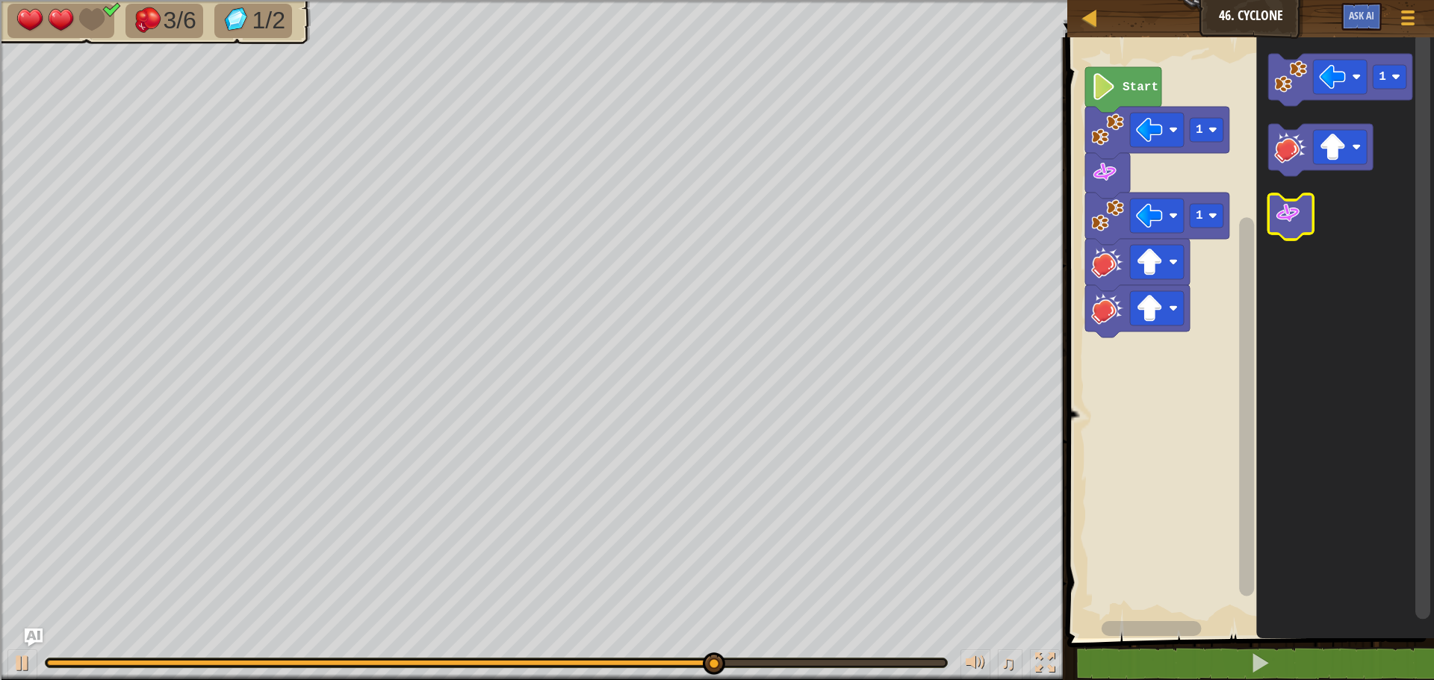
click at [1291, 225] on image "Blockly Workspace" at bounding box center [1287, 213] width 27 height 27
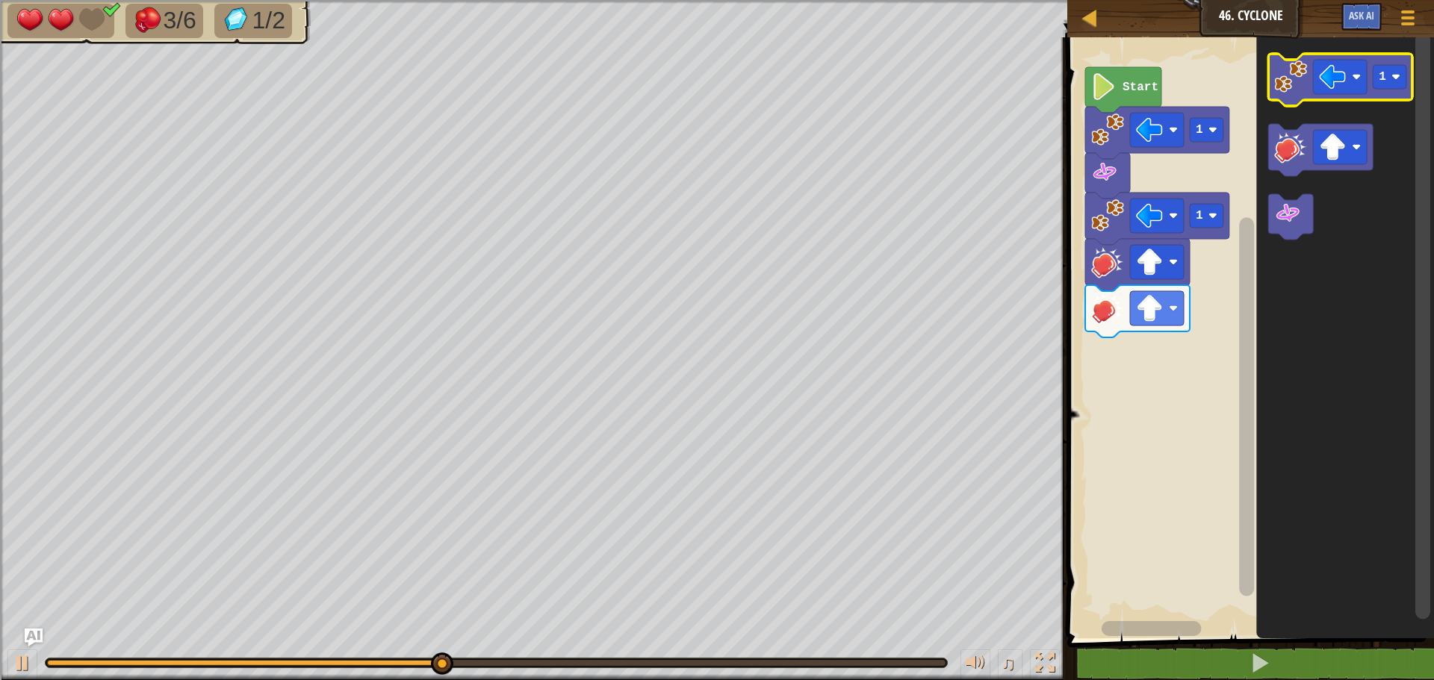
click at [1290, 93] on image "Blockly Workspace" at bounding box center [1290, 76] width 33 height 33
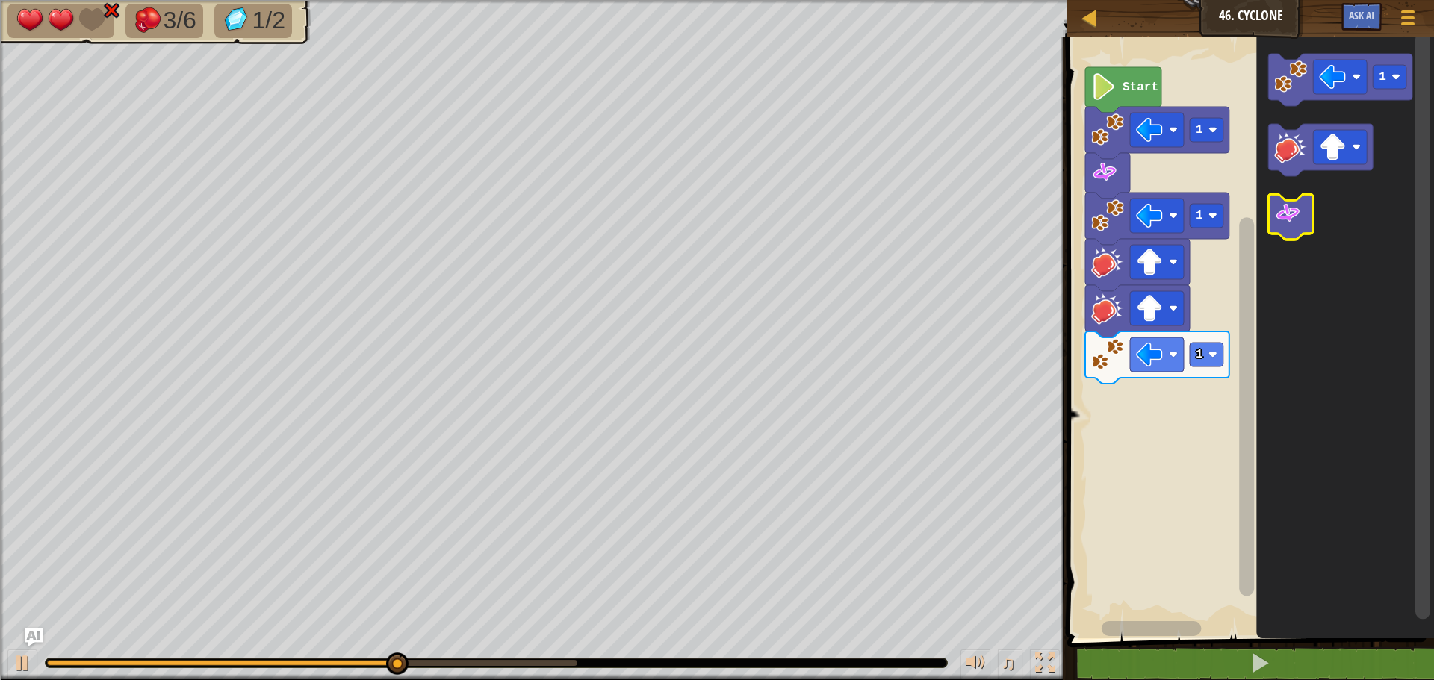
click at [1275, 215] on image "Blockly Workspace" at bounding box center [1287, 213] width 27 height 27
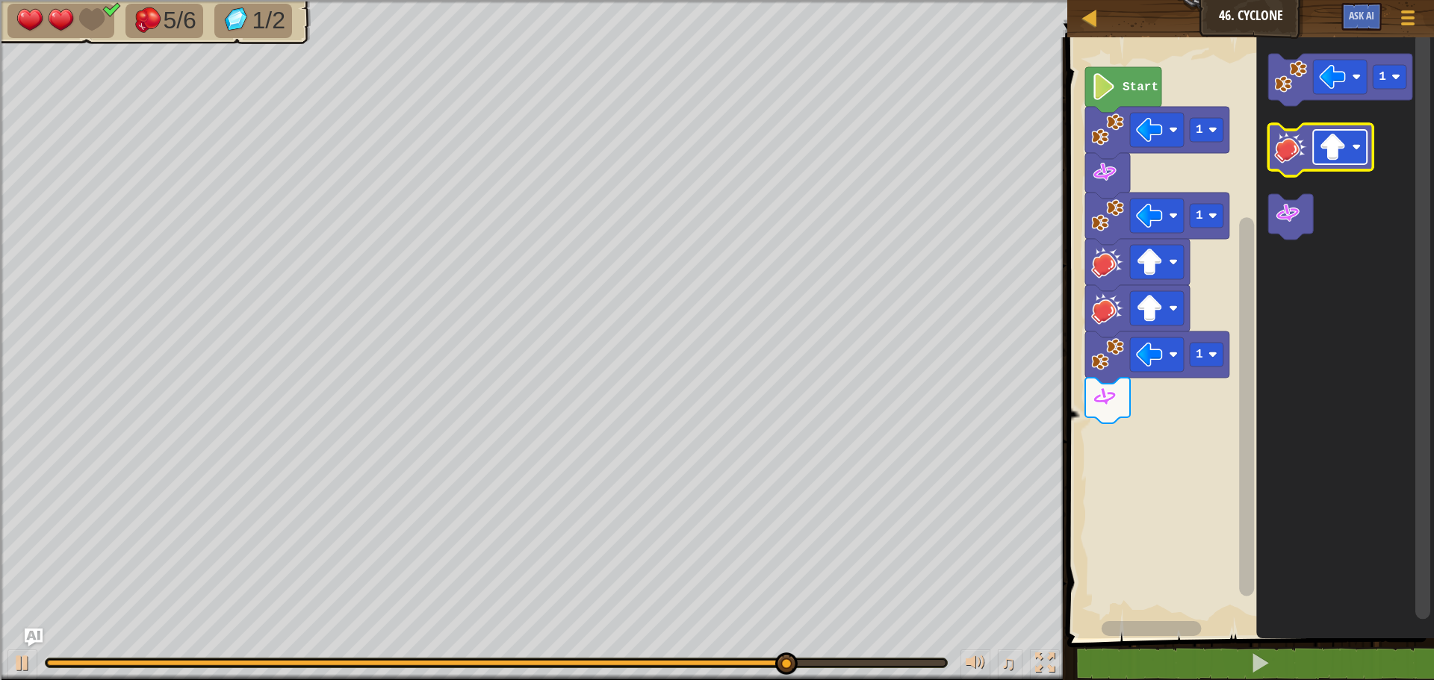
click at [1334, 151] on image "Blockly Workspace" at bounding box center [1332, 147] width 27 height 27
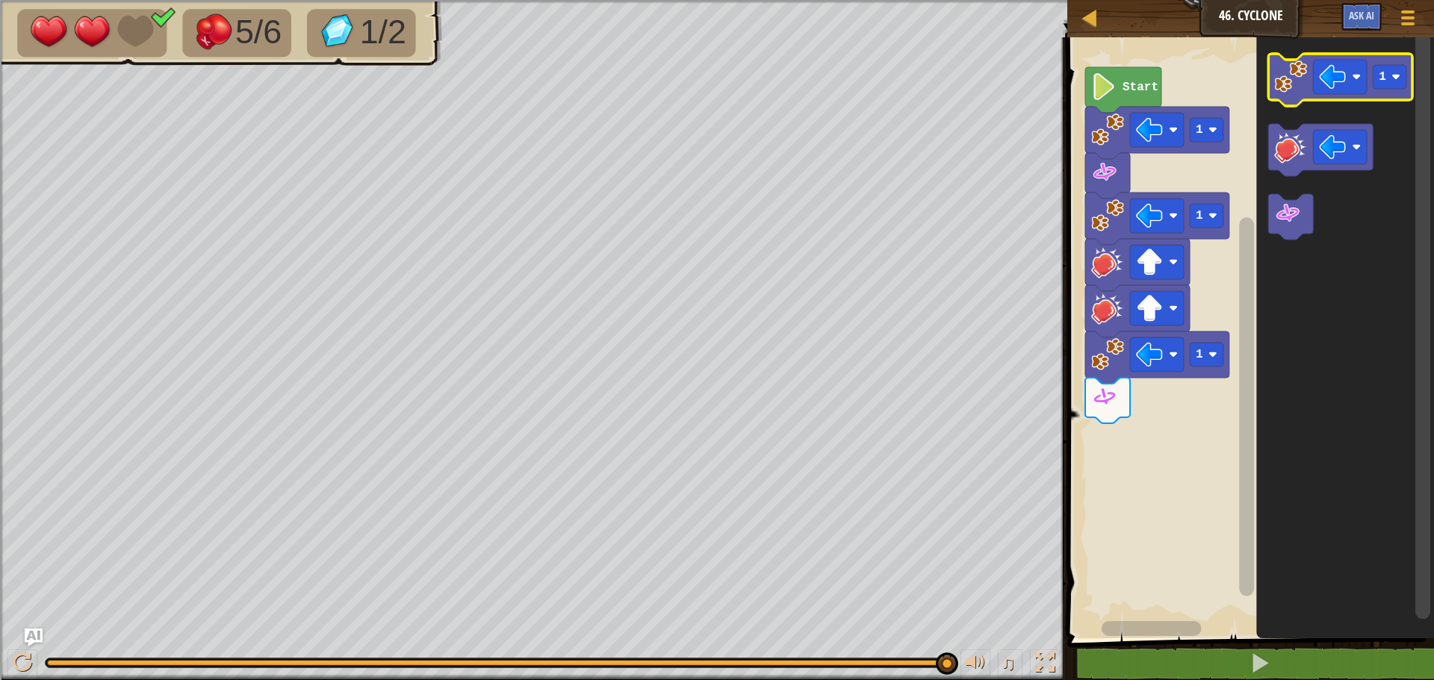
click at [1302, 88] on image "Blockly Workspace" at bounding box center [1290, 76] width 33 height 33
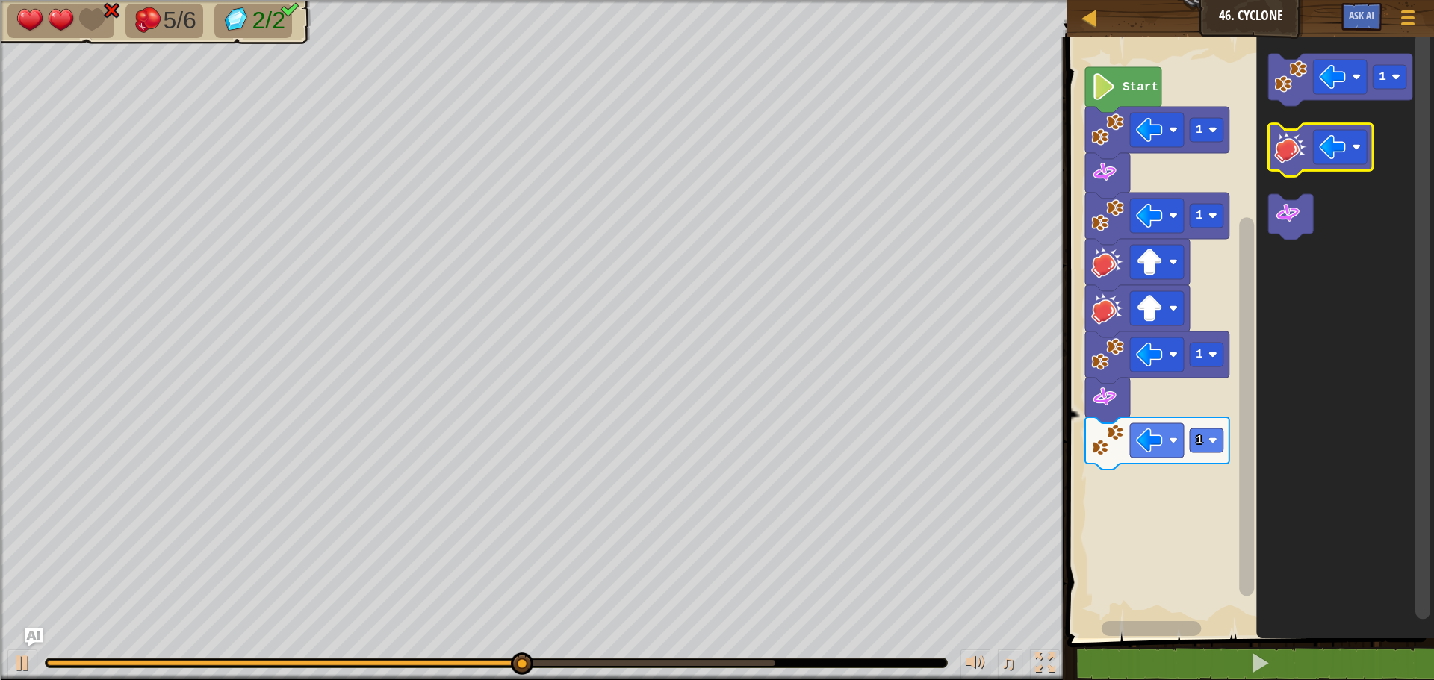
click at [1302, 167] on icon "Blockly Workspace" at bounding box center [1320, 150] width 105 height 52
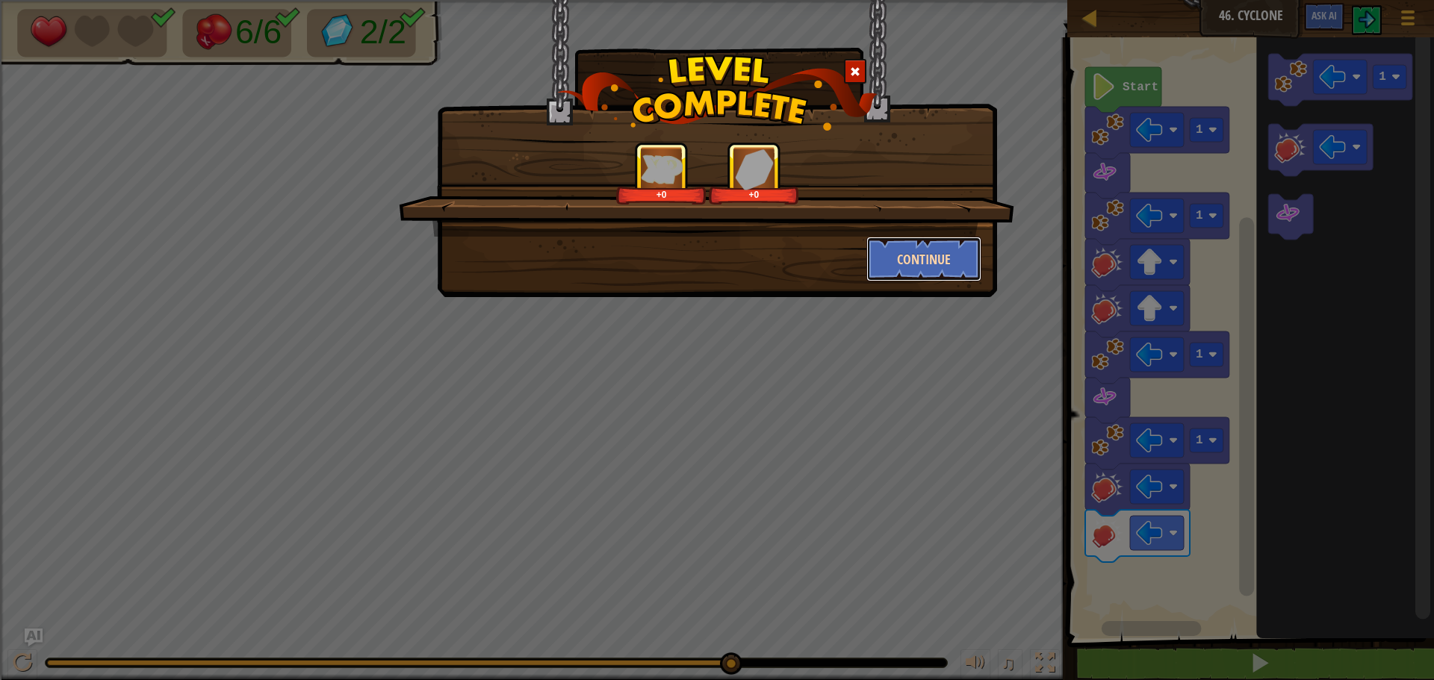
click at [880, 243] on button "Continue" at bounding box center [924, 259] width 116 height 45
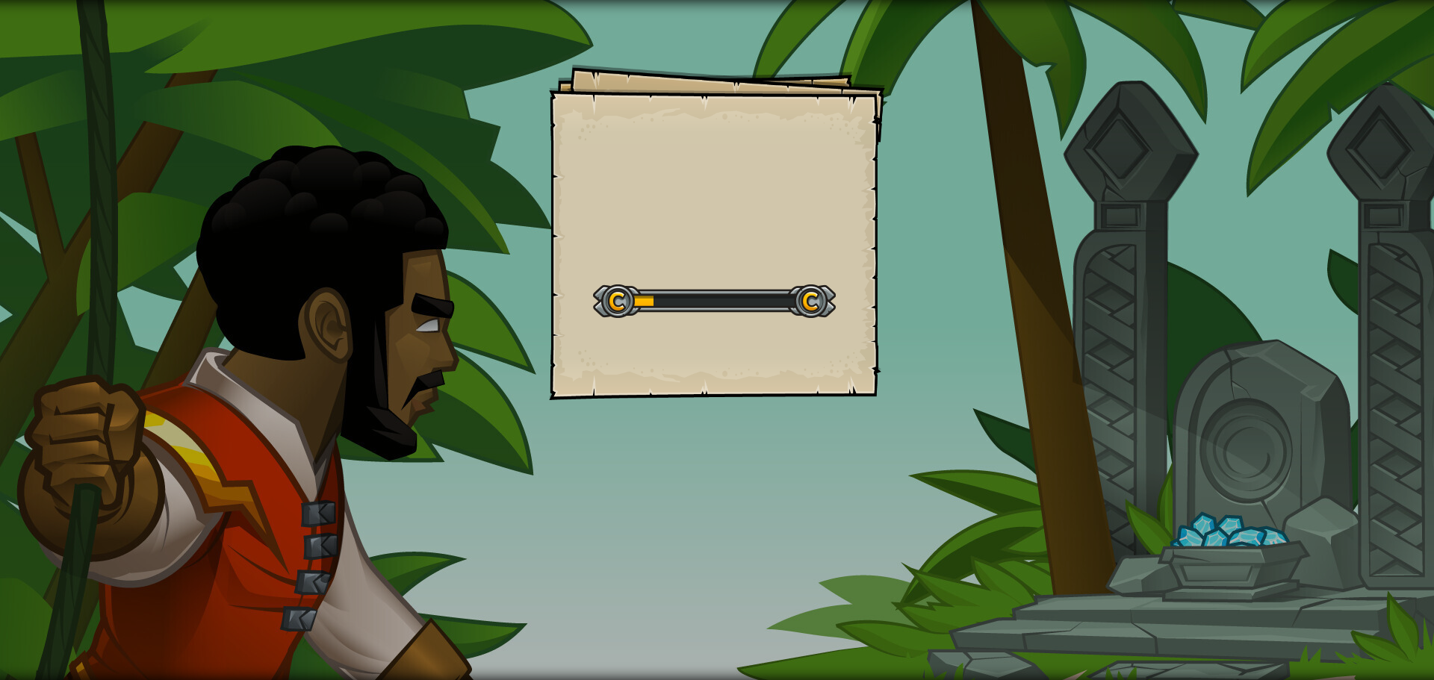
click at [879, 249] on div "Goals Start Level Error loading from server. Try refreshing the page. You'll ne…" at bounding box center [717, 232] width 336 height 336
